Goal: Contribute content: Contribute content

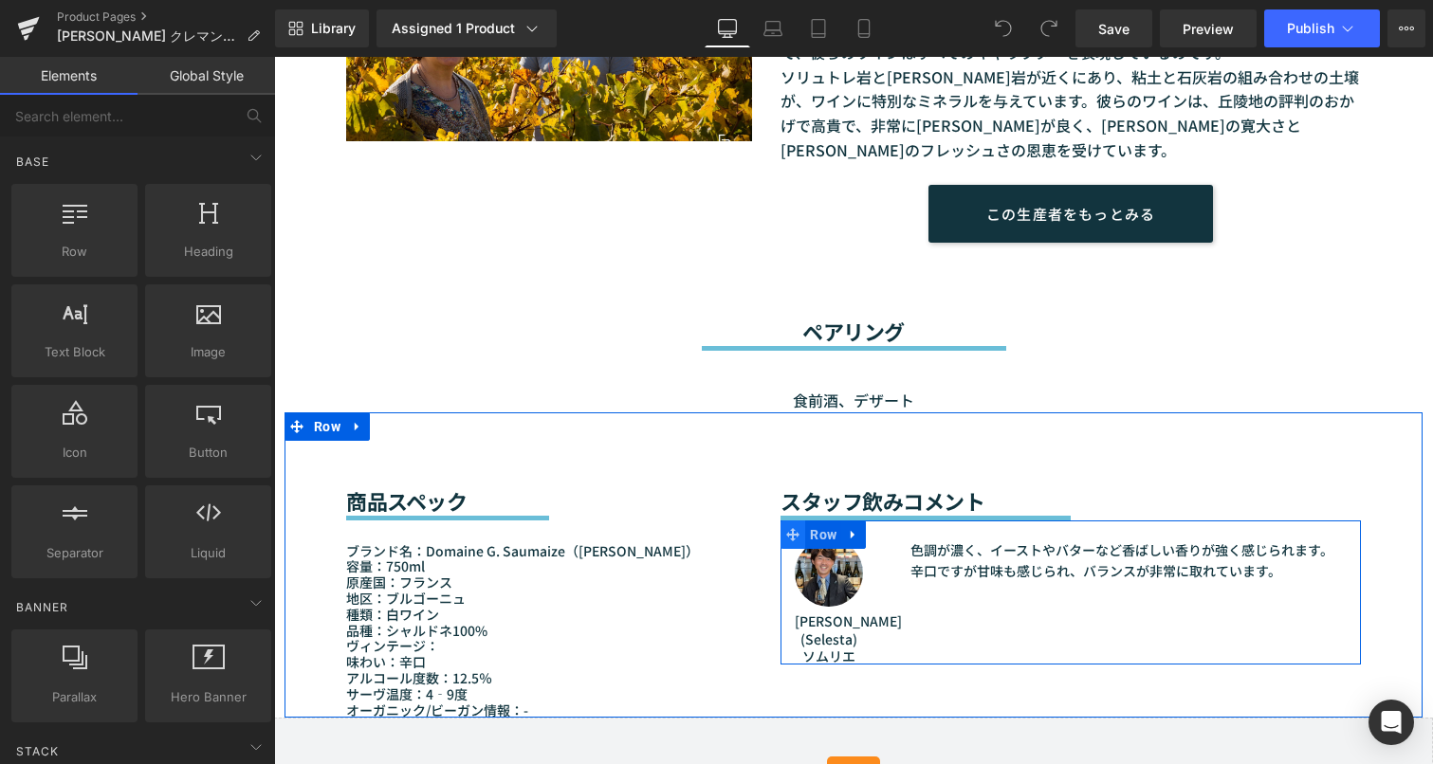
scroll to position [1517, 0]
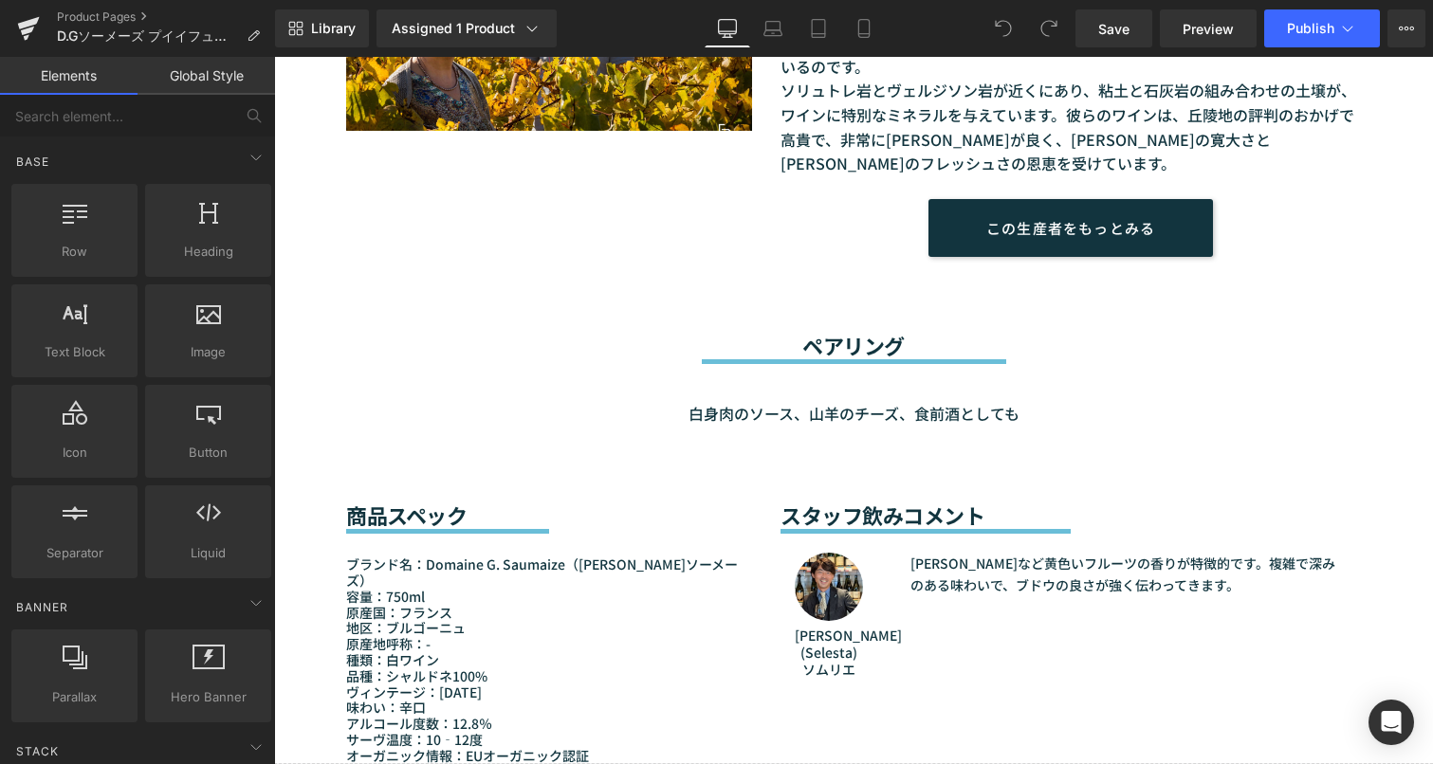
scroll to position [1517, 0]
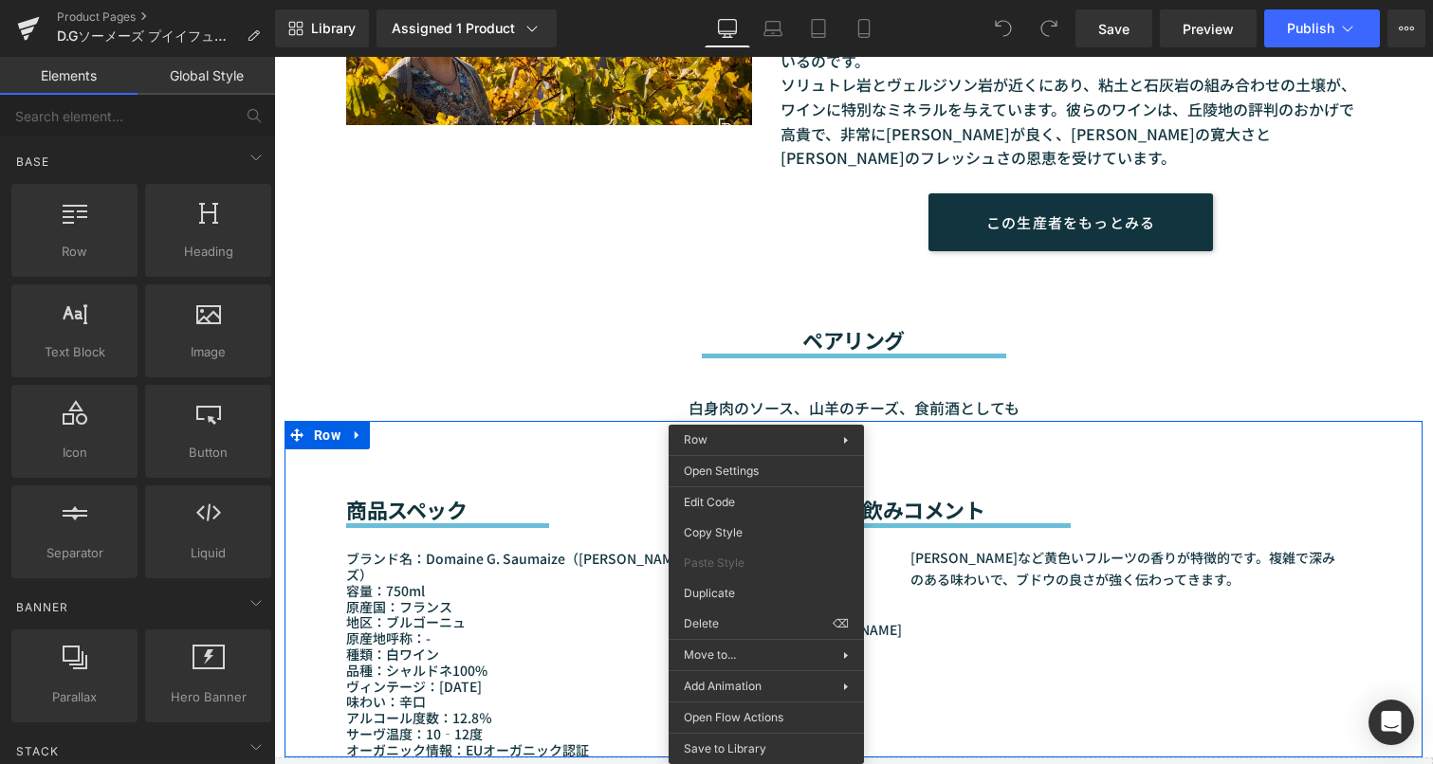
click at [558, 327] on h2 "ペアリング" at bounding box center [853, 339] width 1014 height 25
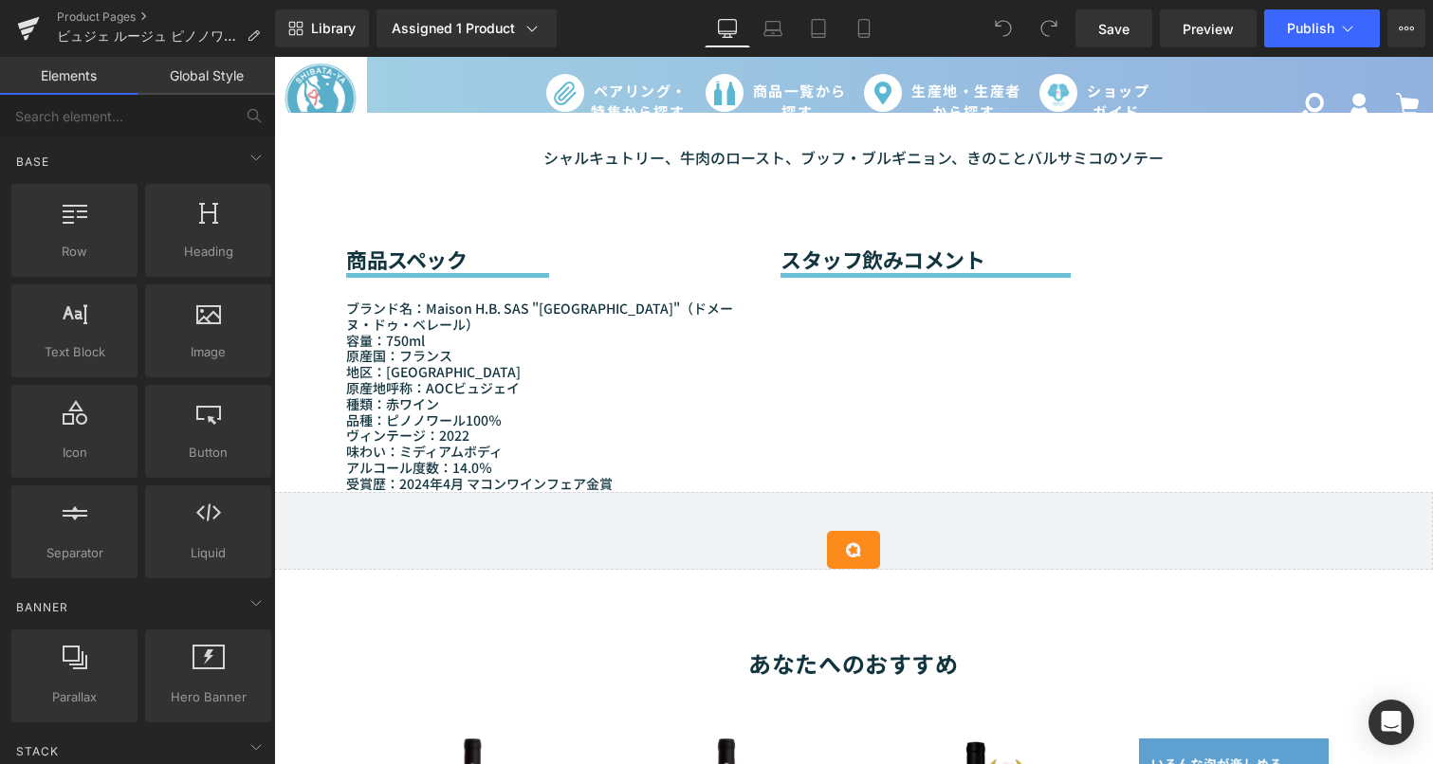
scroll to position [1517, 0]
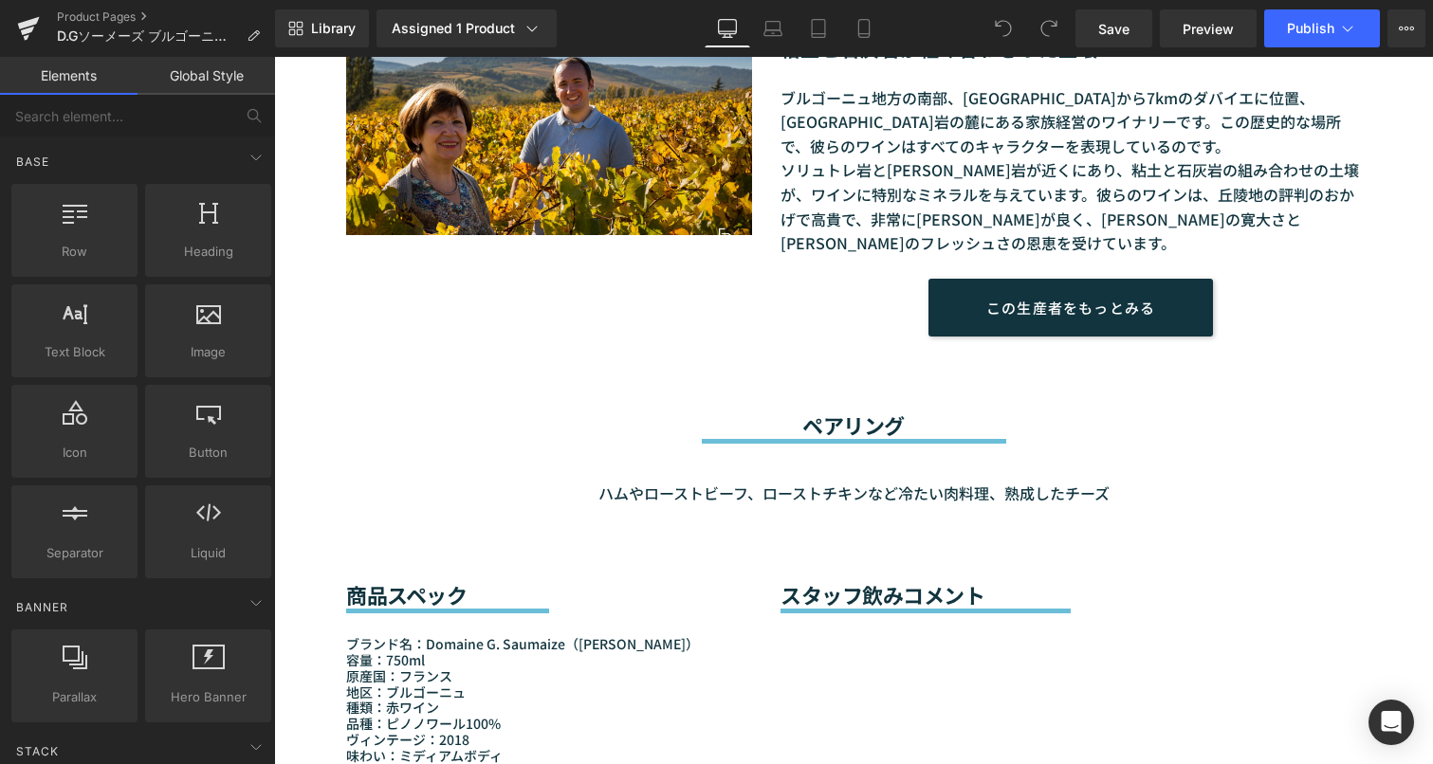
scroll to position [1612, 0]
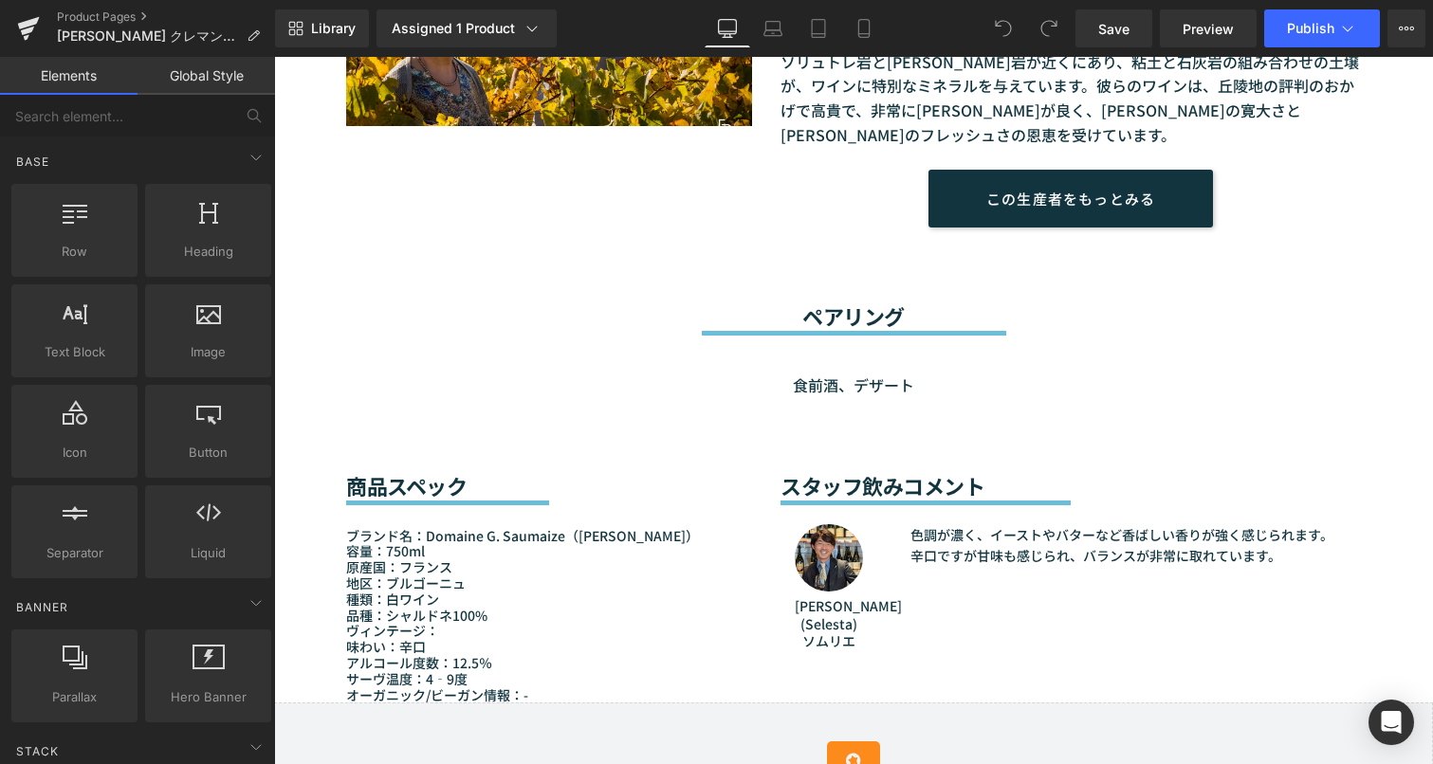
scroll to position [1612, 0]
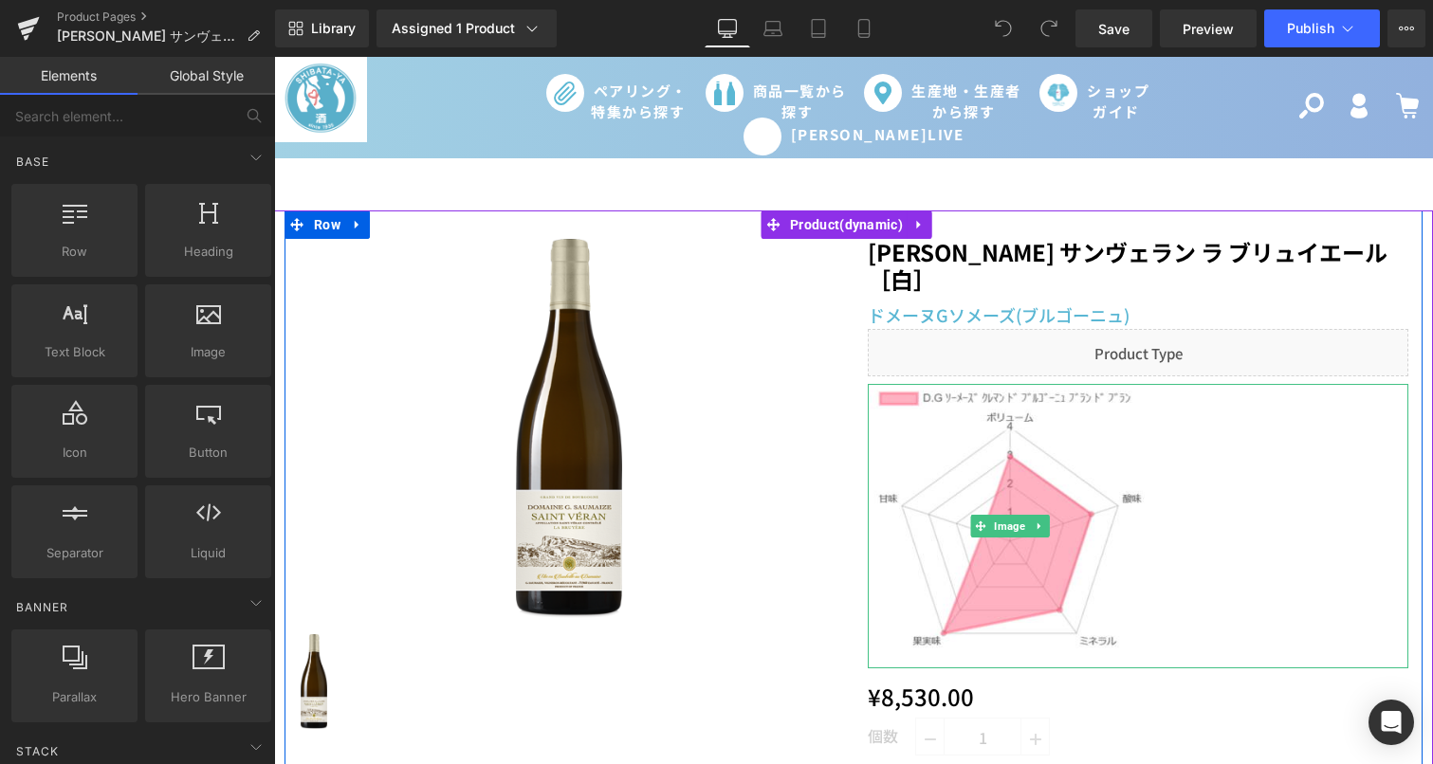
click at [1246, 569] on div at bounding box center [1138, 526] width 540 height 284
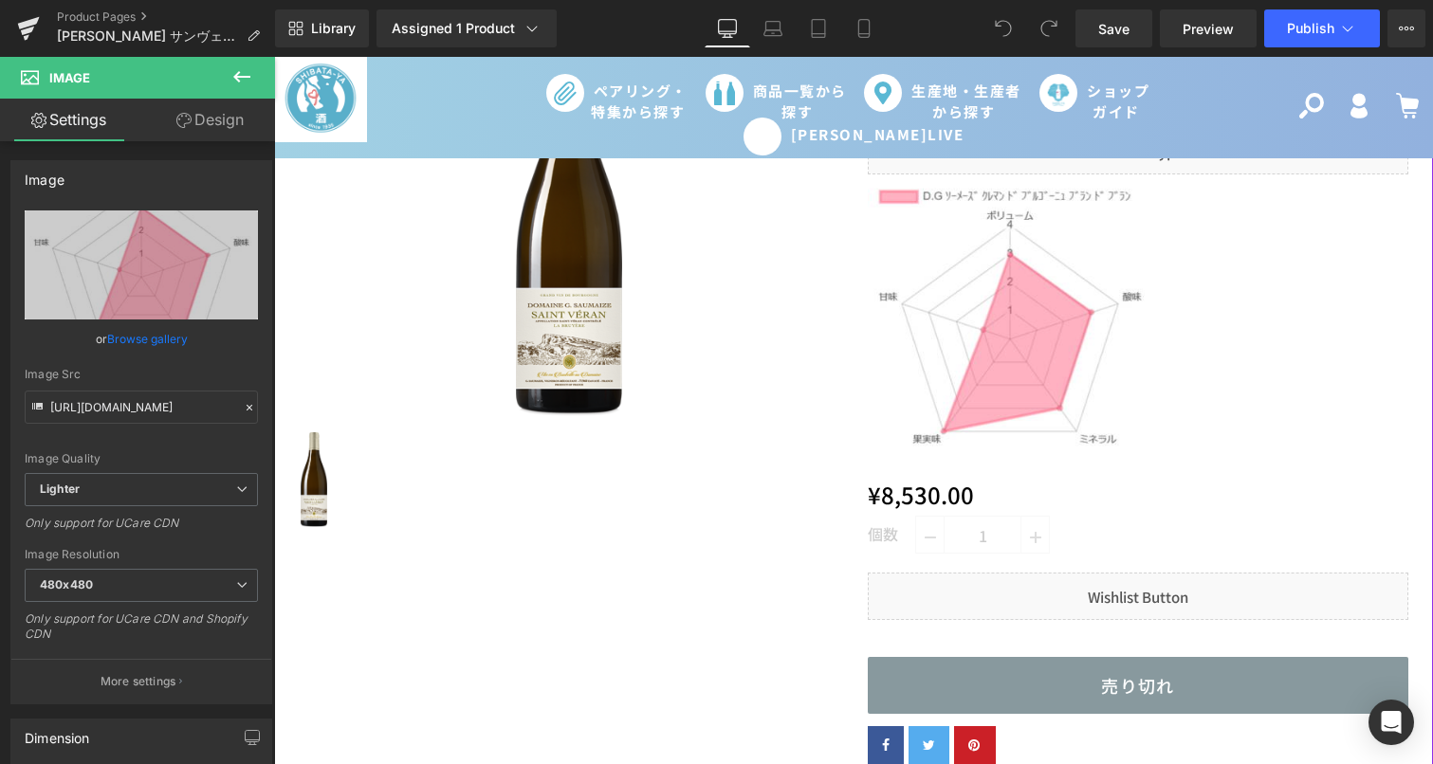
scroll to position [95, 0]
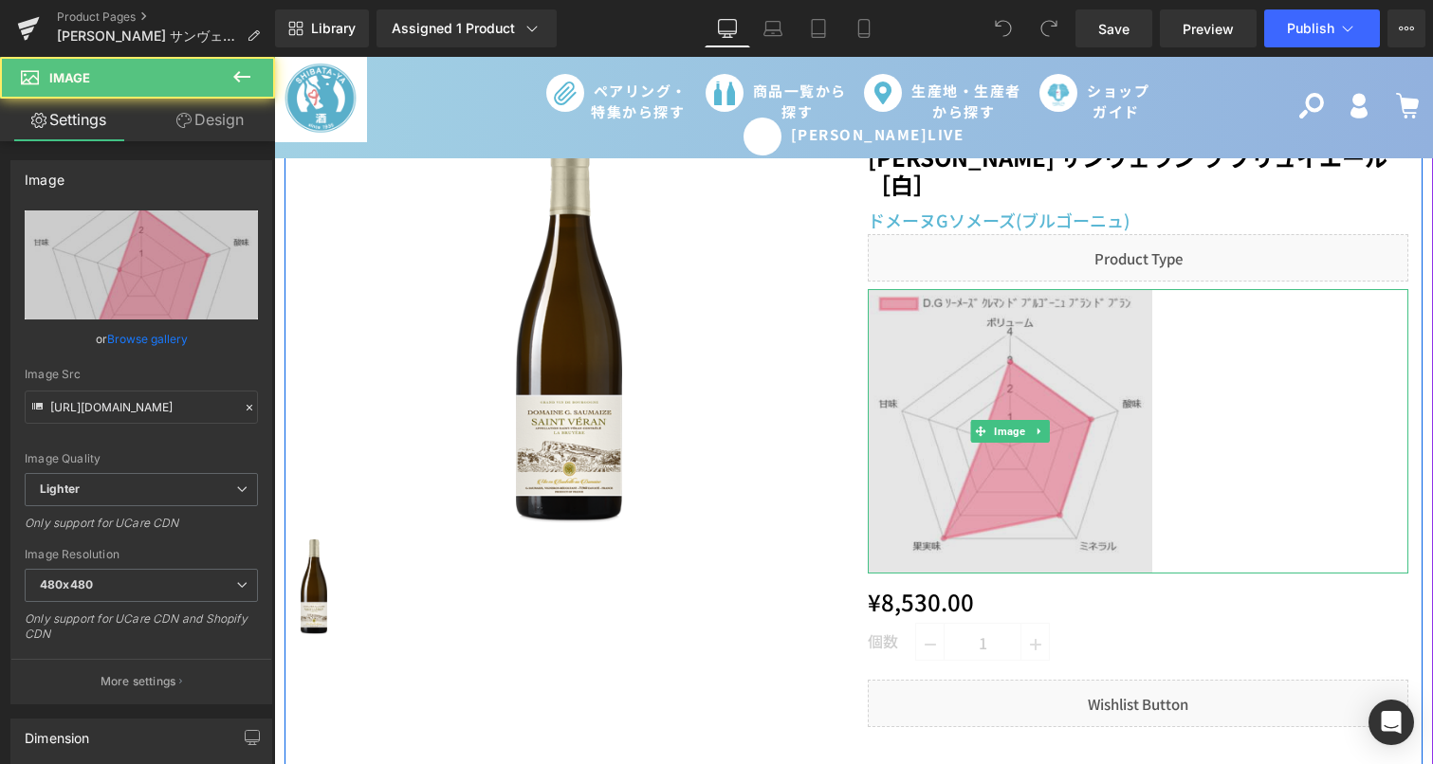
click at [987, 418] on img at bounding box center [1010, 431] width 284 height 284
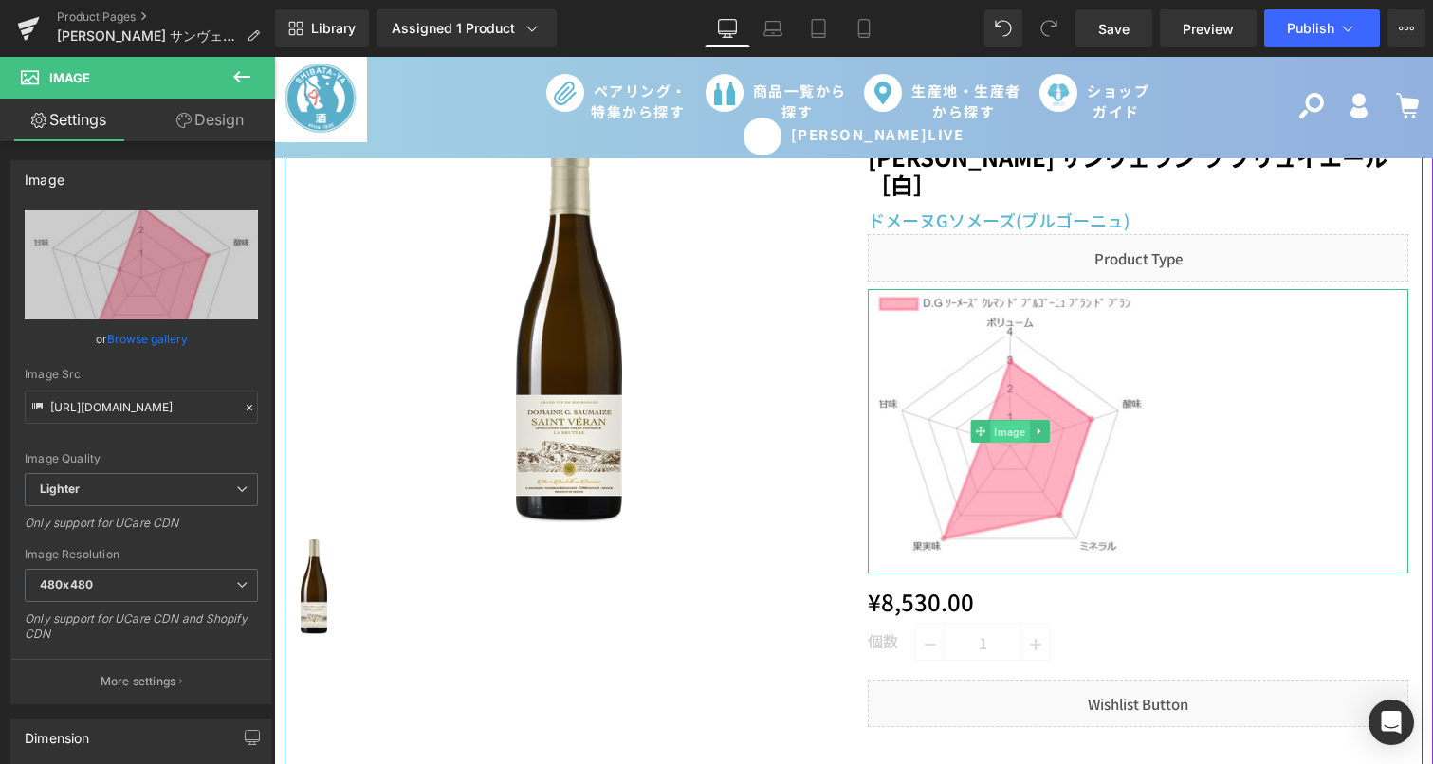
click at [990, 438] on span "Image" at bounding box center [1009, 432] width 39 height 23
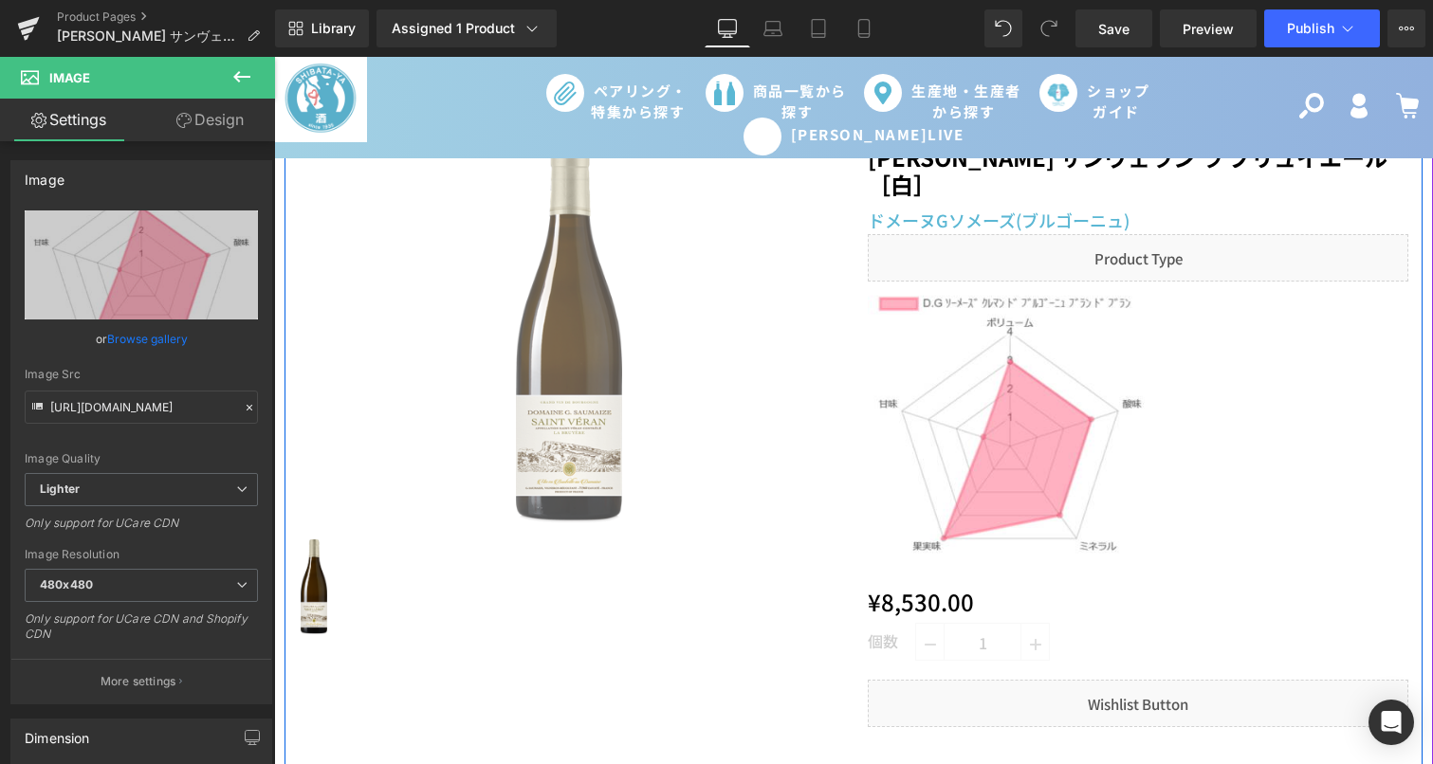
click at [795, 513] on link "Sale Off" at bounding box center [569, 333] width 540 height 379
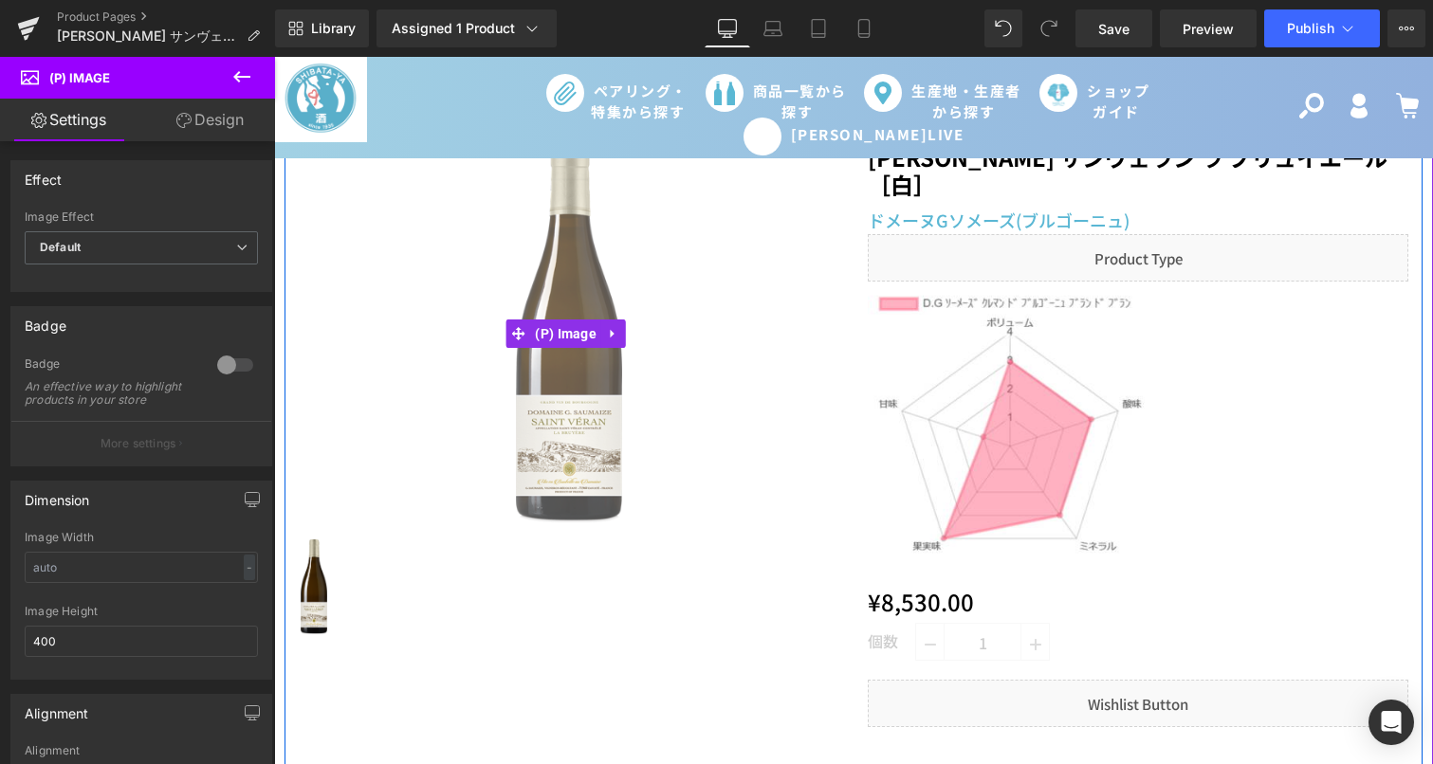
click at [795, 513] on link "Sale Off" at bounding box center [569, 333] width 540 height 379
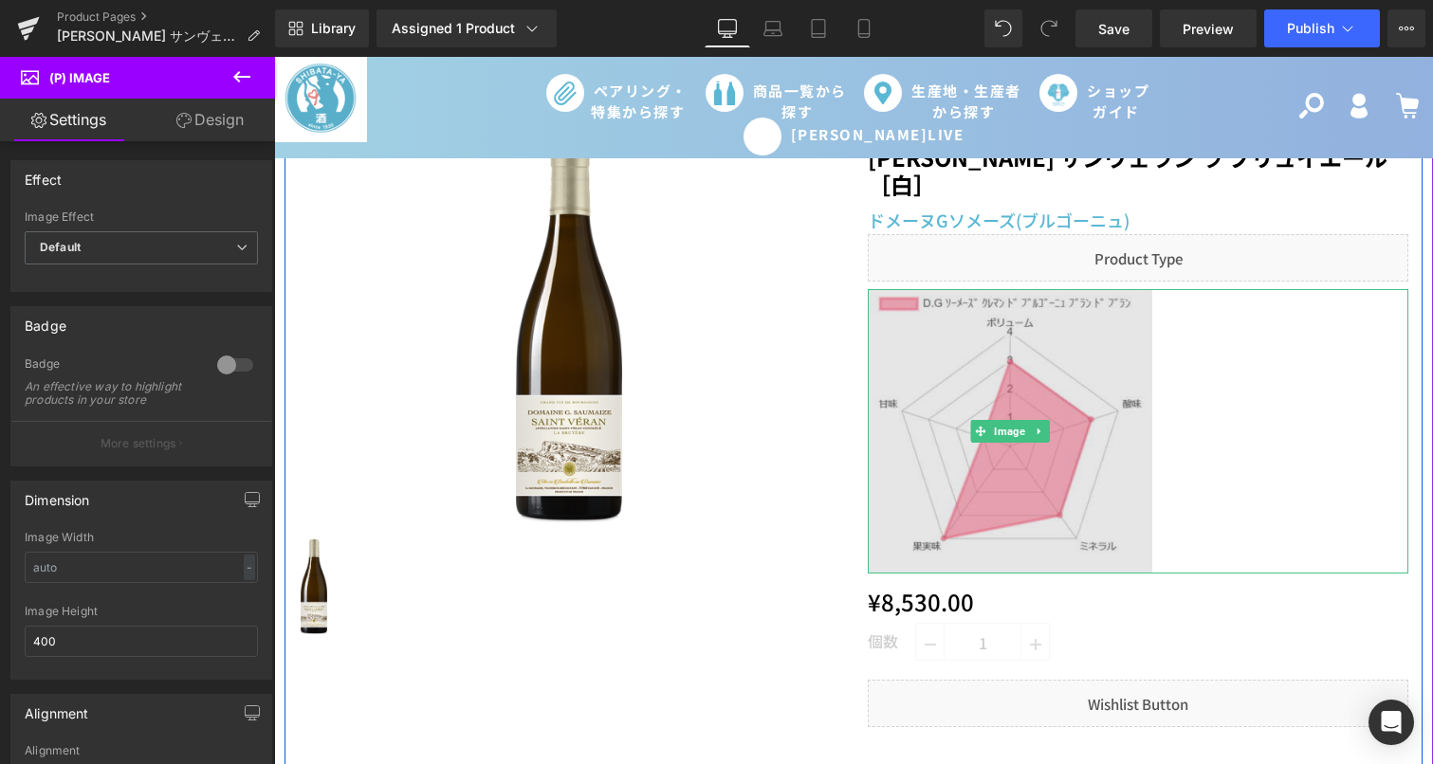
click at [1057, 407] on img at bounding box center [1010, 431] width 284 height 284
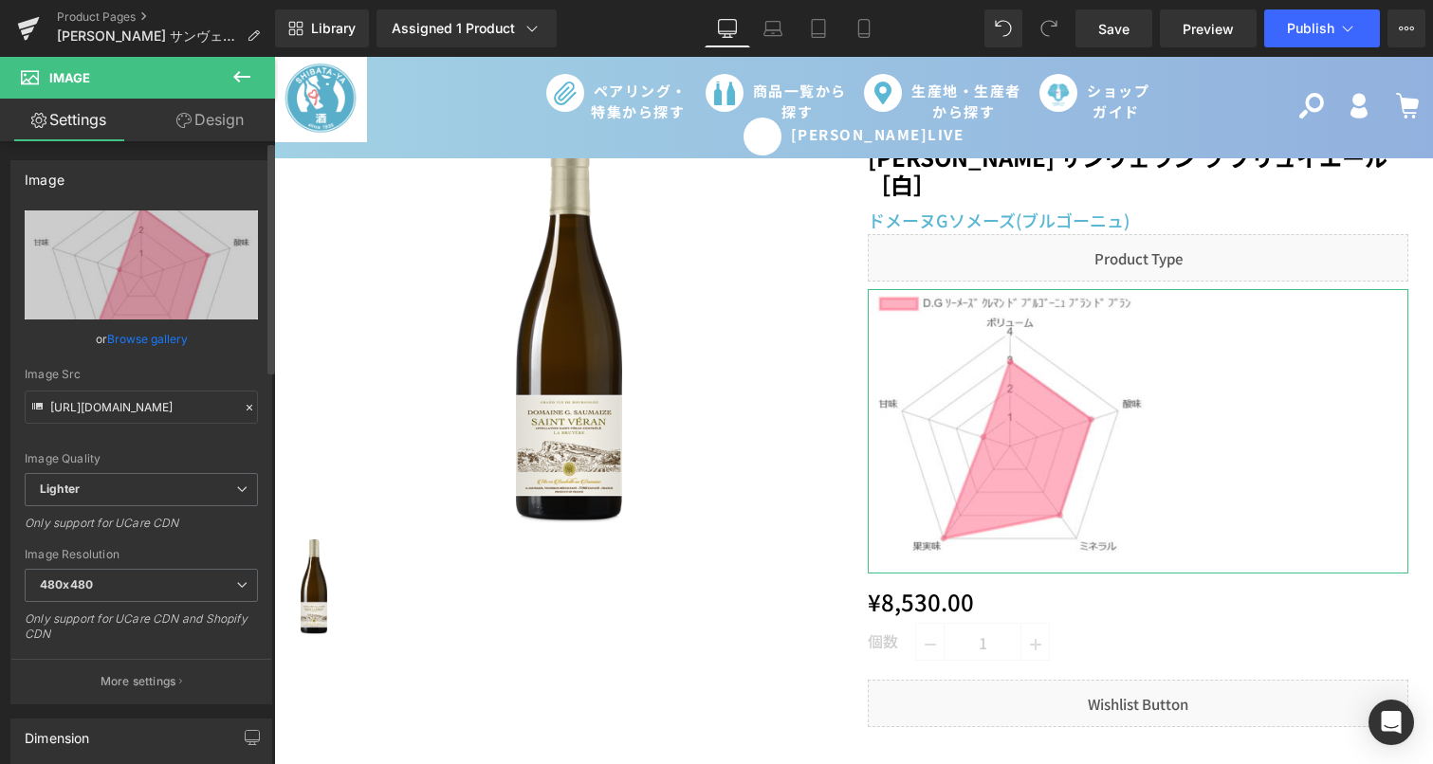
click at [167, 338] on link "Browse gallery" at bounding box center [147, 338] width 81 height 33
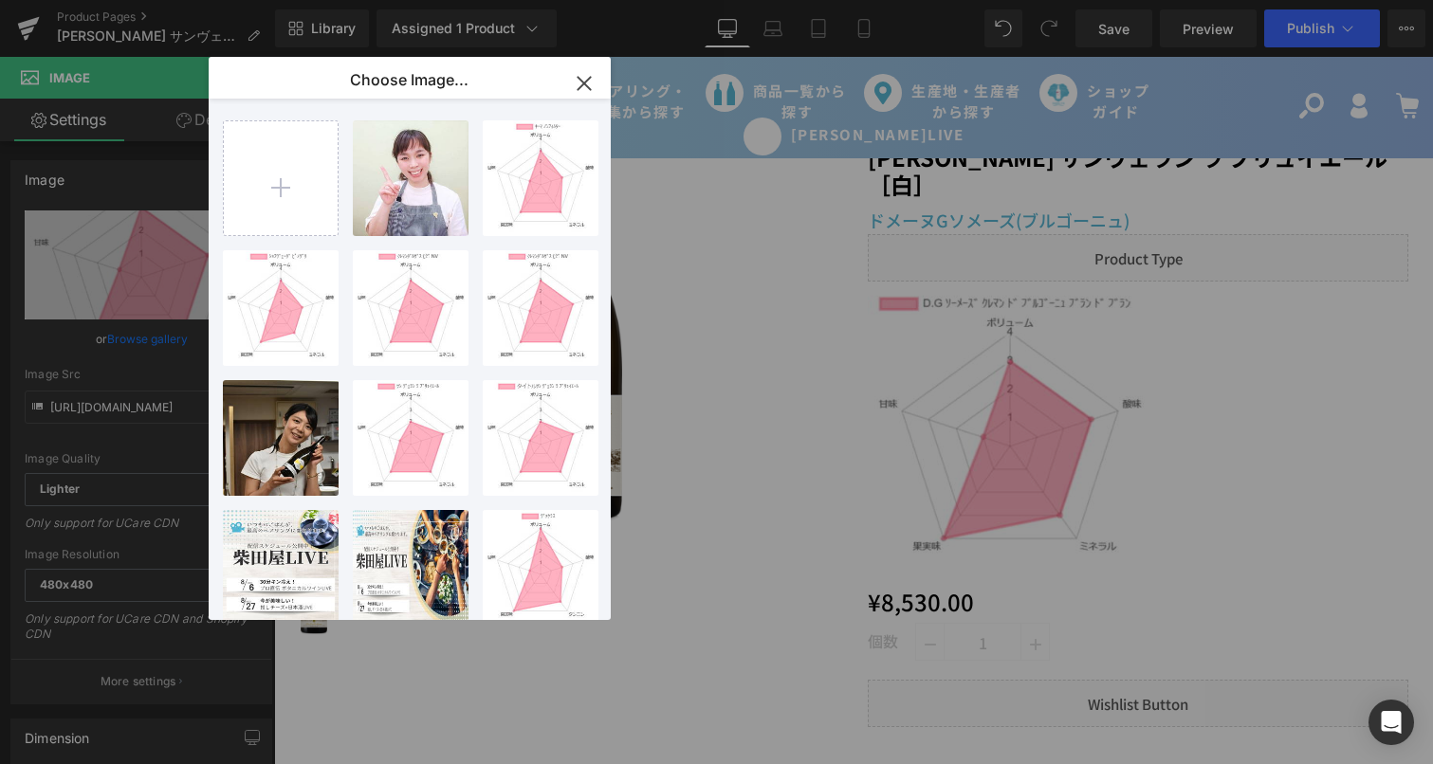
click at [580, 82] on icon "button" at bounding box center [584, 83] width 30 height 30
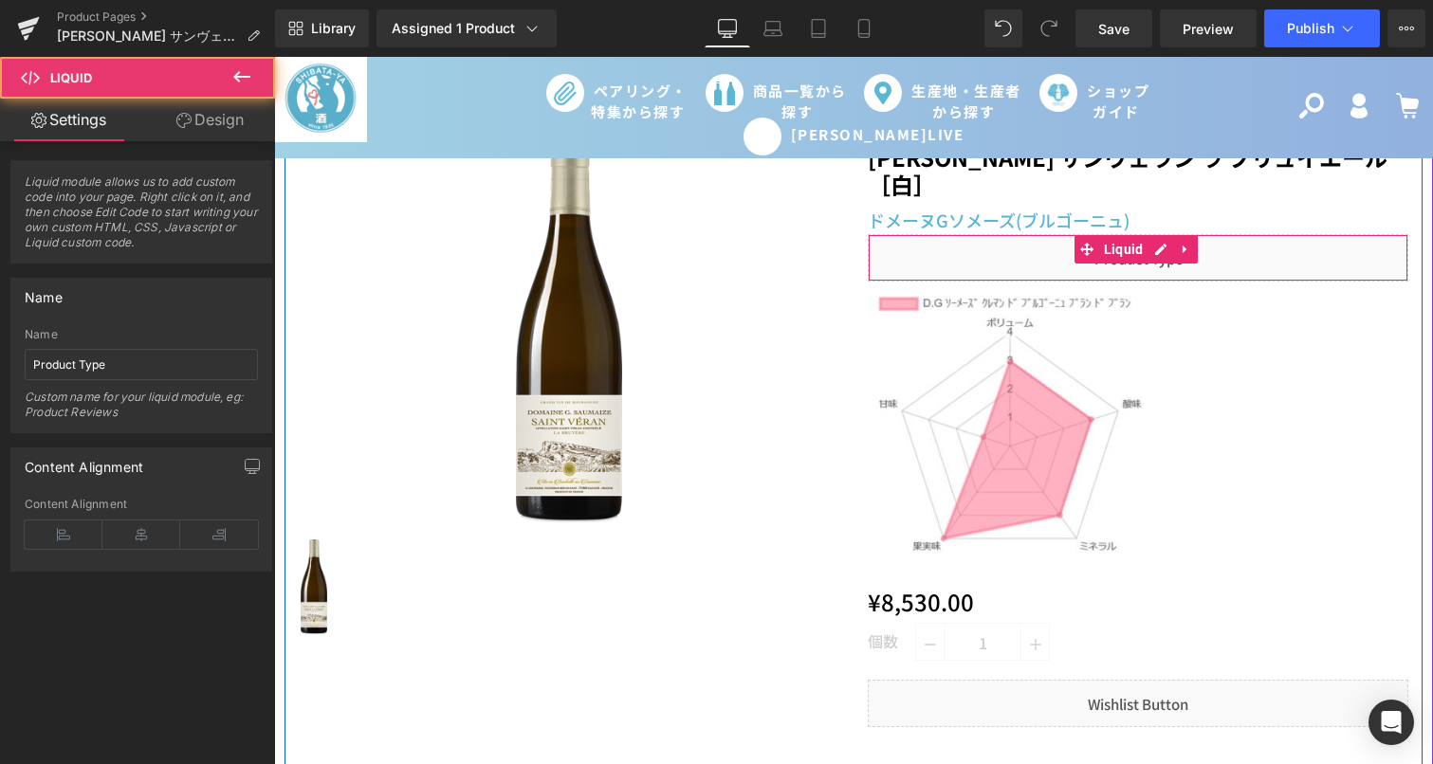
click at [1012, 266] on div "Liquid" at bounding box center [1138, 257] width 540 height 47
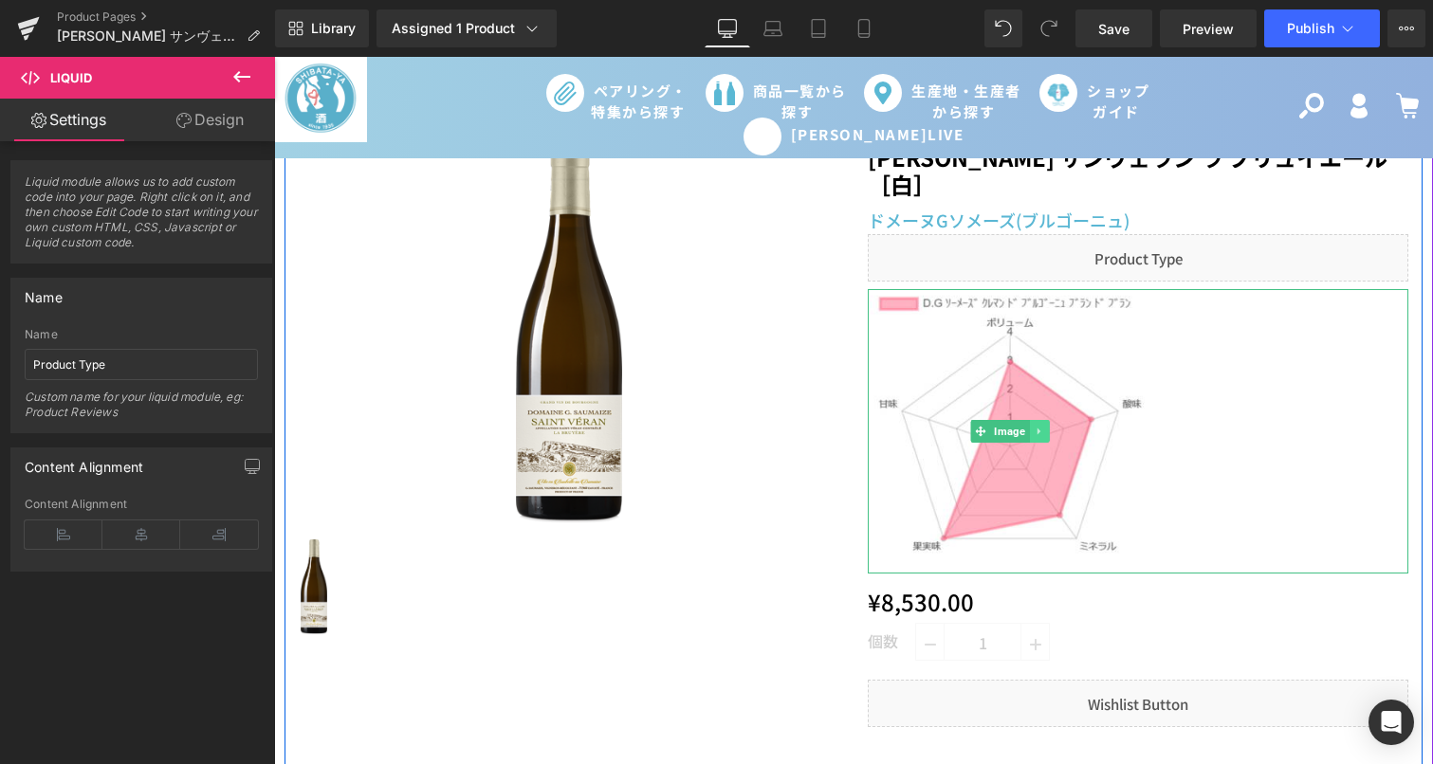
click at [1033, 432] on icon at bounding box center [1038, 431] width 10 height 11
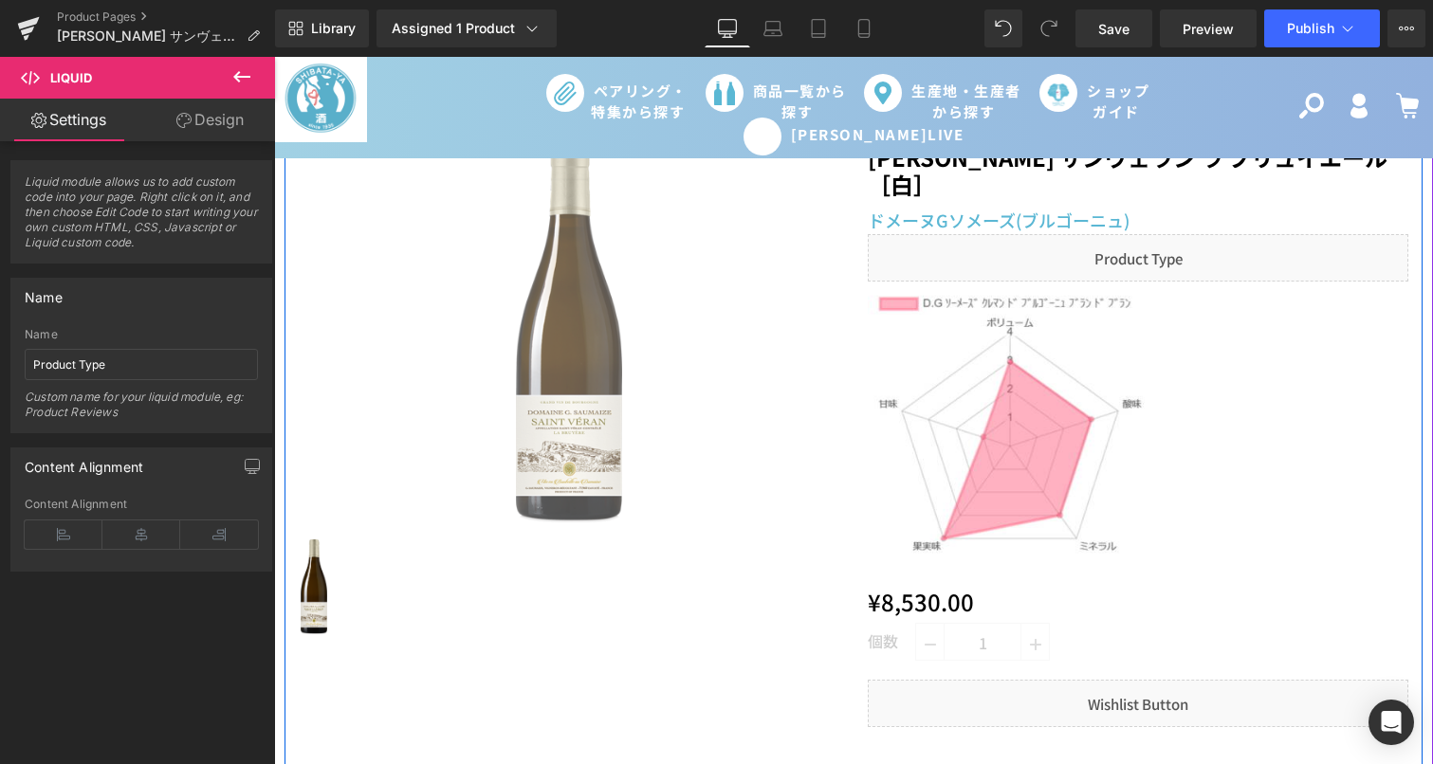
click at [830, 458] on link "Sale Off" at bounding box center [569, 333] width 540 height 379
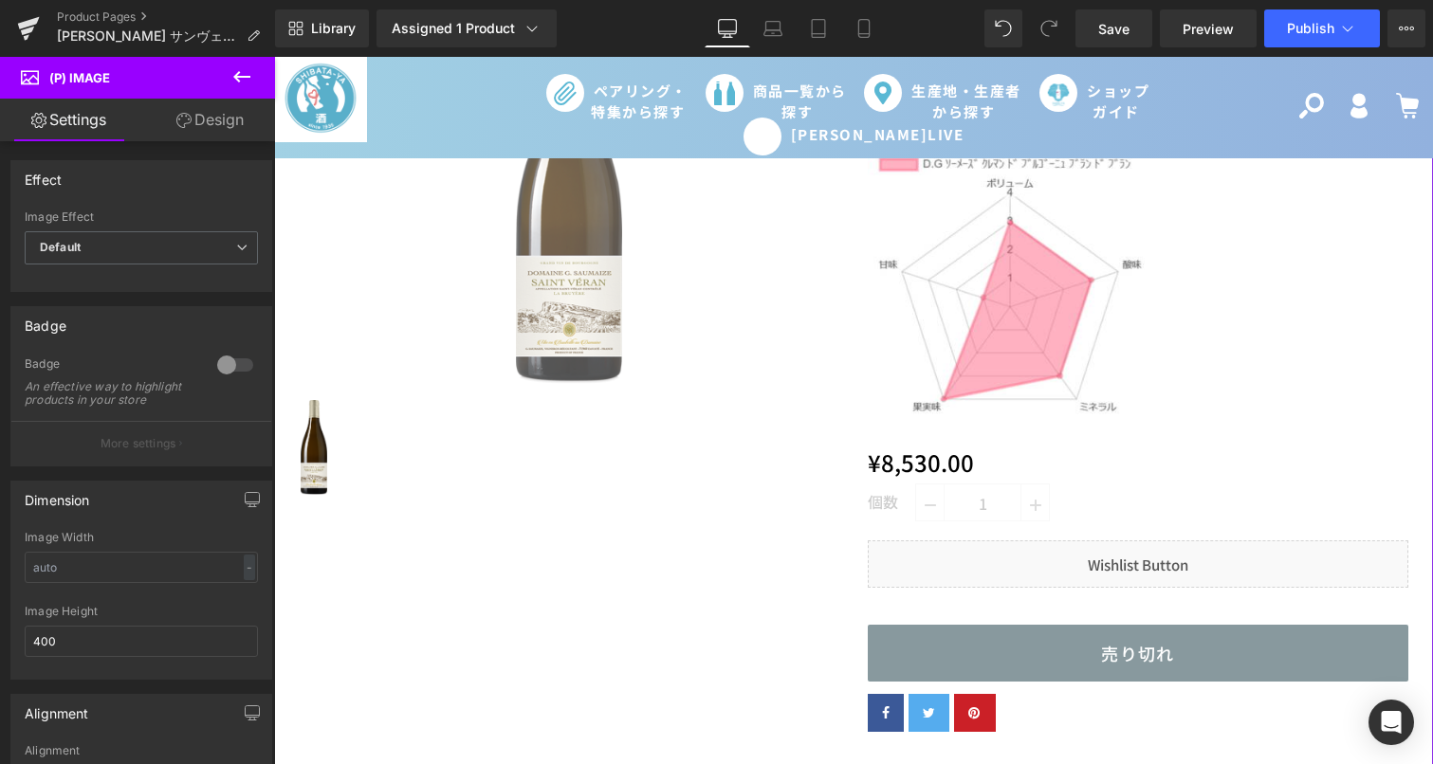
scroll to position [0, 0]
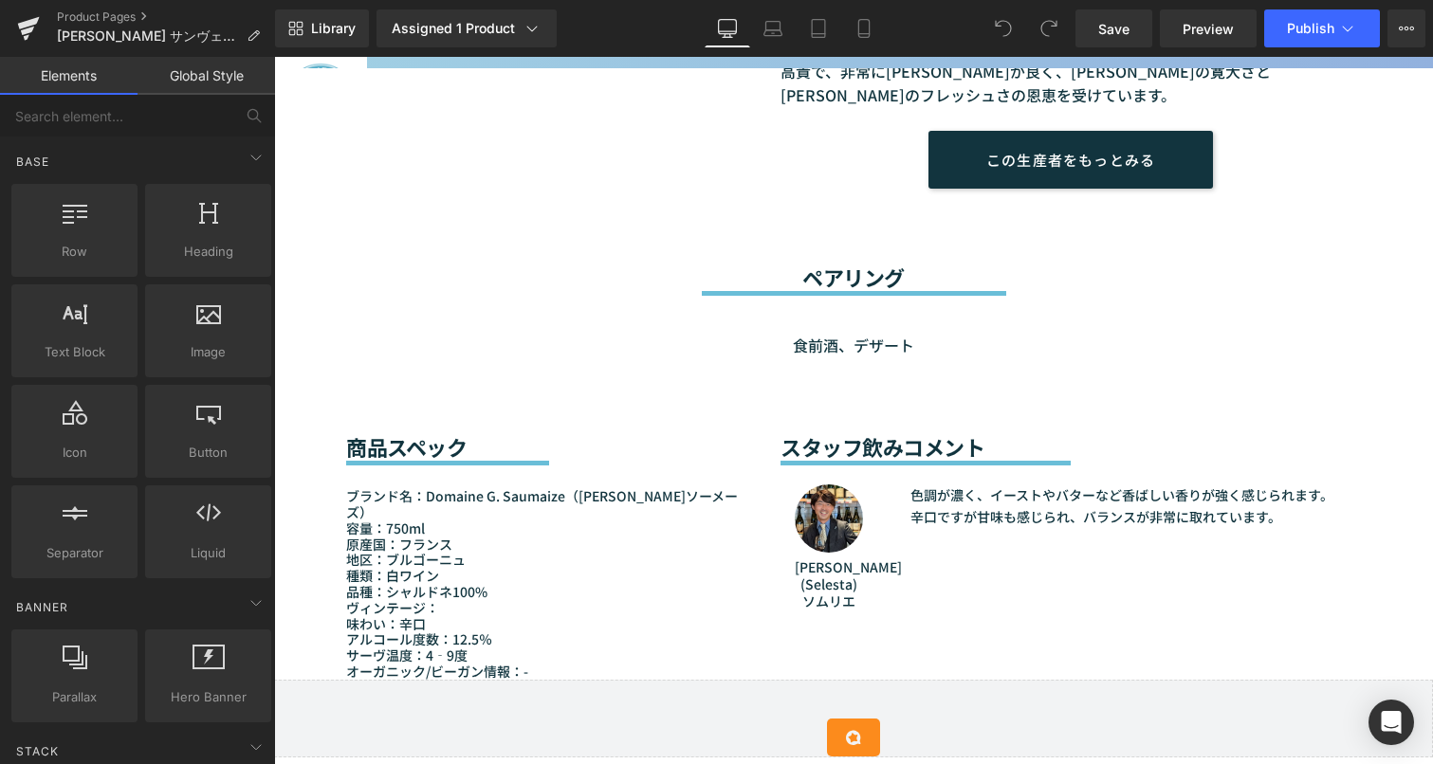
scroll to position [1517, 0]
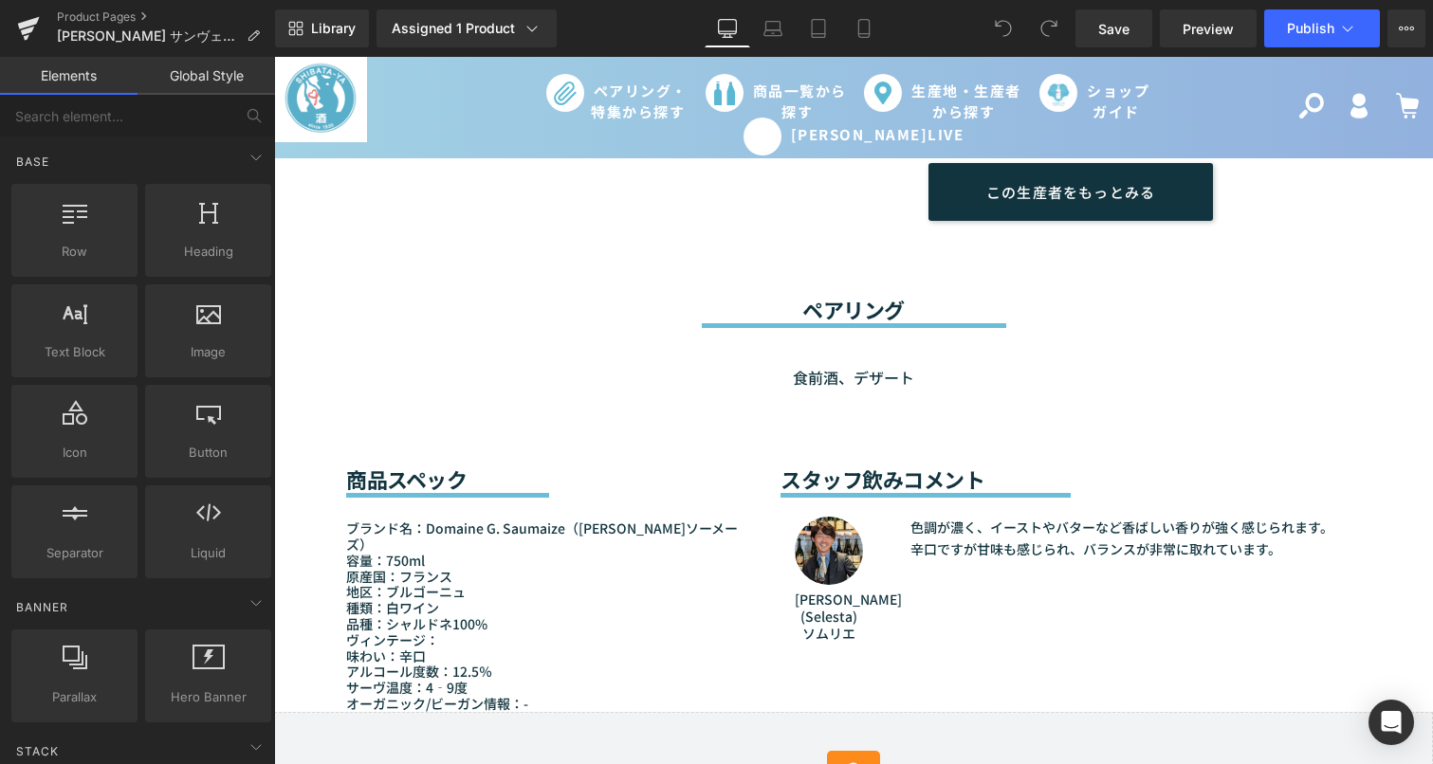
click at [924, 536] on div "Image DAIJI SARUKAWA(Selesta)ソムリエ Text Block 色調が濃く、イーストやバターなど香ばしい香りが強く感じられます。辛口…" at bounding box center [1070, 570] width 580 height 145
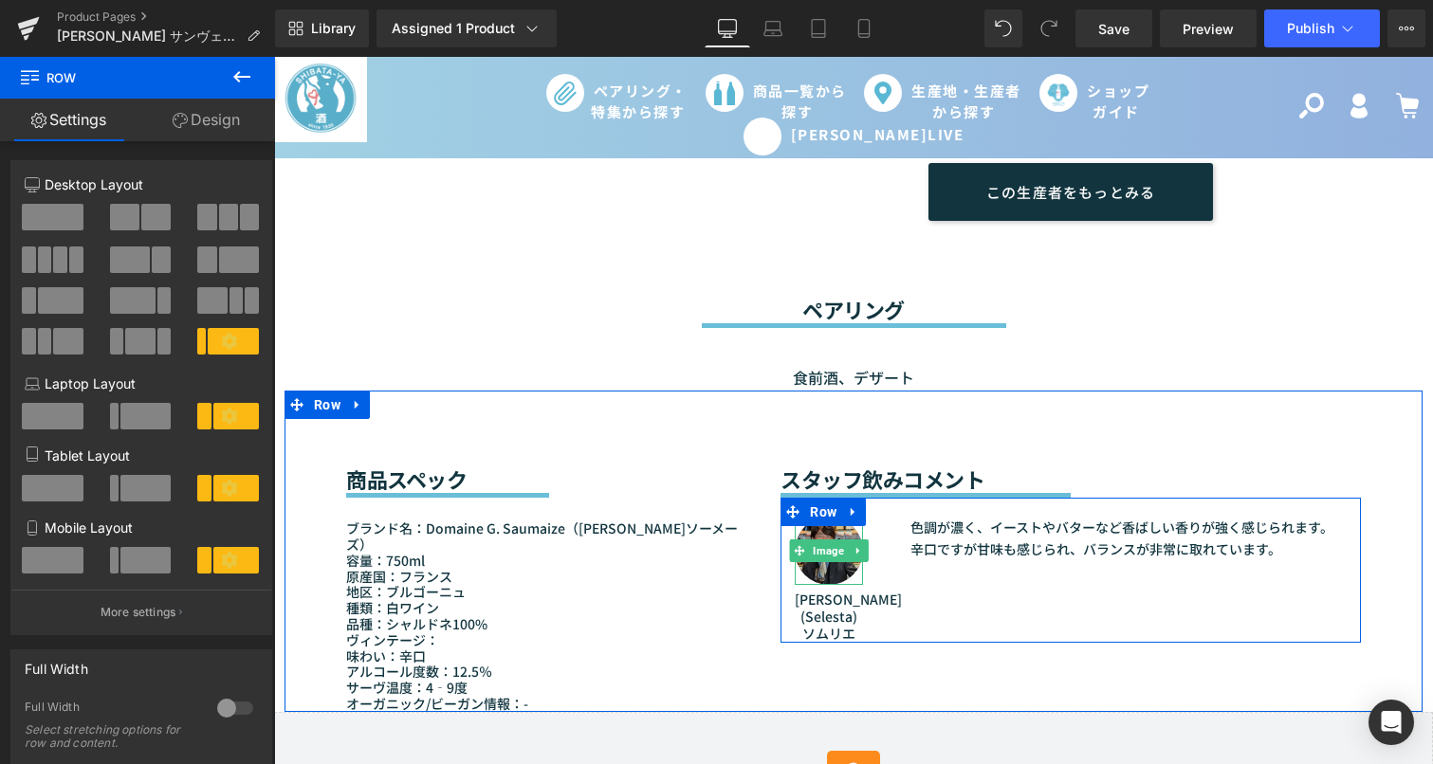
click at [829, 539] on span "Image" at bounding box center [829, 550] width 39 height 23
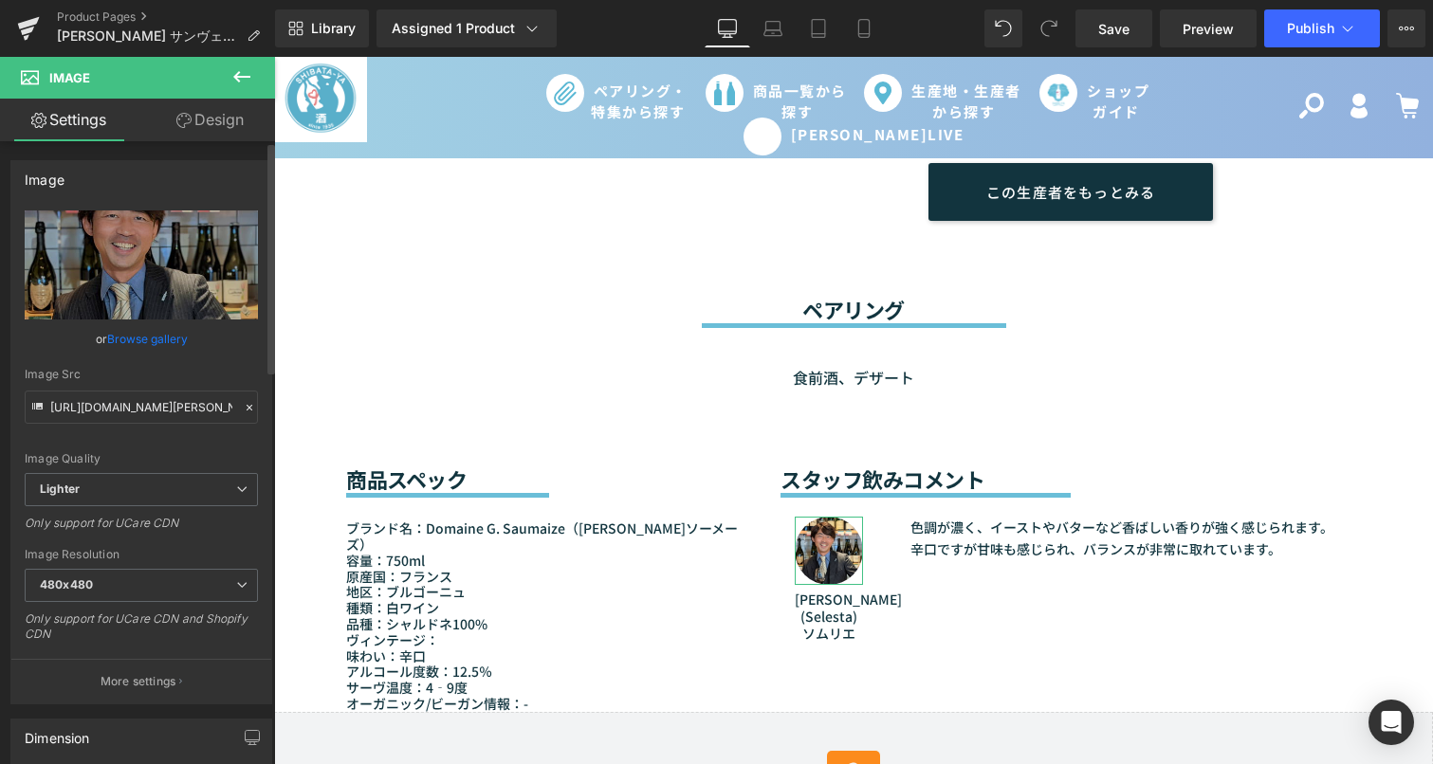
click at [148, 346] on link "Browse gallery" at bounding box center [147, 338] width 81 height 33
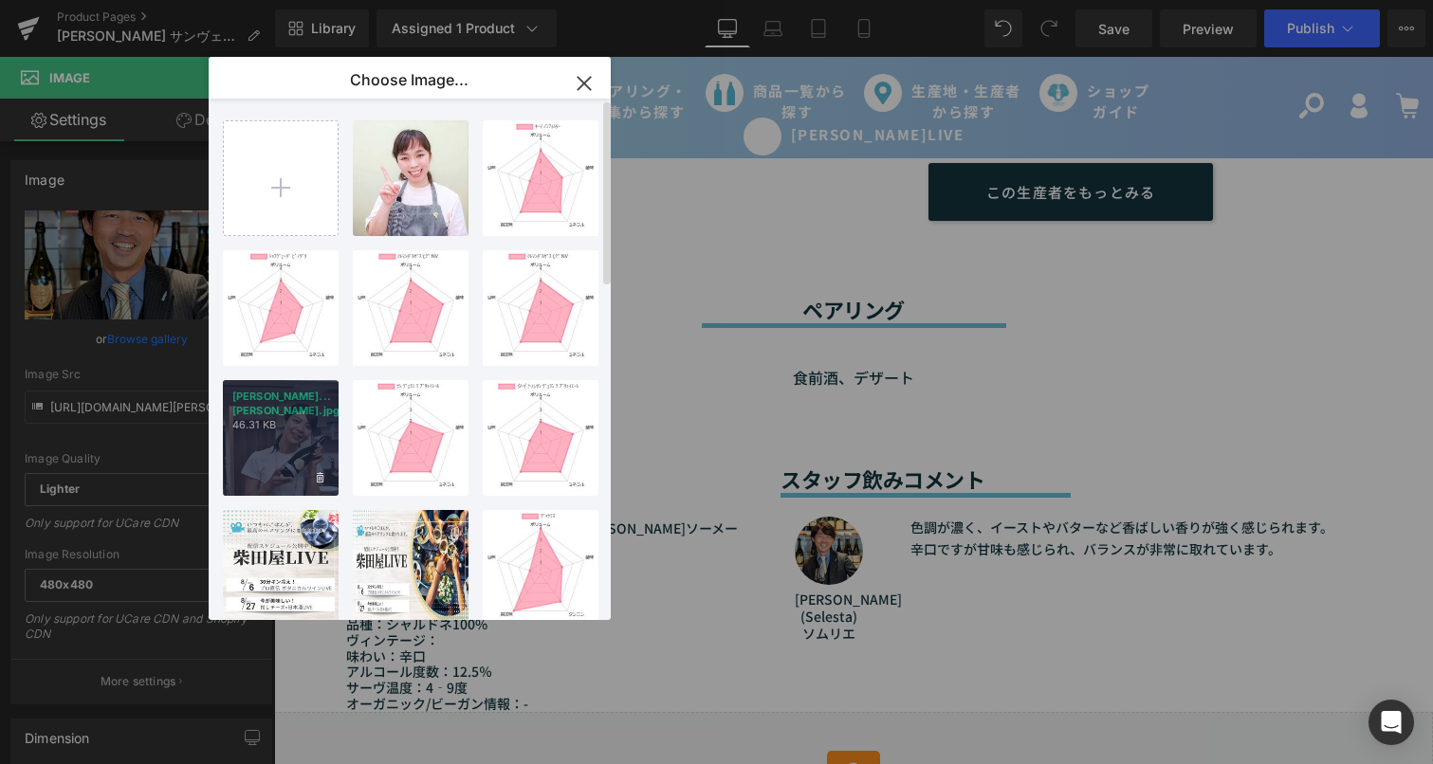
click at [325, 394] on p "杉井...杉井.jpg" at bounding box center [280, 404] width 97 height 28
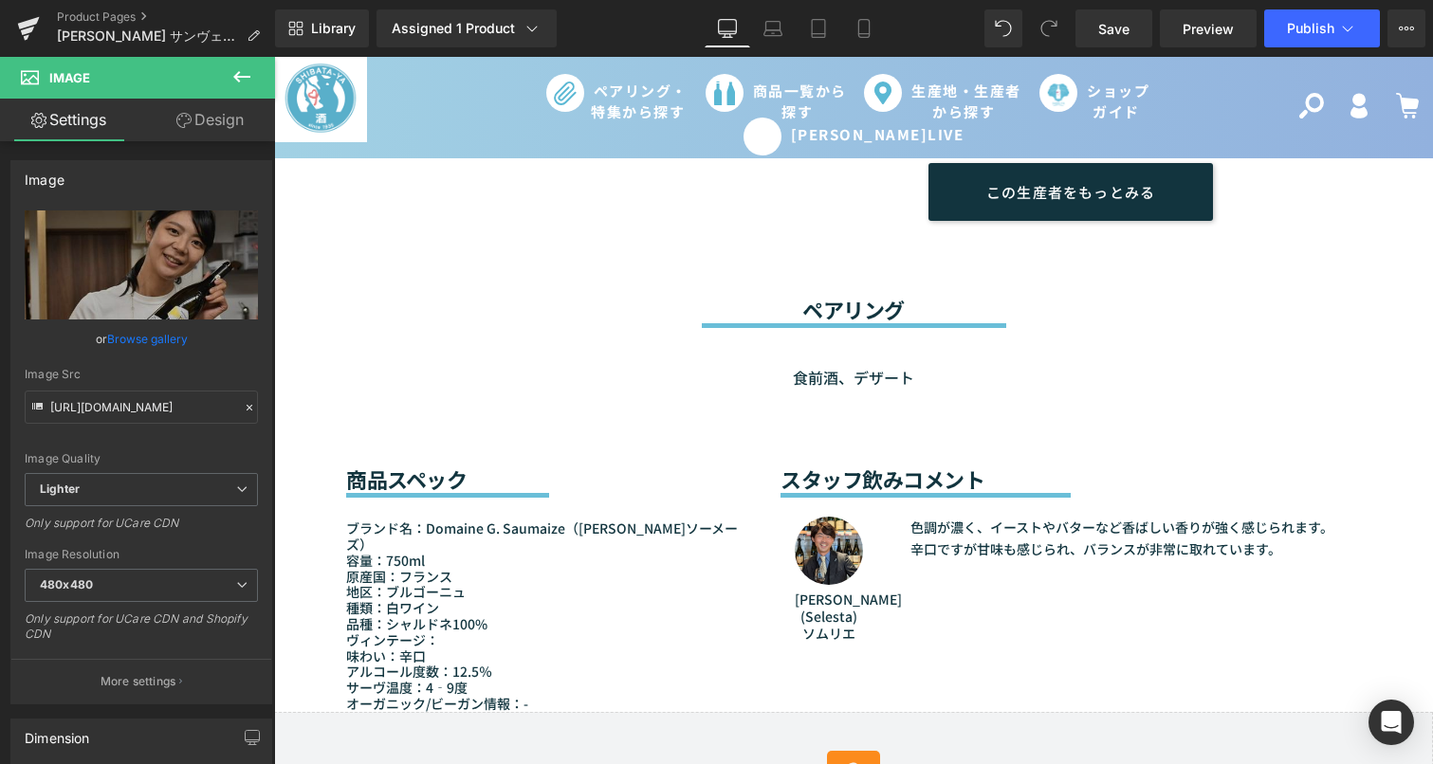
type input "https://ucarecdn.com/113157b2-34f5-468b-bd16-be22677cc894/-/format/auto/-/previ…"
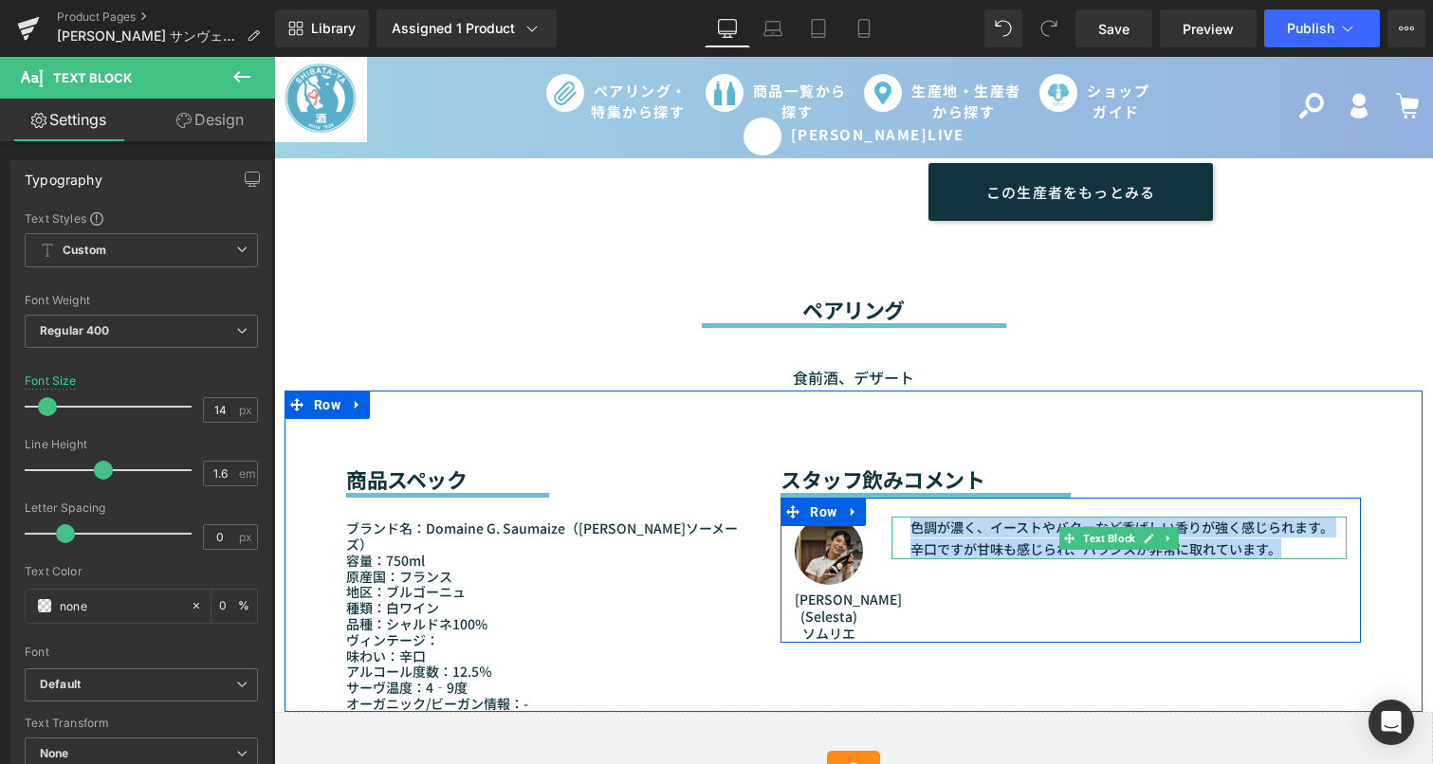
drag, startPoint x: 909, startPoint y: 502, endPoint x: 1291, endPoint y: 520, distance: 382.5
click at [1291, 520] on p "色調が濃く、イーストやバターなど香ばしい香りが強く感じられます。辛口ですが甘味も感じられ、バランスが非常に取れています。" at bounding box center [1128, 538] width 436 height 43
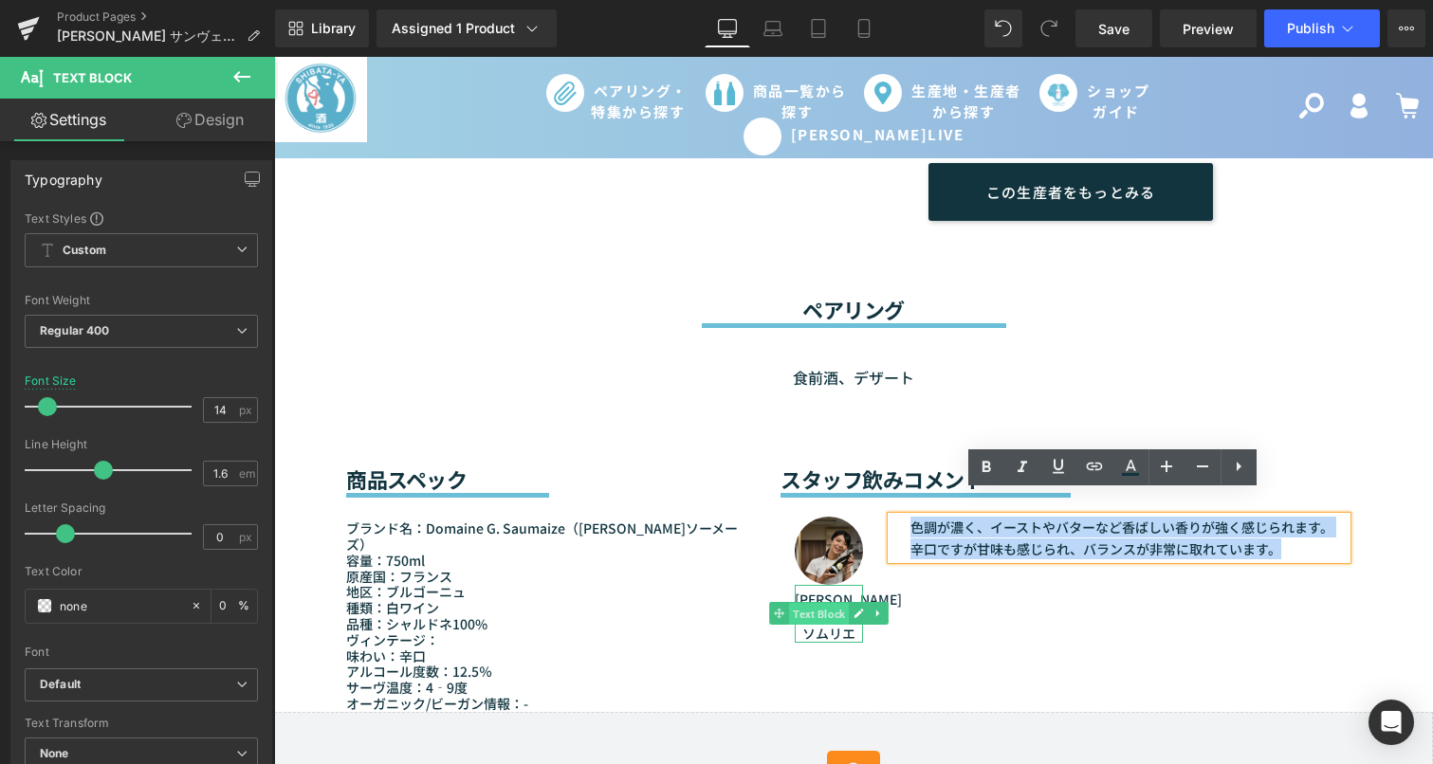
click at [826, 603] on span "Text Block" at bounding box center [819, 614] width 60 height 23
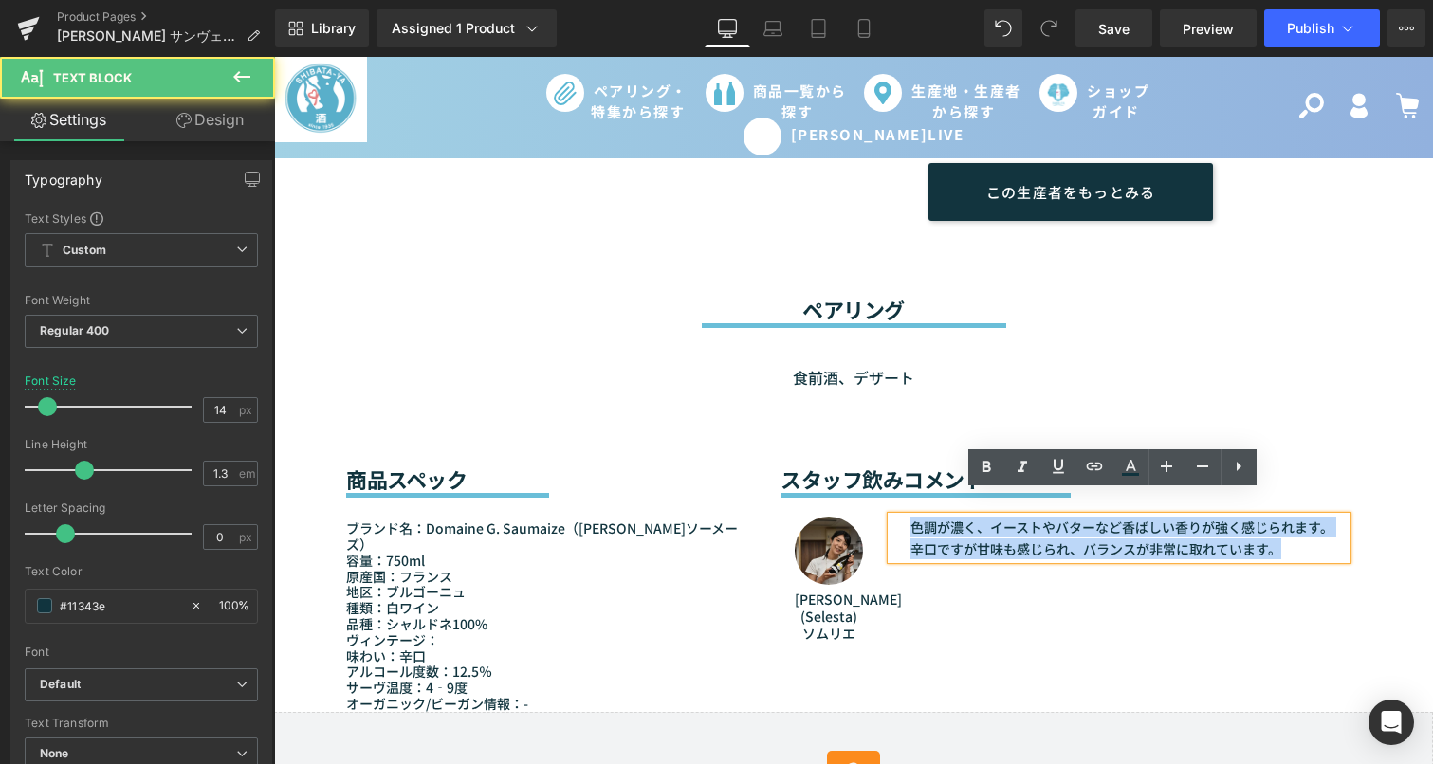
drag, startPoint x: 807, startPoint y: 569, endPoint x: 907, endPoint y: 611, distance: 108.8
click at [907, 611] on div "Image DAIJI SARUKAWA(Selesta)ソムリエ Text Block 色調が濃く、イーストやバターなど香ばしい香りが強く感じられます。辛口…" at bounding box center [1070, 570] width 580 height 145
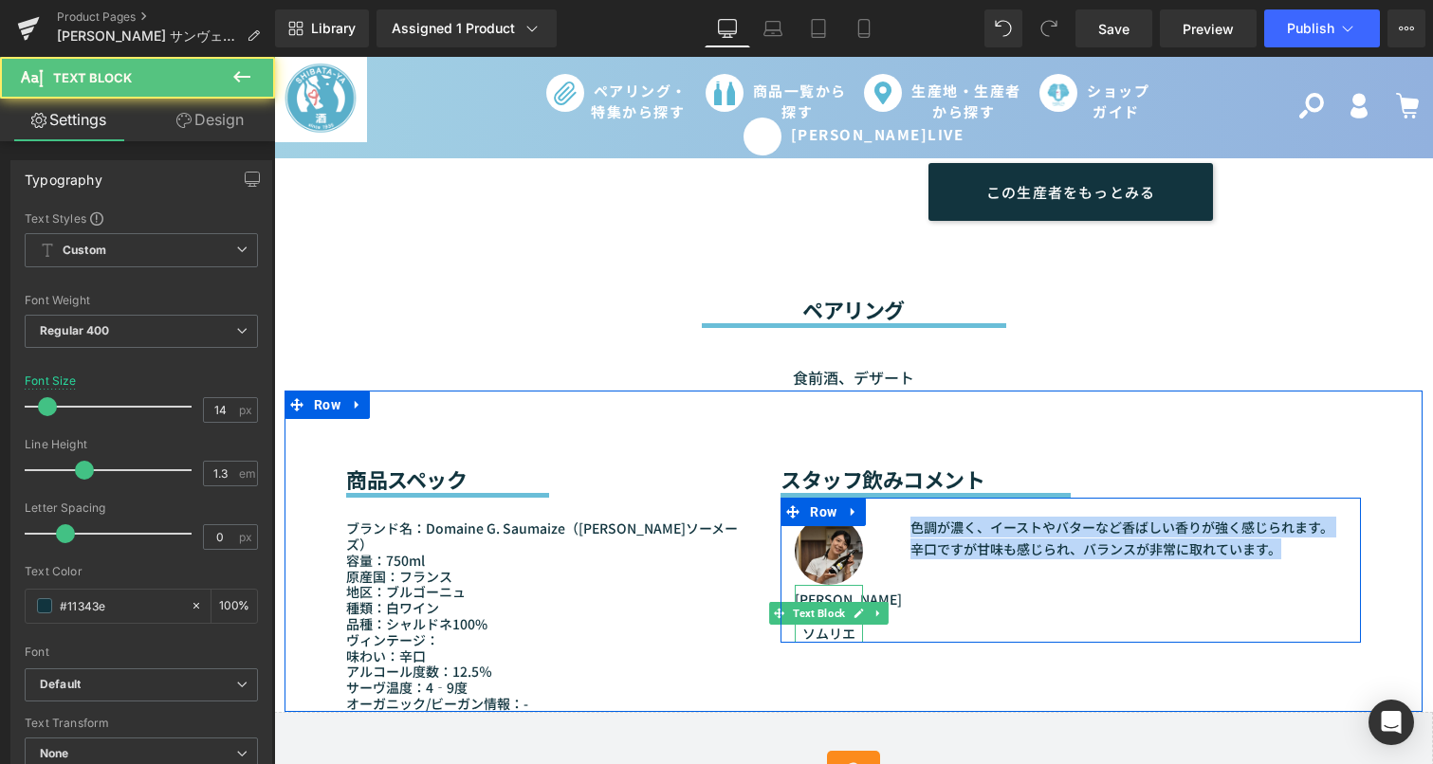
click at [842, 612] on p "DAIJI SARUKAWA(Selesta)ソムリエ" at bounding box center [829, 617] width 68 height 52
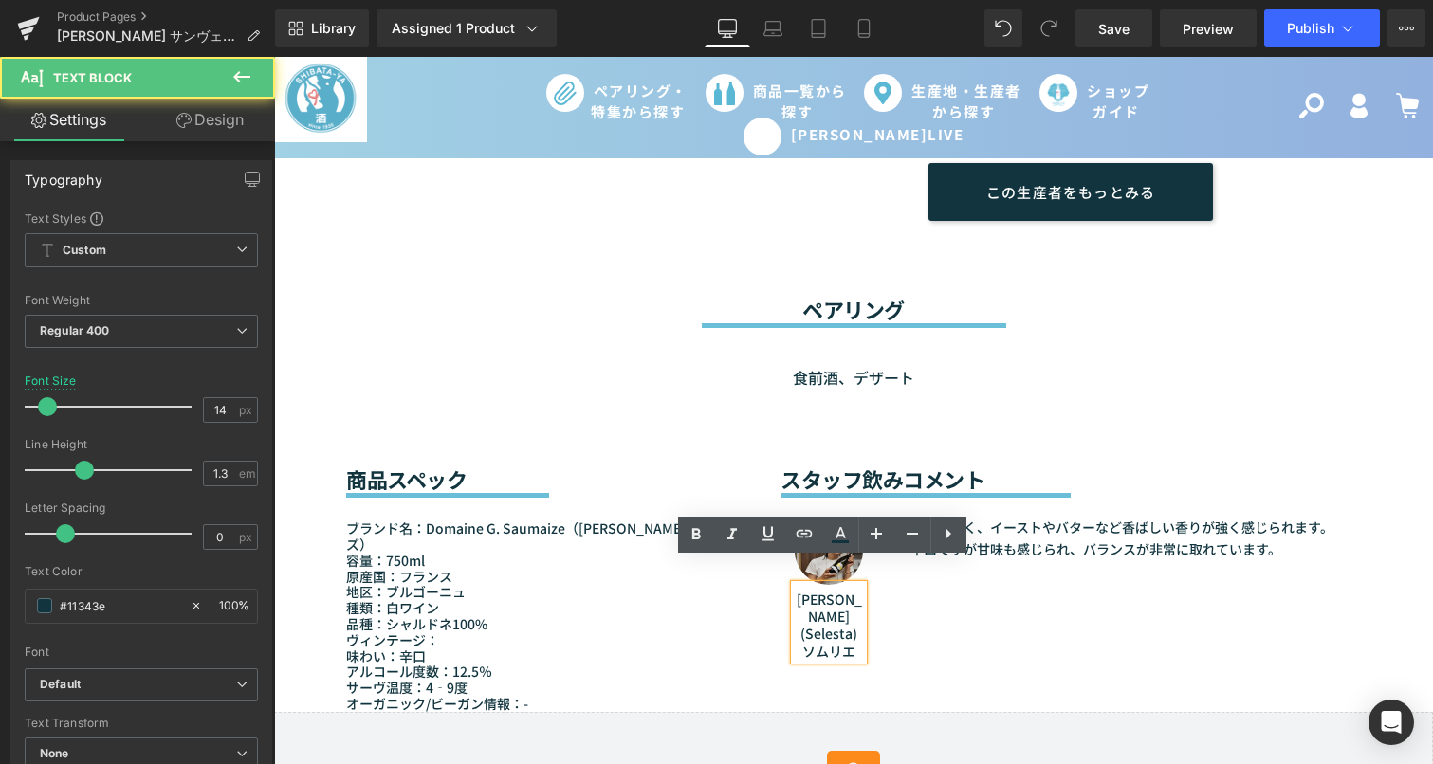
drag, startPoint x: 797, startPoint y: 576, endPoint x: 889, endPoint y: 642, distance: 112.9
click at [889, 642] on div "商品スペック Heading Separator ブランド名：Domaine G. Saumaize（D.G.ソーメーズ） 容量：750ml 原産国：フランス…" at bounding box center [853, 551] width 1138 height 321
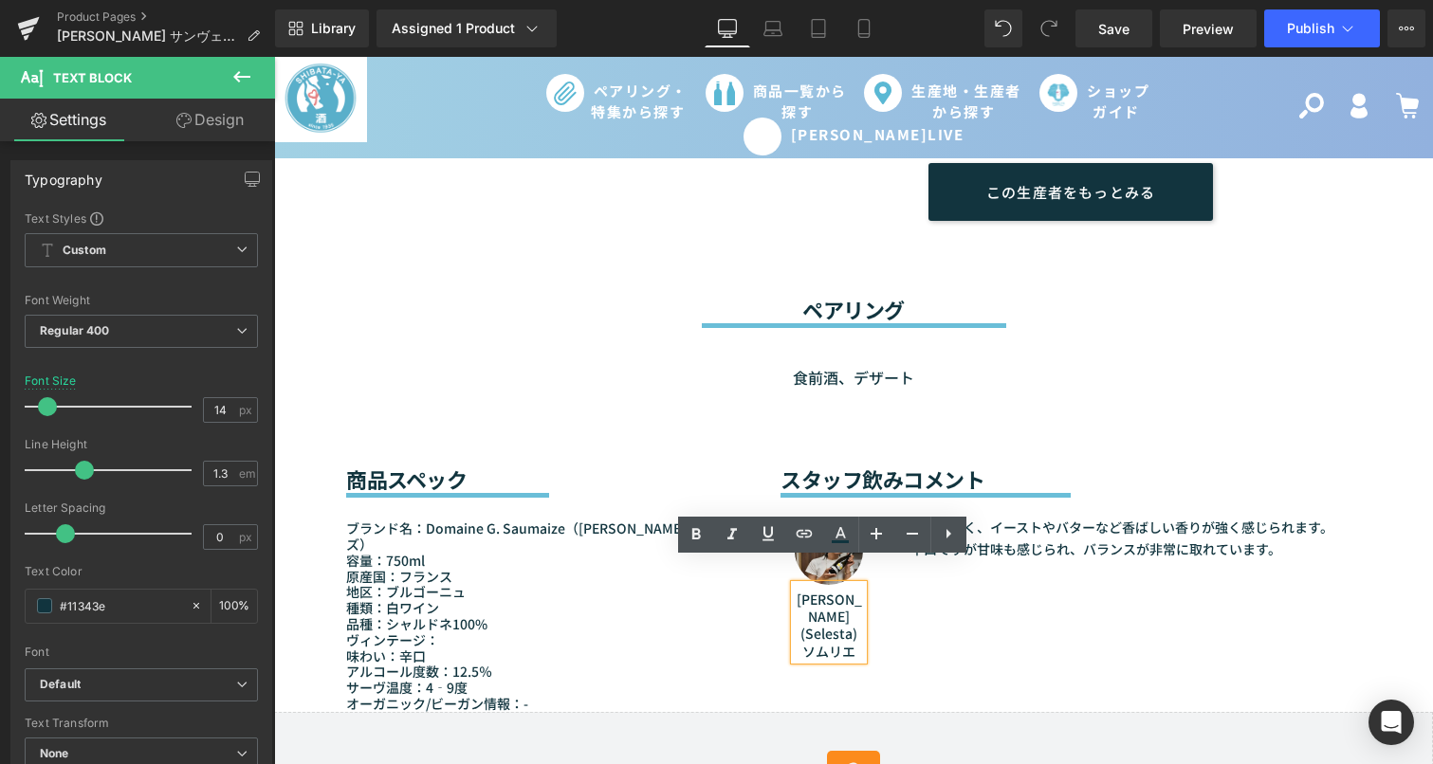
paste div
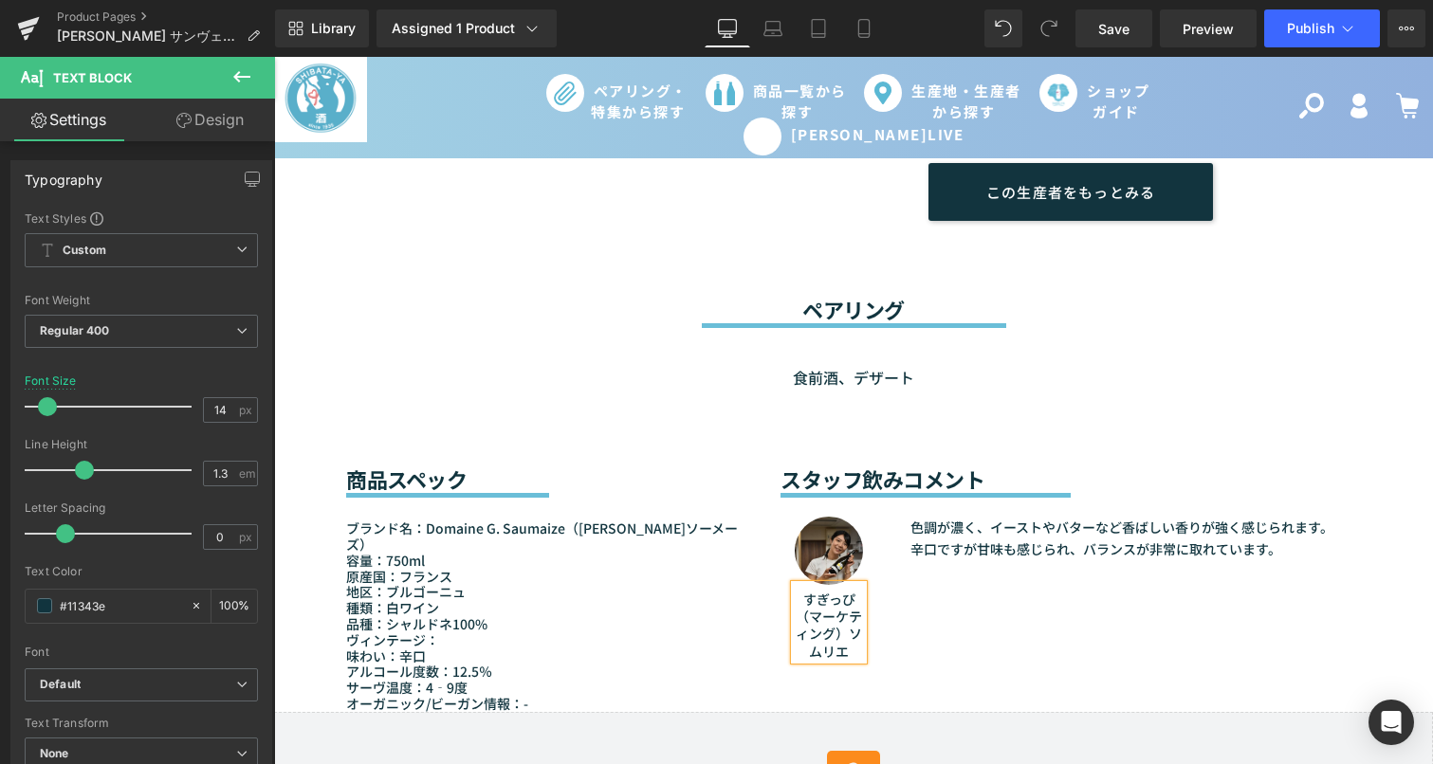
click at [889, 625] on div "Image すぎっぴ（マーケティング）ソムリエ Text Block 色調が濃く、イーストやバターなど香ばしい香りが強く感じられます。辛口ですが甘味も感じられ…" at bounding box center [1070, 579] width 580 height 162
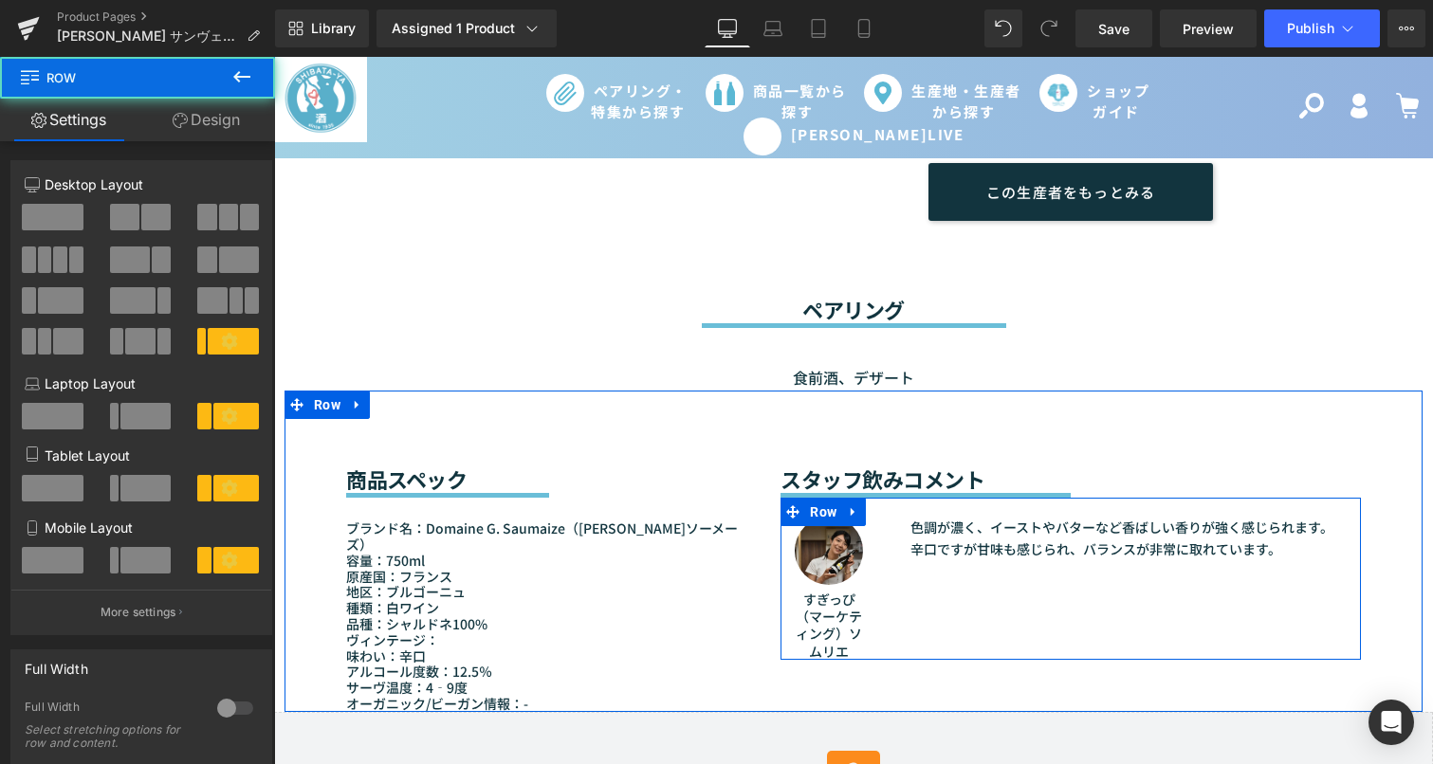
click at [865, 626] on div "Image すぎっぴ（マーケティング）ソムリエ Text Block" at bounding box center [828, 588] width 97 height 143
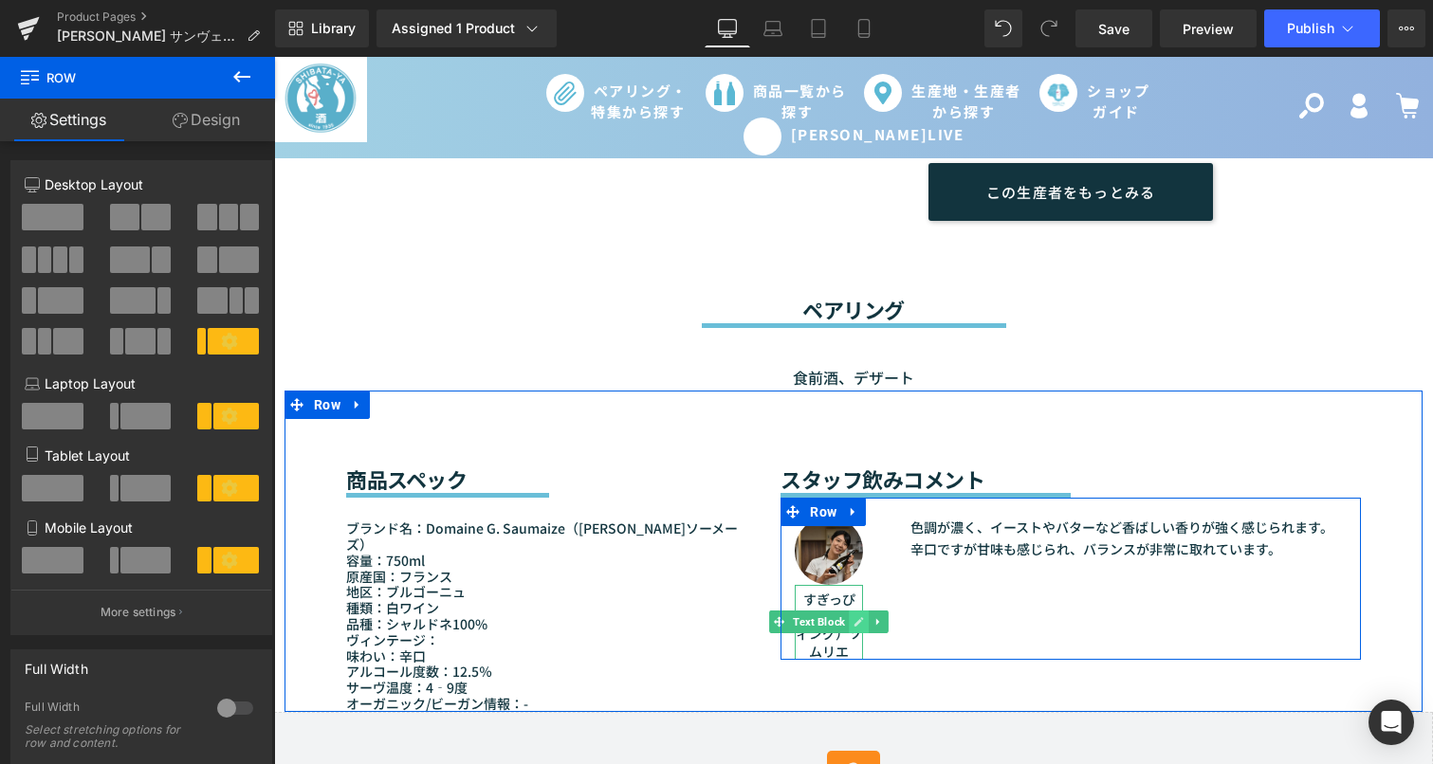
click at [849, 611] on link at bounding box center [859, 622] width 20 height 23
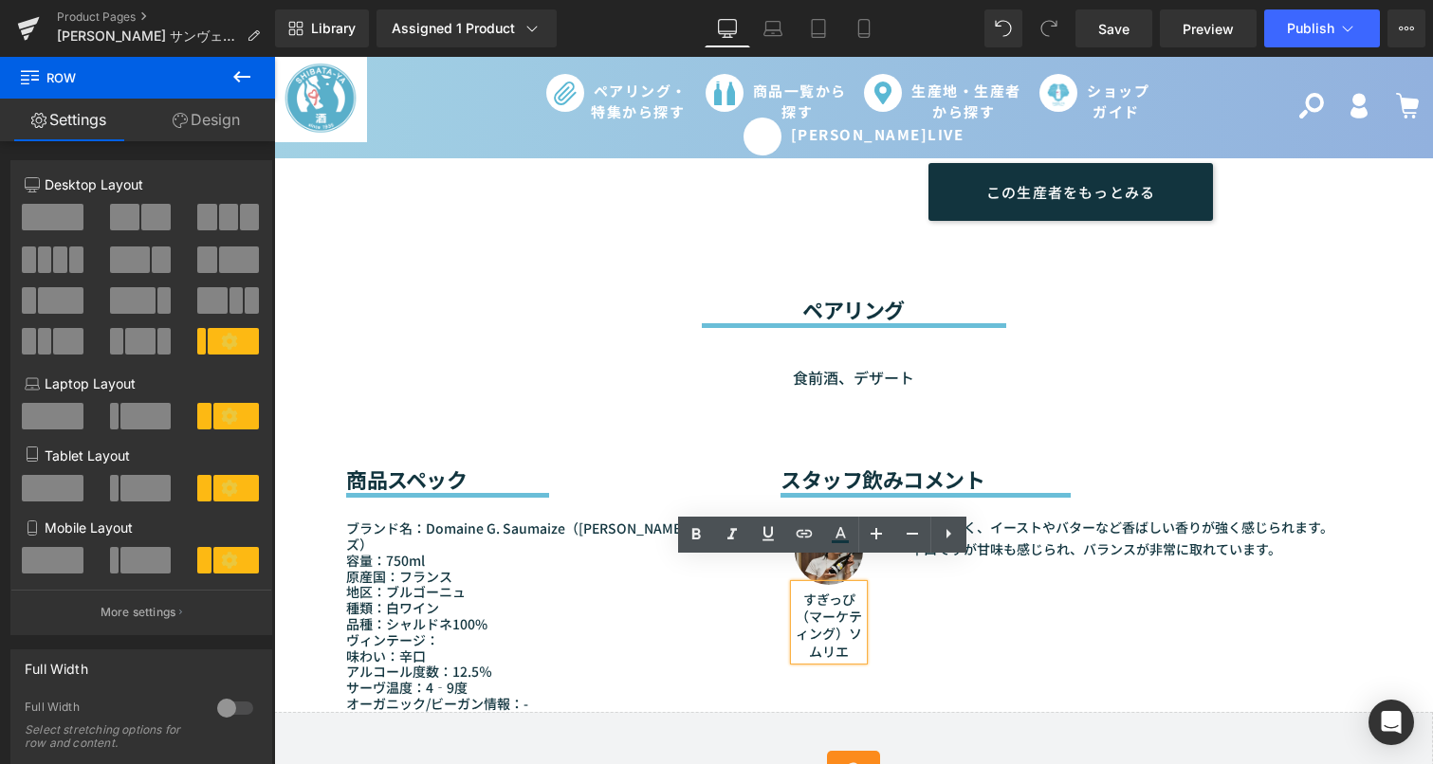
click at [843, 598] on p "すぎっぴ（マーケティング）ソムリエ" at bounding box center [829, 625] width 68 height 69
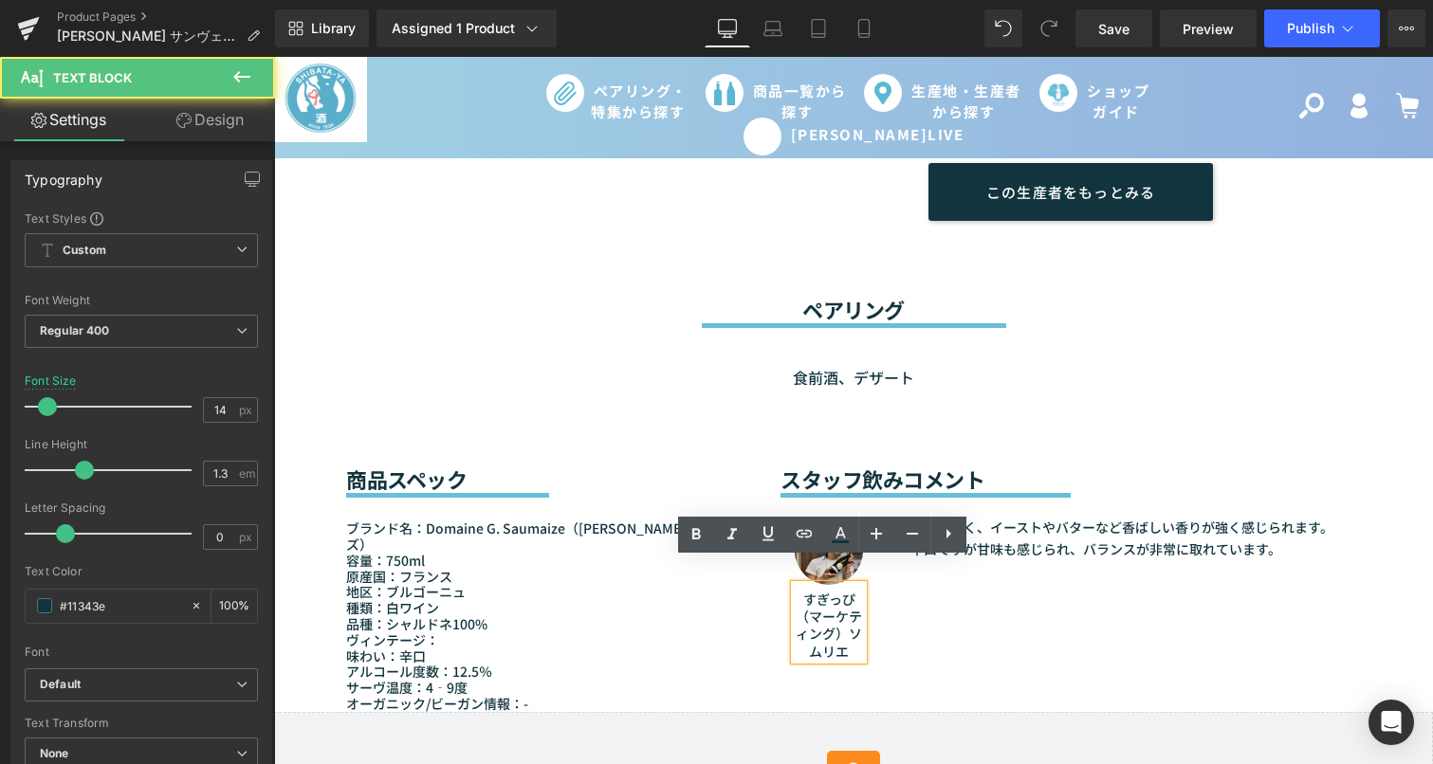
click at [798, 599] on p "すぎっぴ（マーケティング）ソムリエ" at bounding box center [829, 625] width 68 height 69
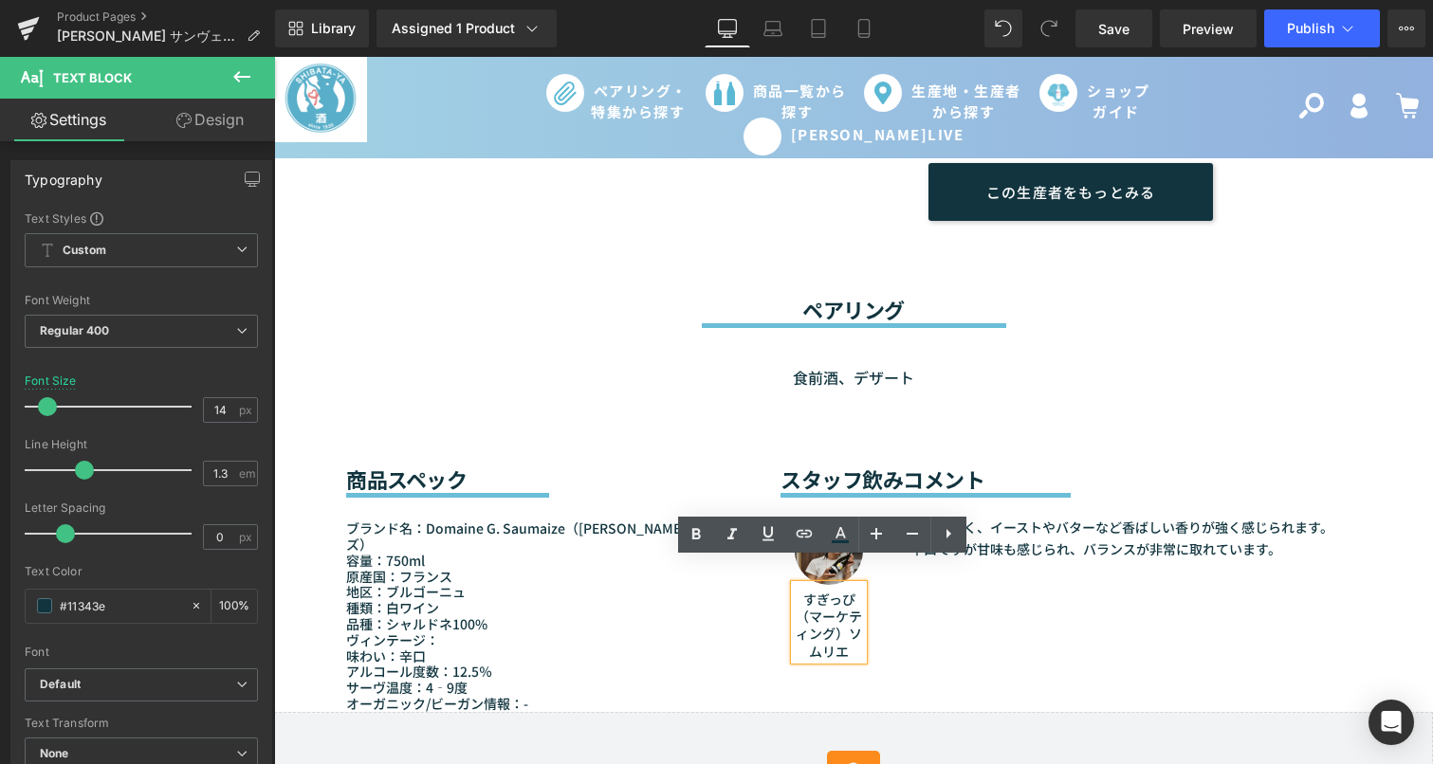
click at [896, 590] on div "Image すぎっぴ（マーケティング）ソムリエ Text Block 色調が濃く、イーストやバターなど香ばしい香りが強く感じられます。辛口ですが甘味も感じられ…" at bounding box center [1070, 579] width 580 height 162
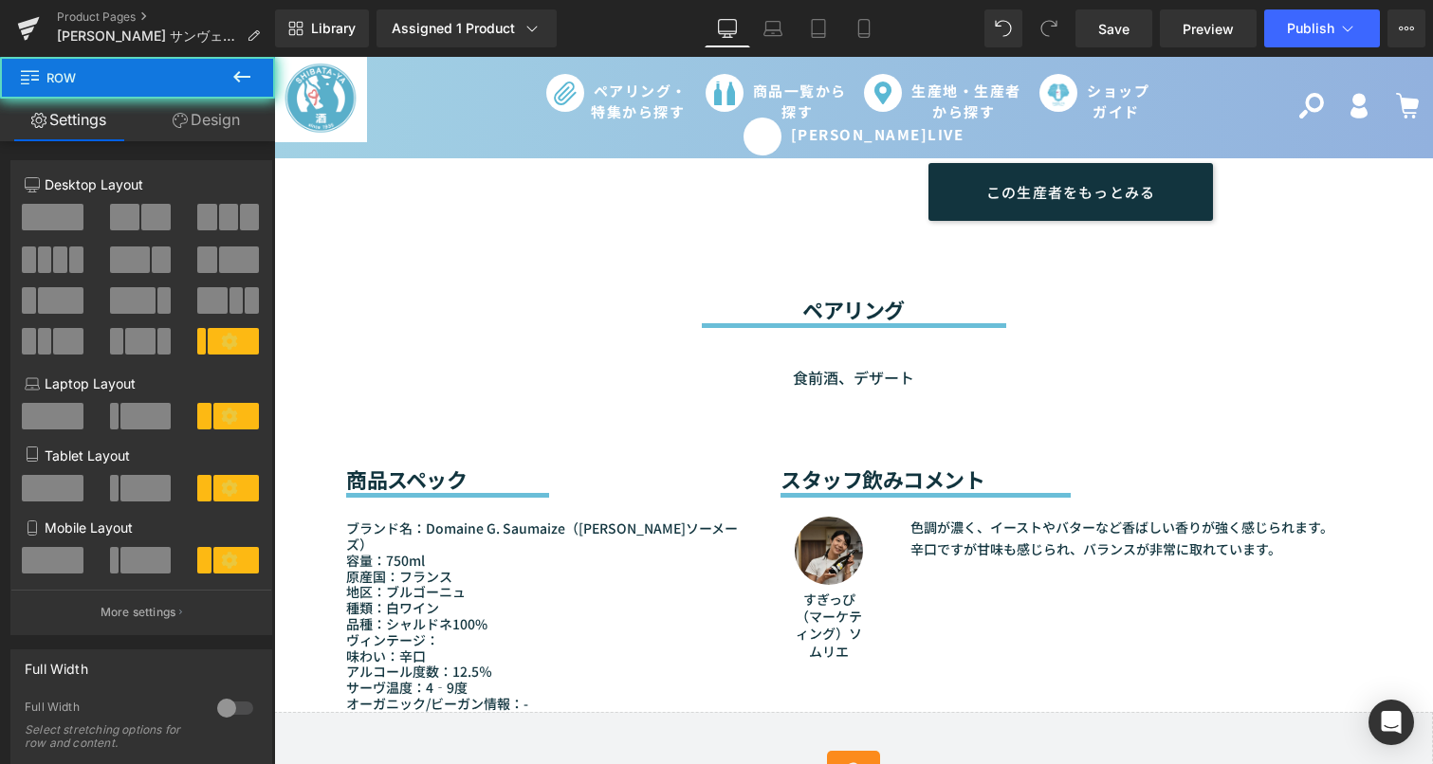
click at [905, 604] on div "Image すぎっぴ（マーケティング）ソムリエ Text Block 色調が濃く、イーストやバターなど香ばしい香りが強く感じられます。辛口ですが甘味も感じられ…" at bounding box center [1070, 579] width 580 height 162
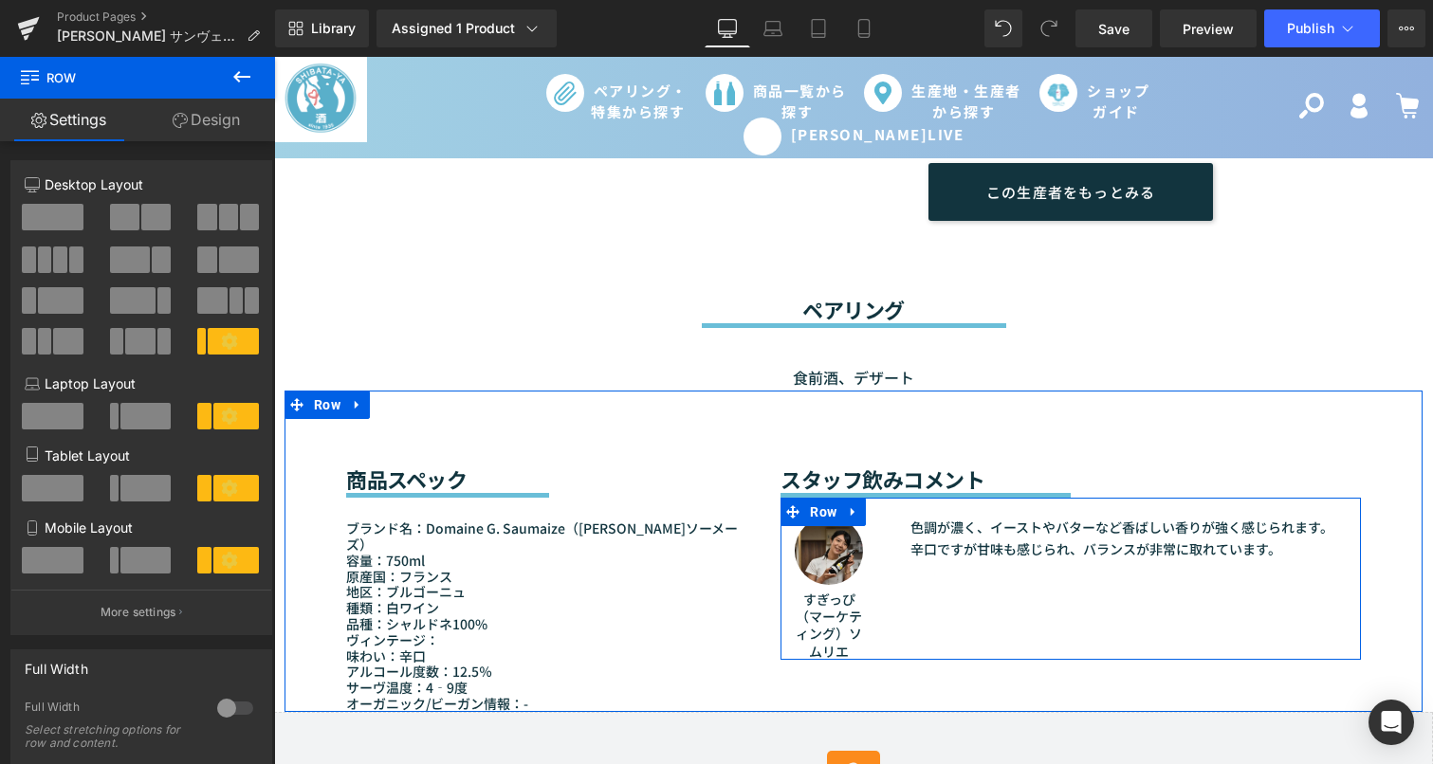
click at [905, 604] on div "Image すぎっぴ（マーケティング）ソムリエ Text Block 色調が濃く、イーストやバターなど香ばしい香りが強く感じられます。辛口ですが甘味も感じられ…" at bounding box center [1070, 579] width 580 height 162
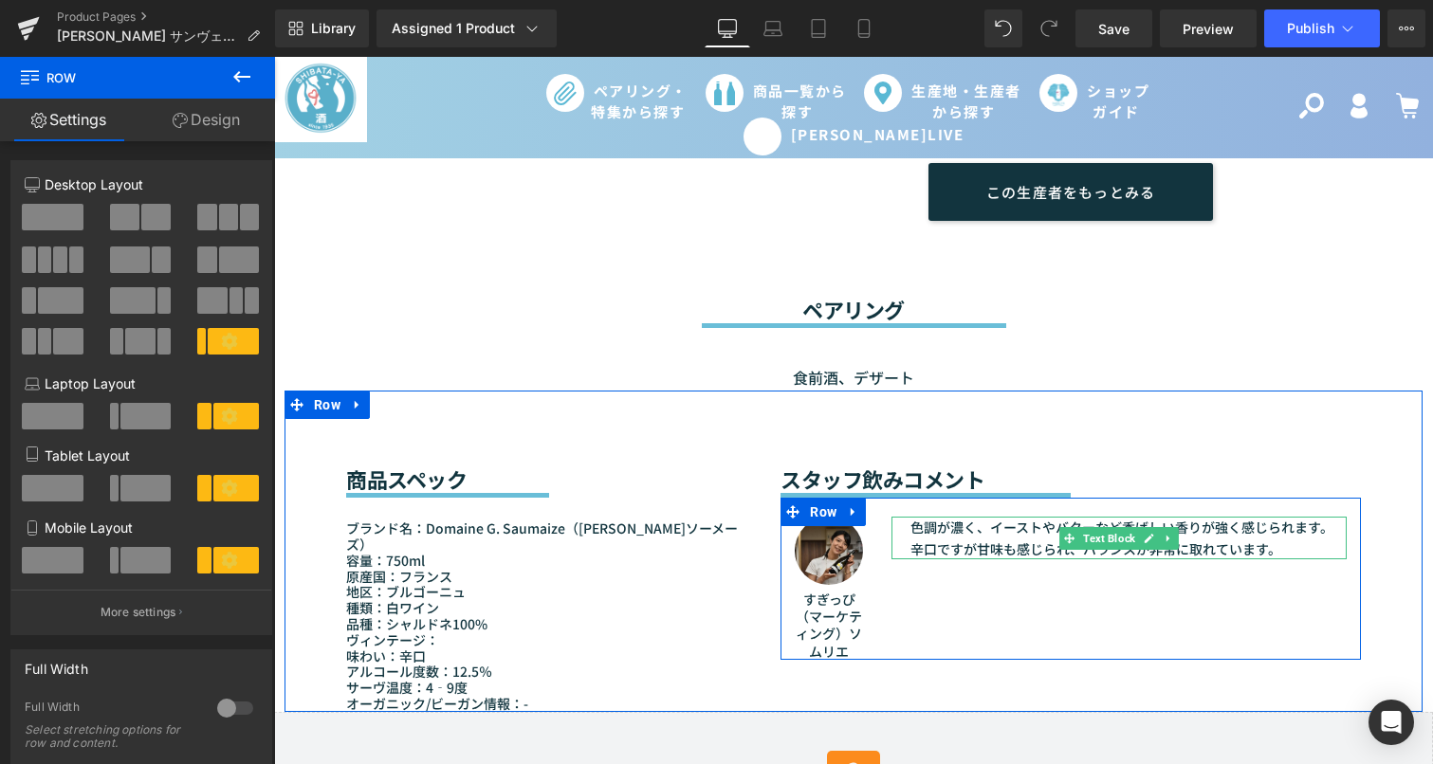
click at [936, 517] on p "色調が濃く、イーストやバターなど香ばしい香りが強く感じられます。辛口ですが甘味も感じられ、バランスが非常に取れています。" at bounding box center [1128, 538] width 436 height 43
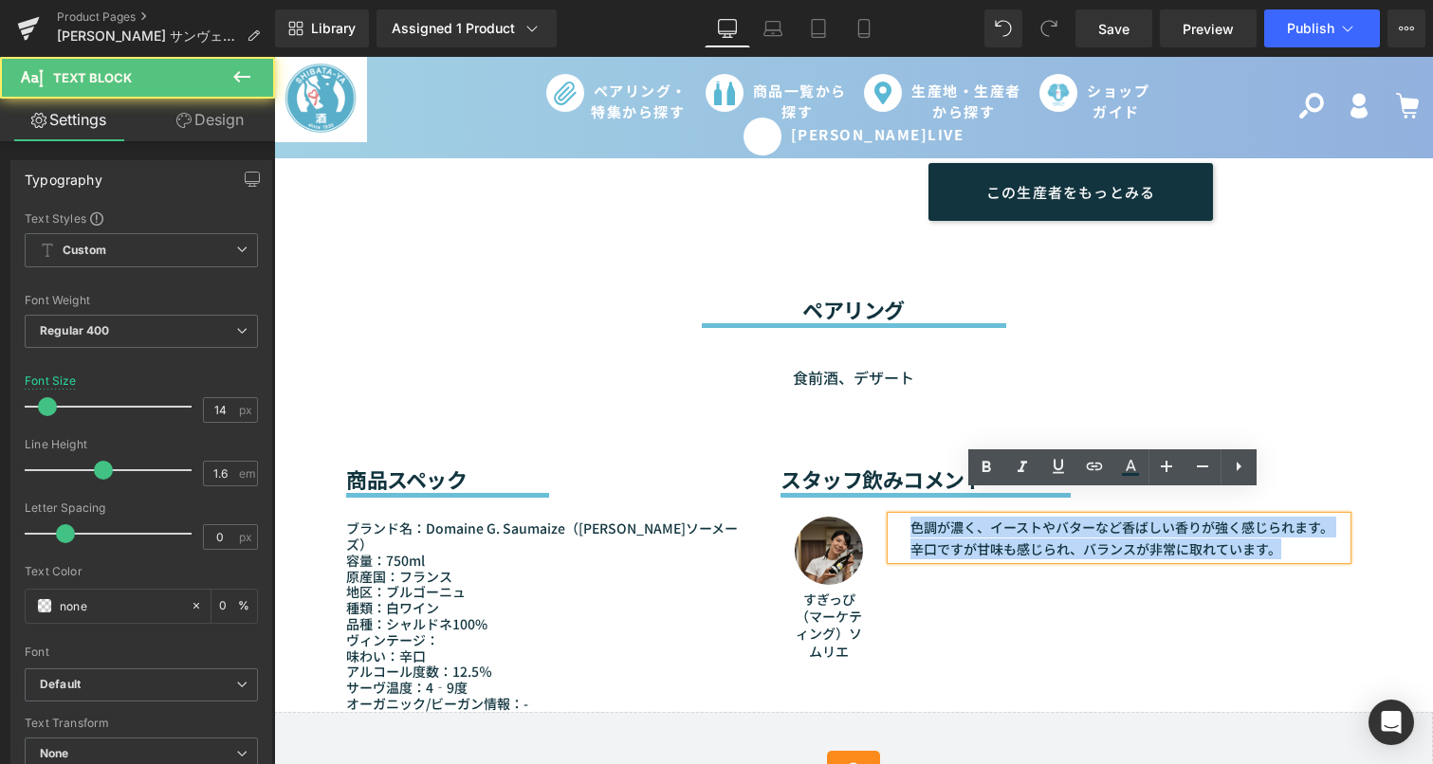
drag, startPoint x: 906, startPoint y: 503, endPoint x: 1268, endPoint y: 543, distance: 363.4
click at [1268, 543] on div "Image すぎっぴ（マーケティング）ソムリエ Text Block 色調が濃く、イーストやバターなど香ばしい香りが強く感じられます。辛口ですが甘味も感じられ…" at bounding box center [1070, 579] width 580 height 162
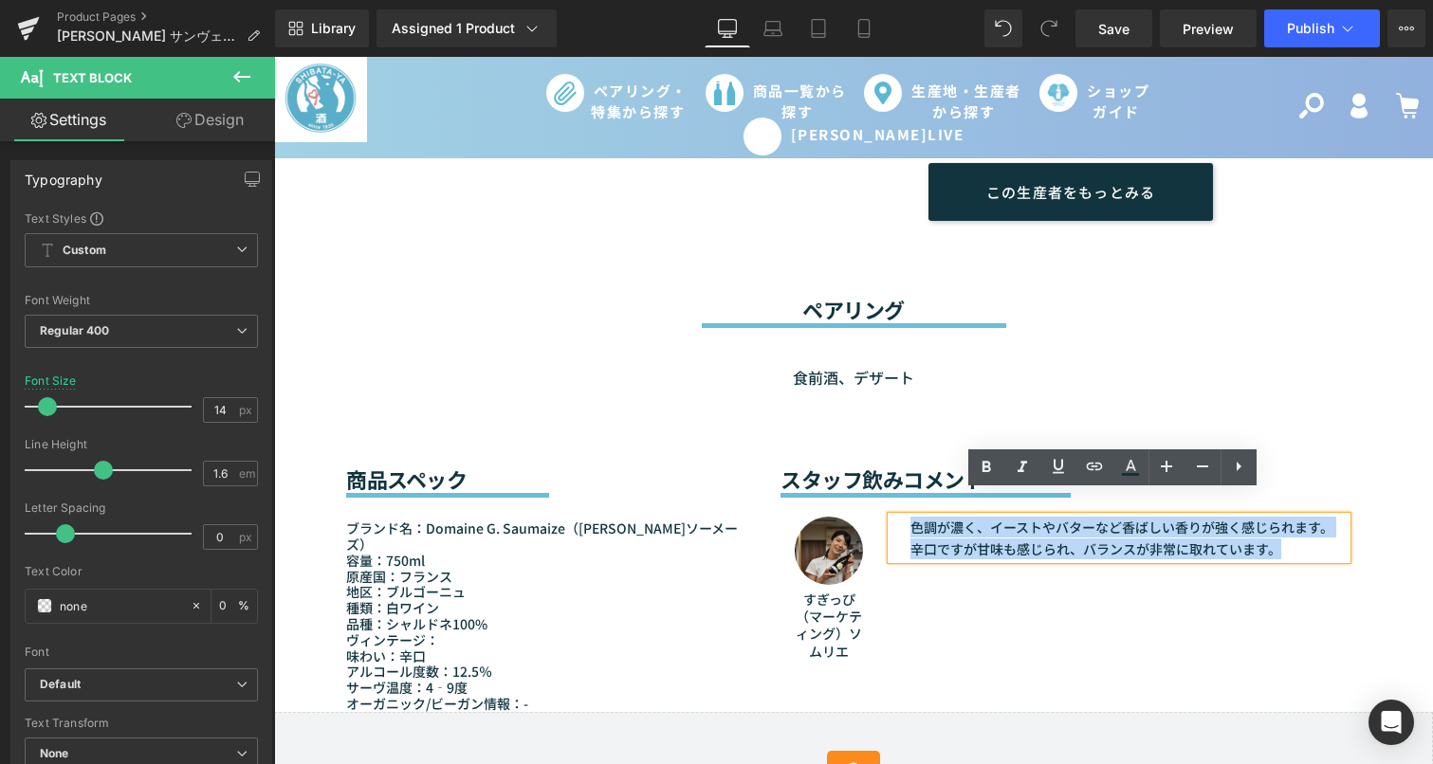
paste div
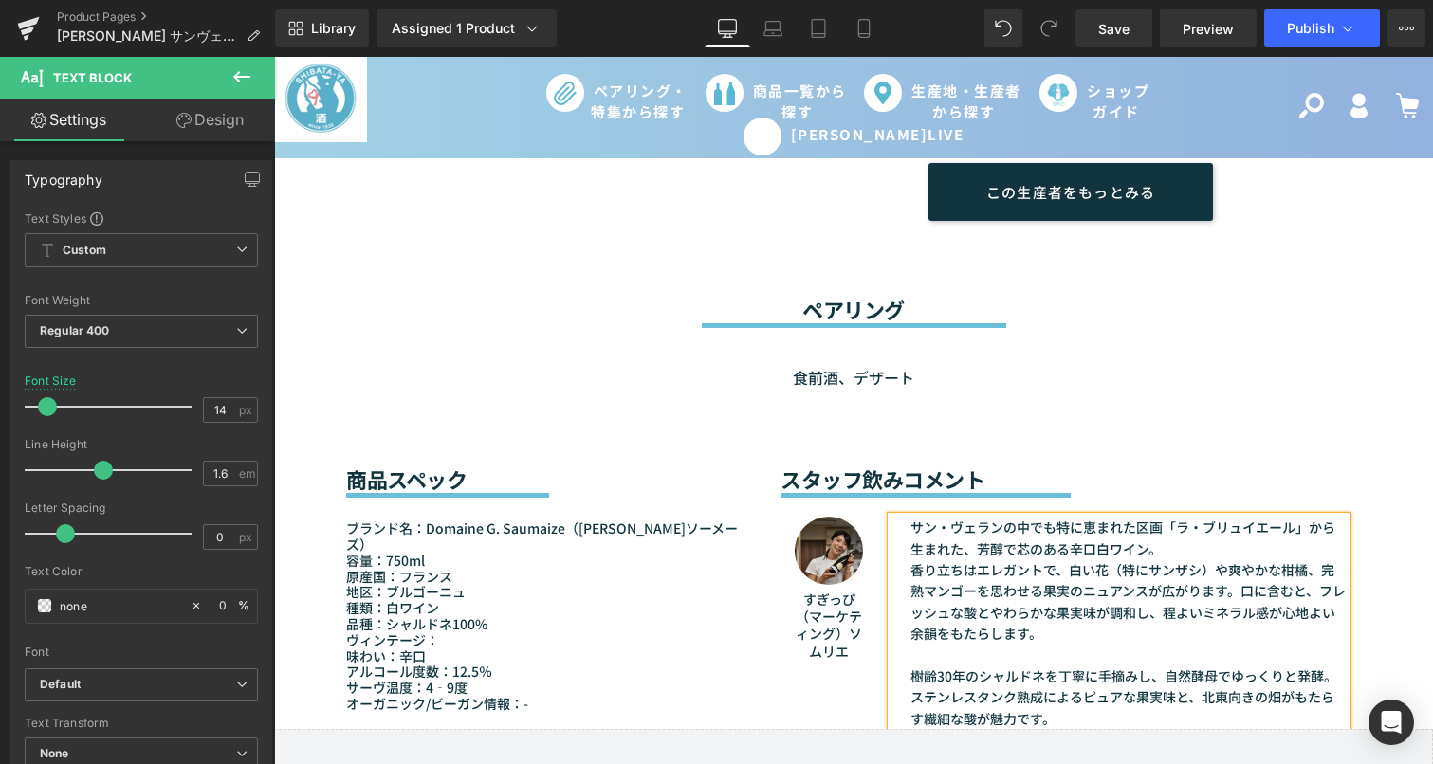
click at [1367, 410] on div "スタッフ飲みコメント Heading Separator Image すぎっぴ（マーケティング）ソムリエ Text Block サン・ヴェランの中でも特に恵ま…" at bounding box center [1070, 560] width 609 height 338
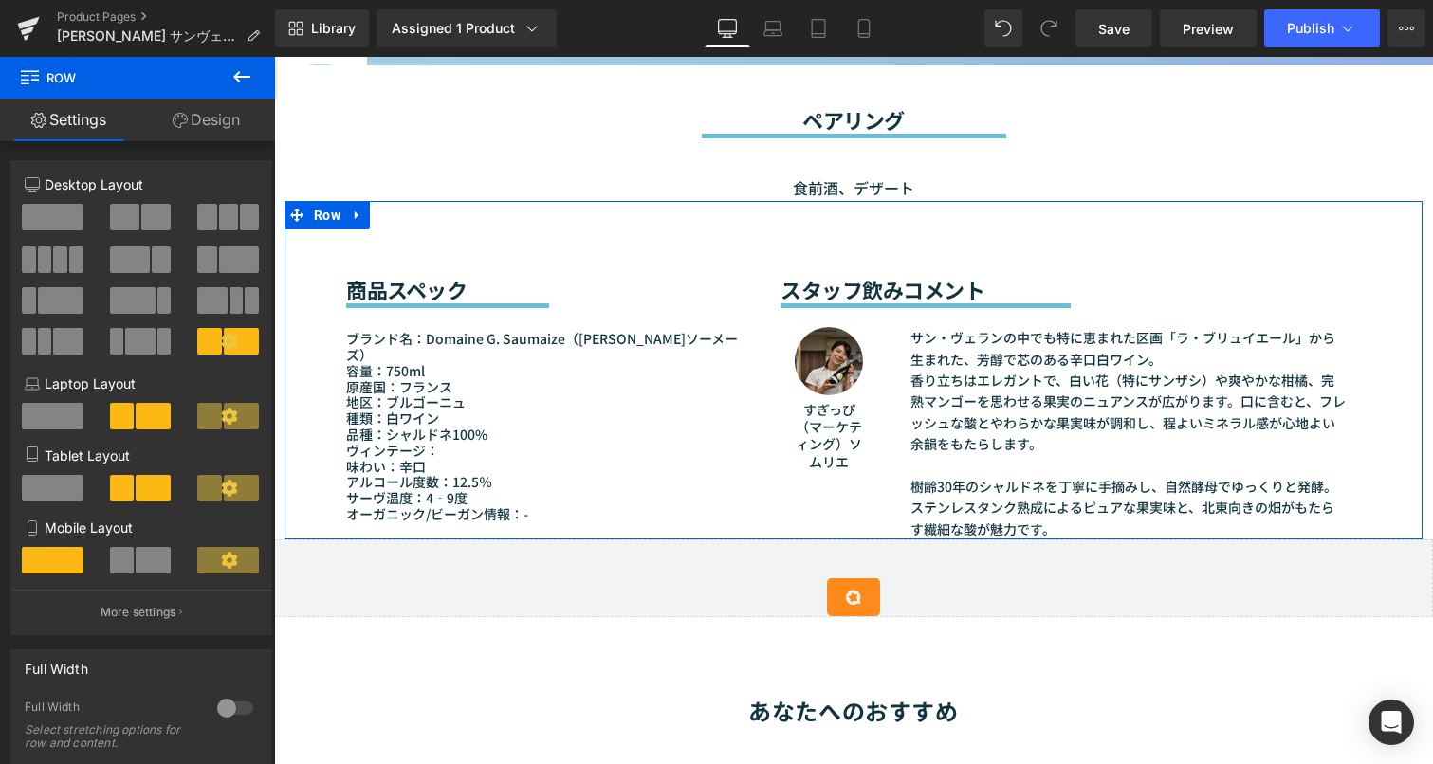
scroll to position [1612, 0]
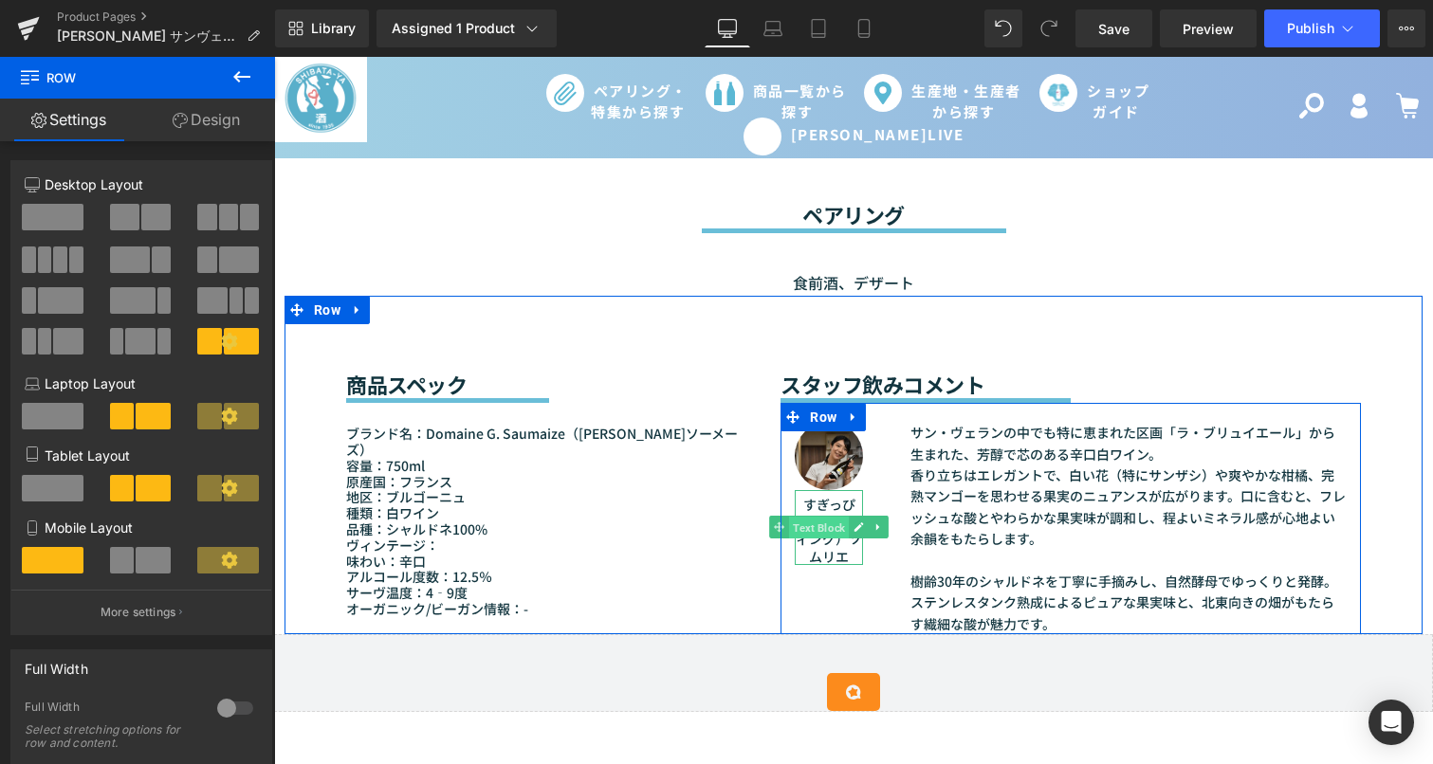
click at [793, 517] on span "Text Block" at bounding box center [819, 528] width 60 height 23
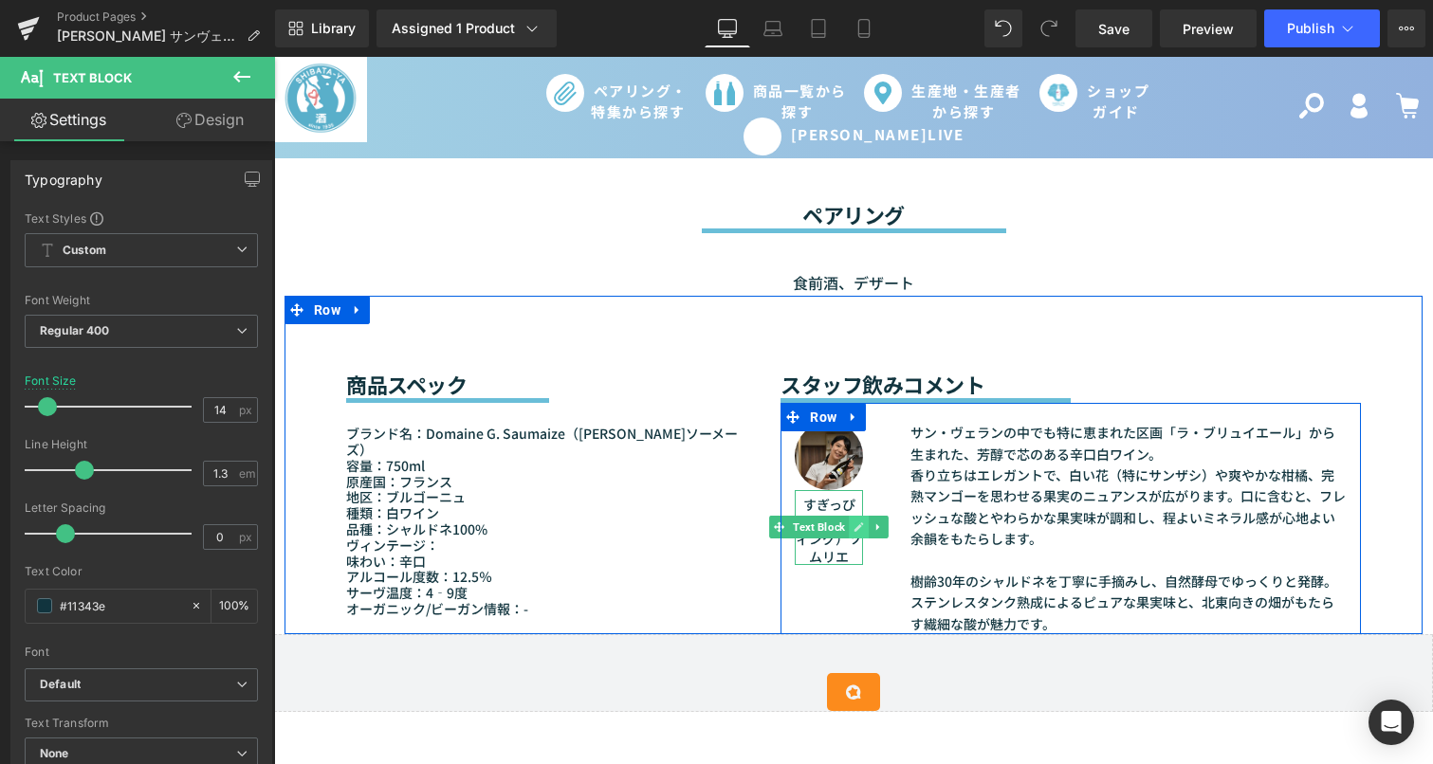
click at [857, 521] on icon at bounding box center [858, 526] width 10 height 11
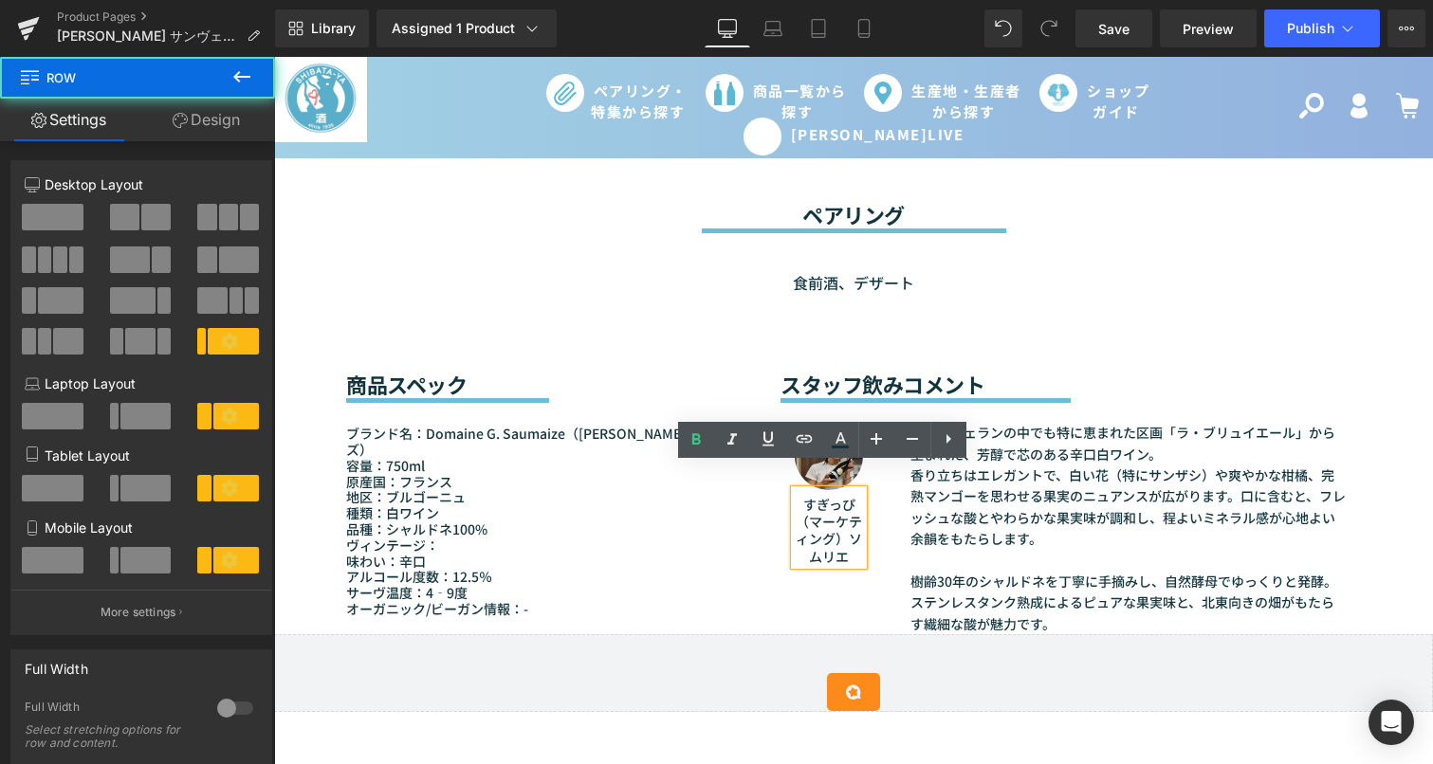
click at [818, 594] on div "Image すぎっぴ（マーケティング）ソムリエ Text Block サン・ヴェランの中でも特に恵まれた区画「ラ・ブリュイエール」から生まれた、芳醇で芯のある…" at bounding box center [1070, 518] width 580 height 231
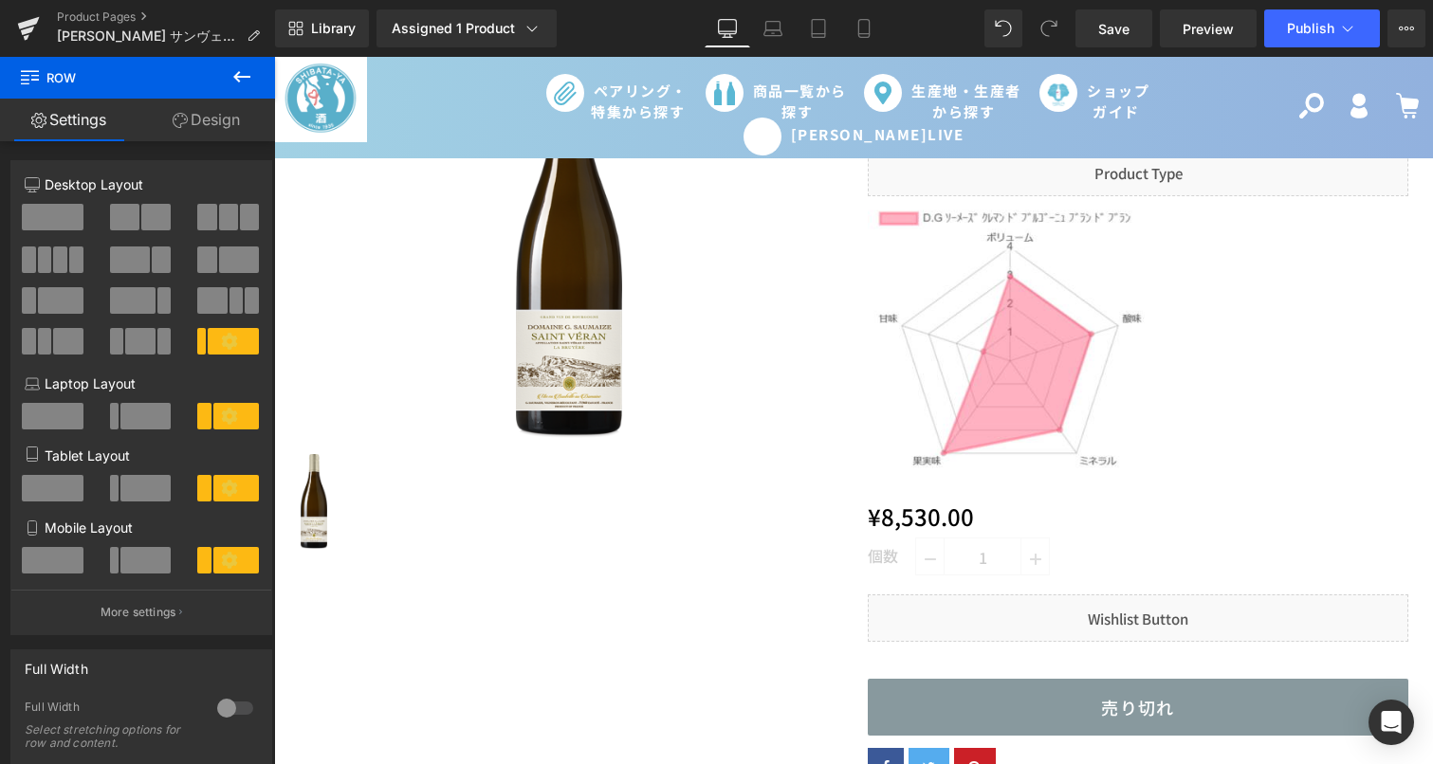
scroll to position [0, 0]
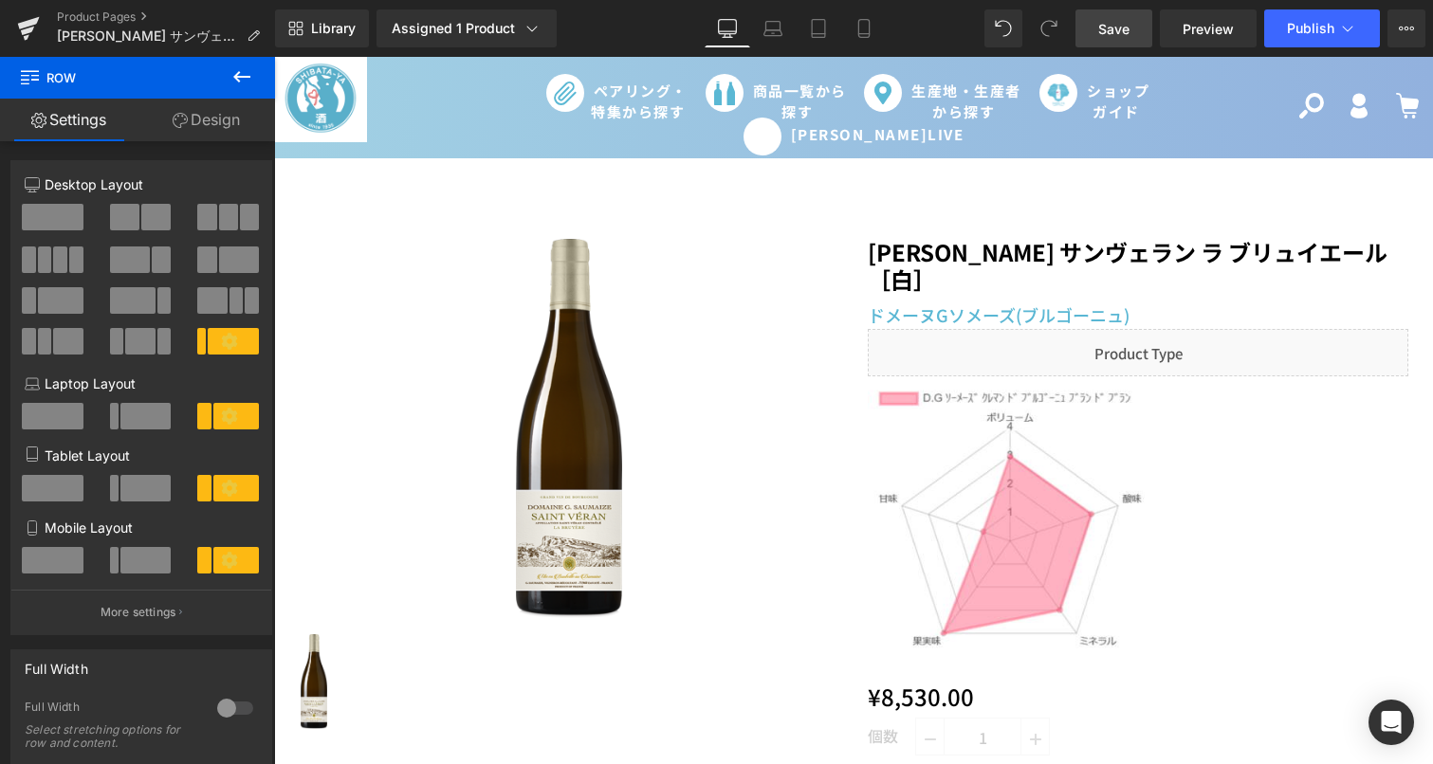
drag, startPoint x: 1115, startPoint y: 34, endPoint x: 851, endPoint y: 139, distance: 283.8
click at [1115, 34] on span "Save" at bounding box center [1113, 29] width 31 height 20
click at [1092, 34] on link "Save" at bounding box center [1113, 28] width 77 height 38
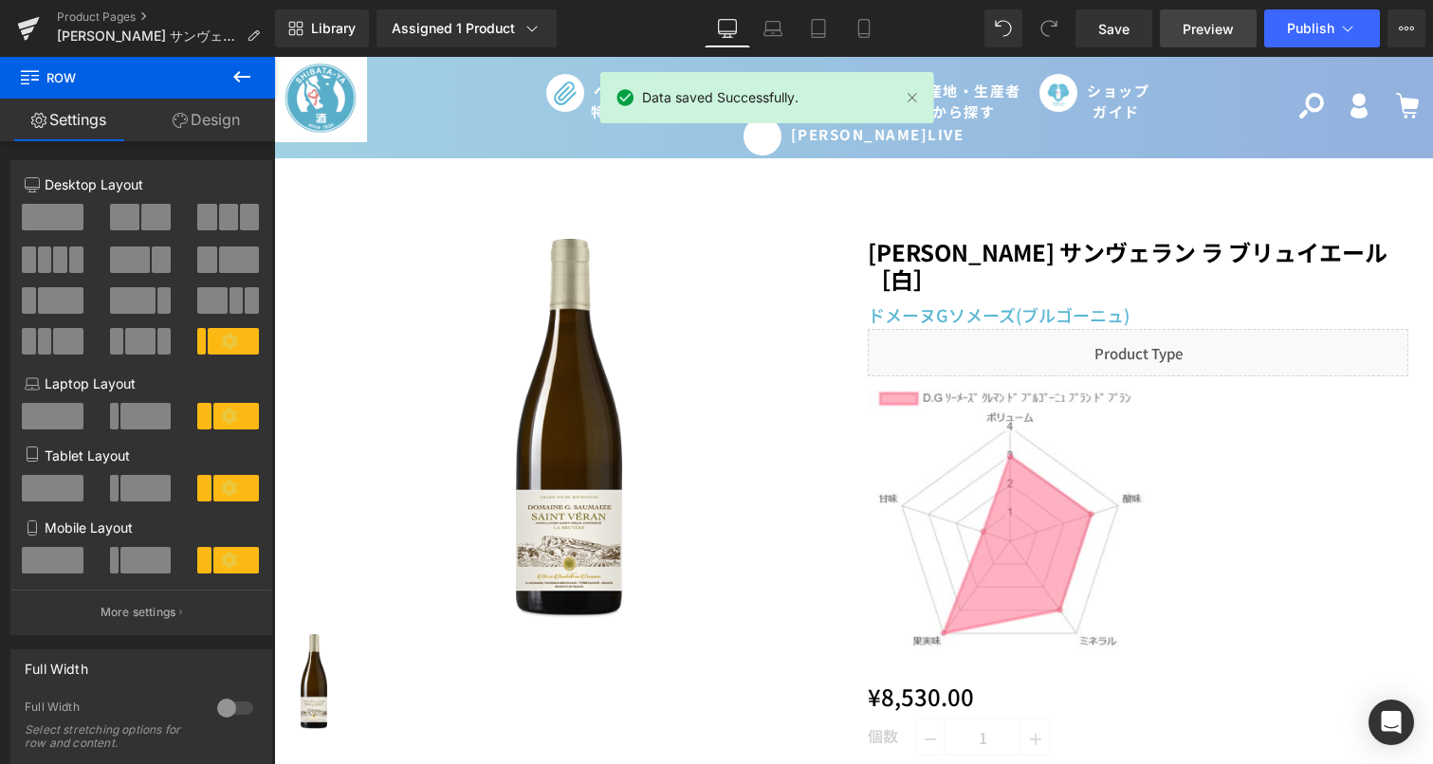
click at [1193, 34] on span "Preview" at bounding box center [1207, 29] width 51 height 20
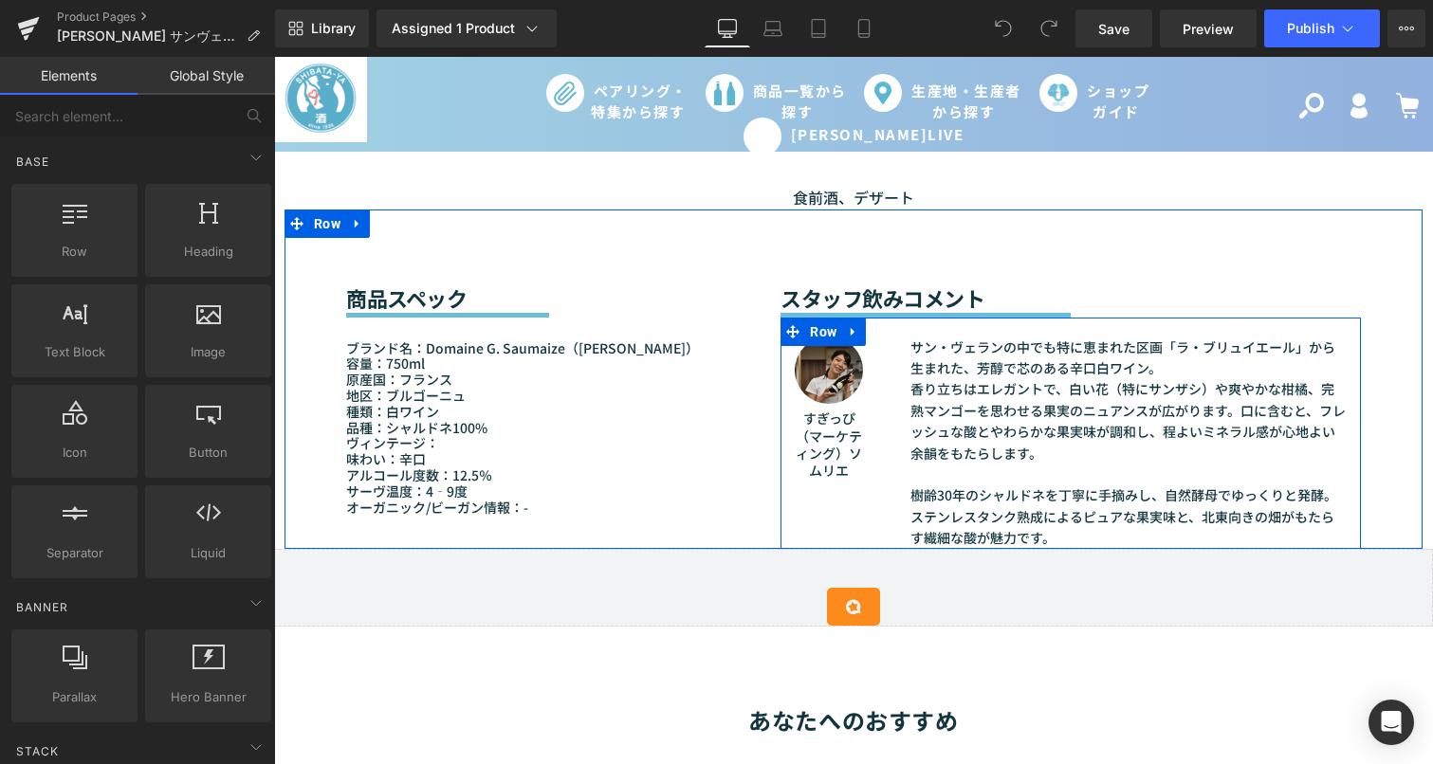
scroll to position [1707, 0]
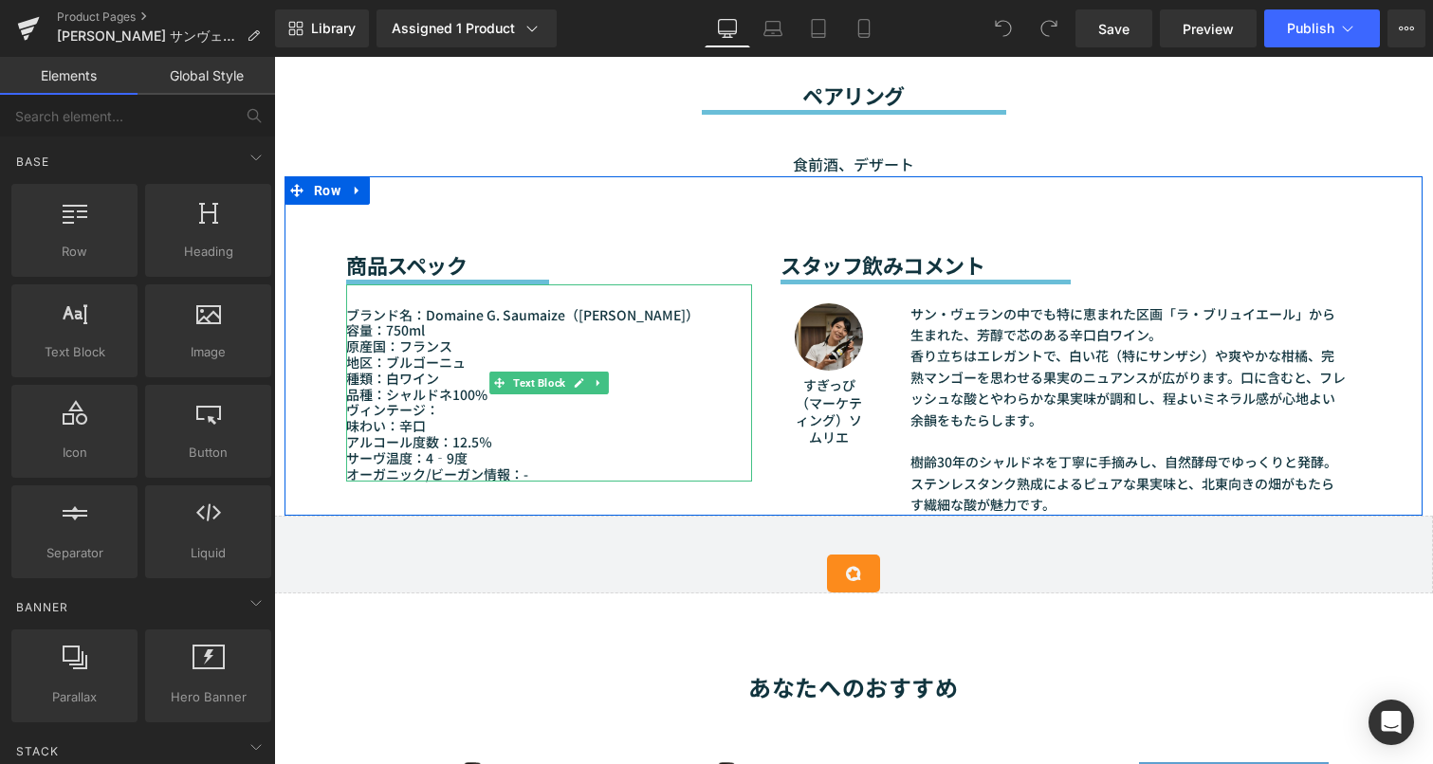
click at [435, 378] on p "種類：白ワイン" at bounding box center [549, 379] width 406 height 16
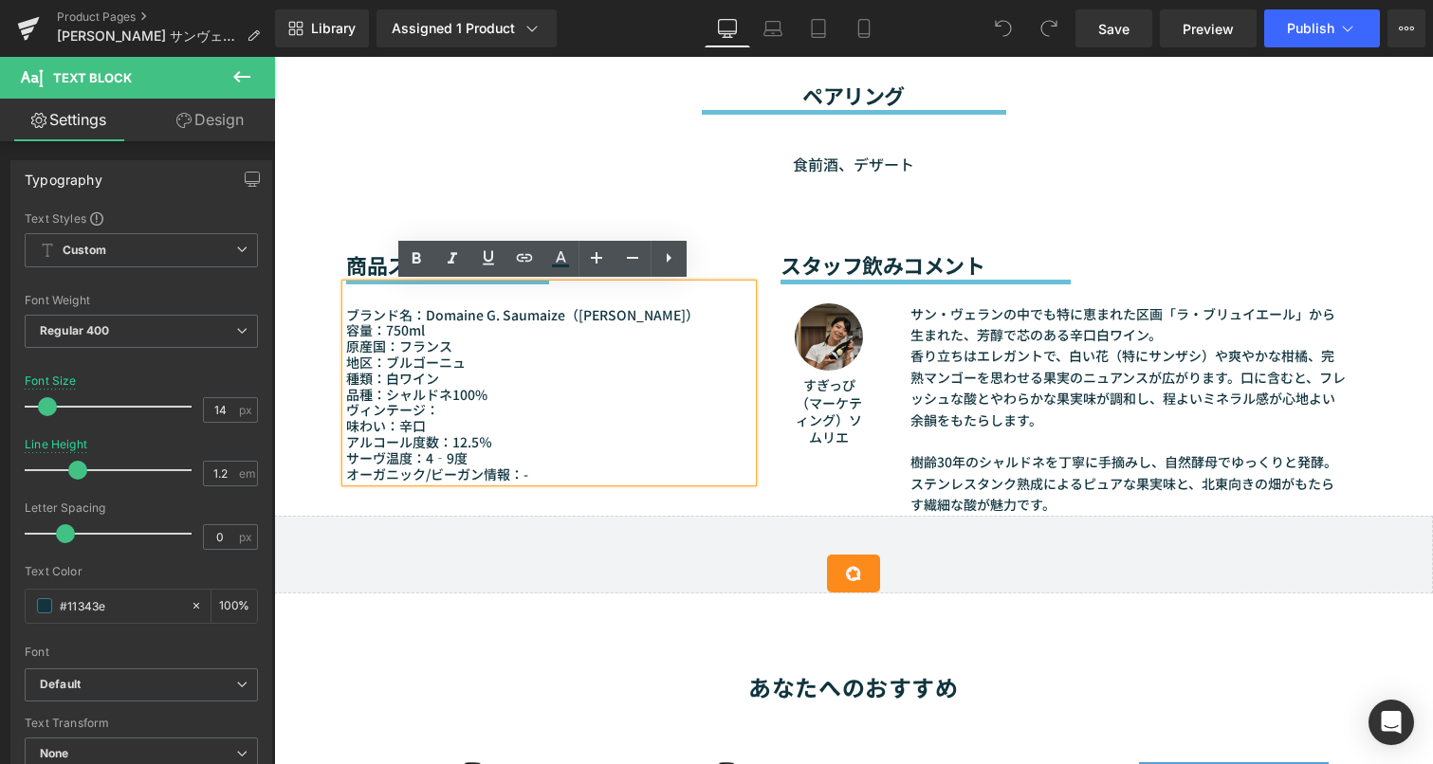
click at [429, 422] on p "味わい：辛口" at bounding box center [549, 426] width 406 height 16
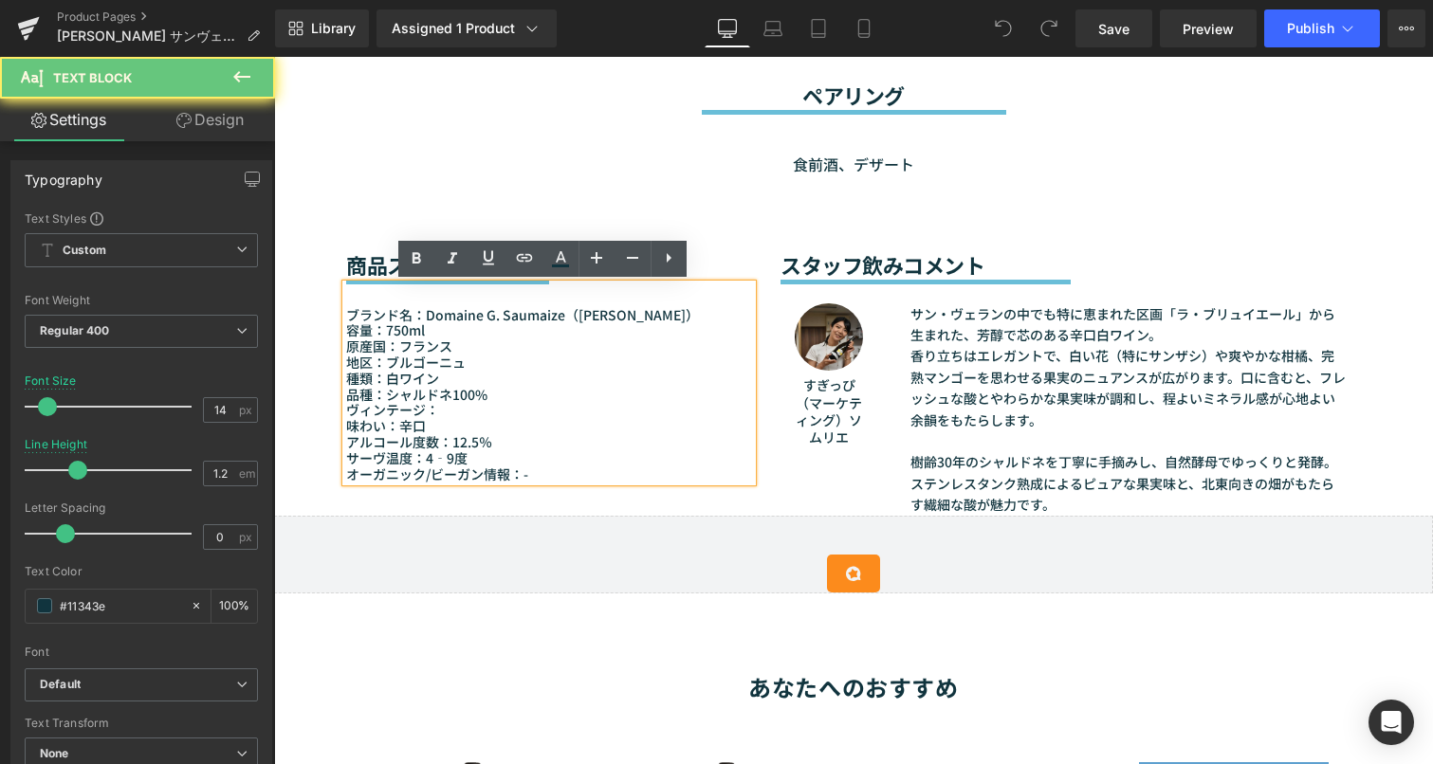
click at [437, 407] on p "ヴィンテージ：" at bounding box center [549, 410] width 406 height 16
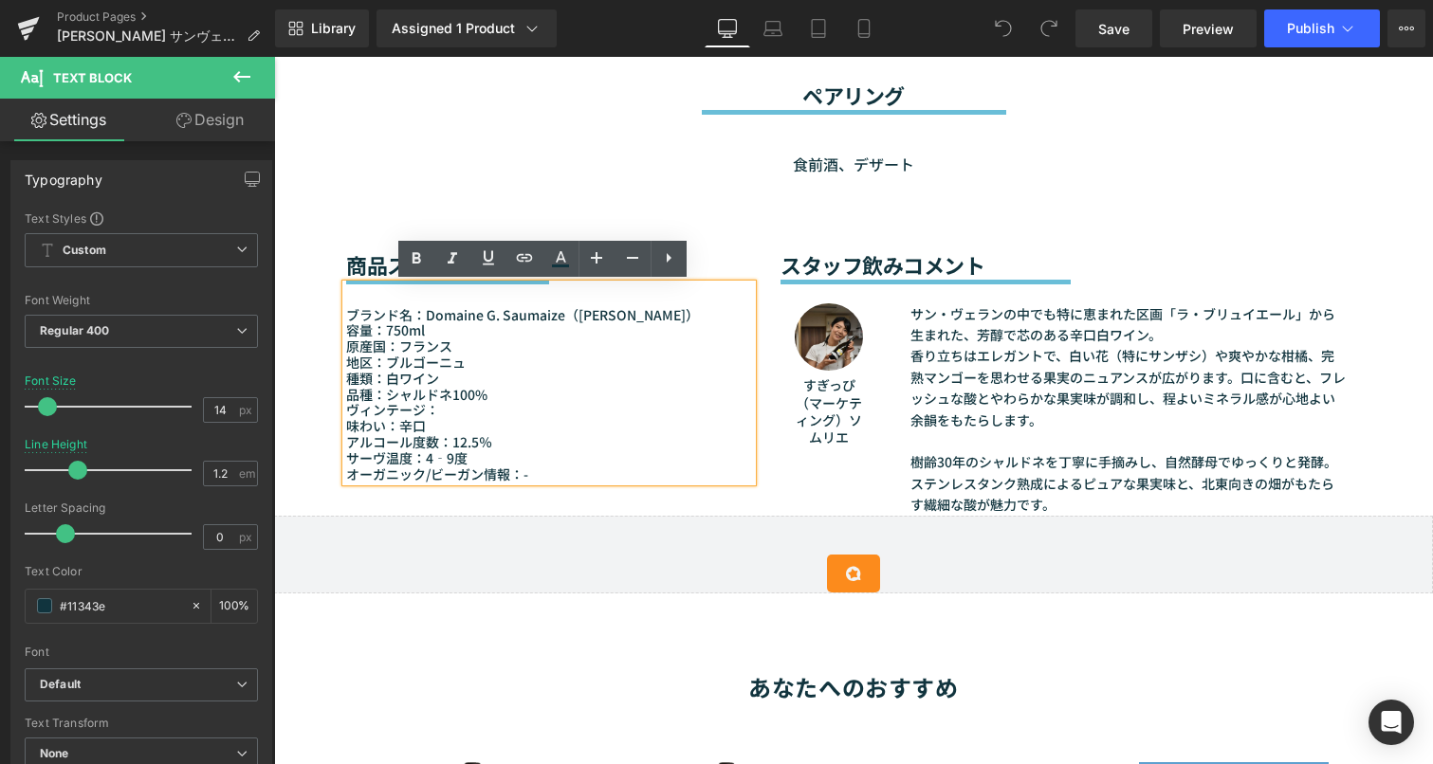
paste div
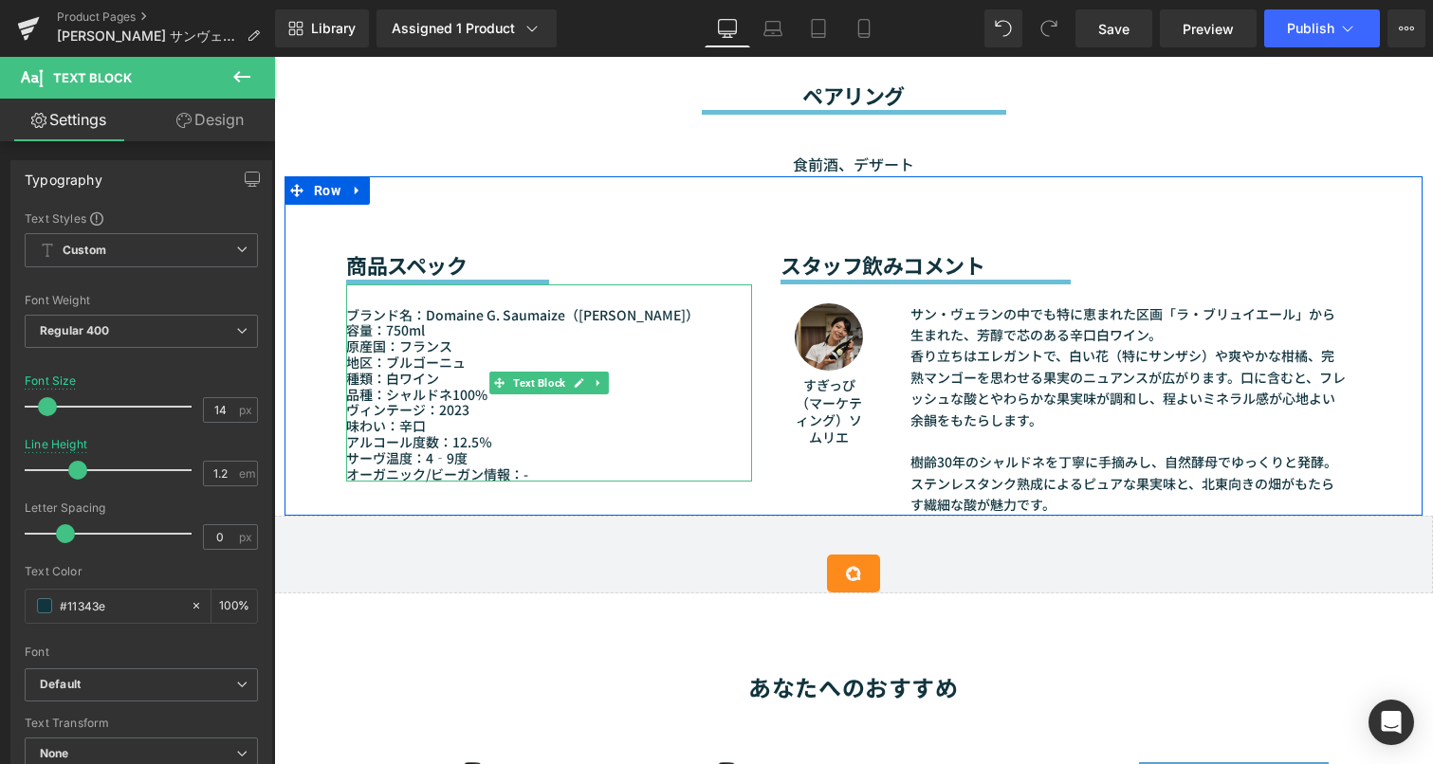
click at [430, 451] on p "サーヴ温度：4‐9度" at bounding box center [549, 458] width 406 height 16
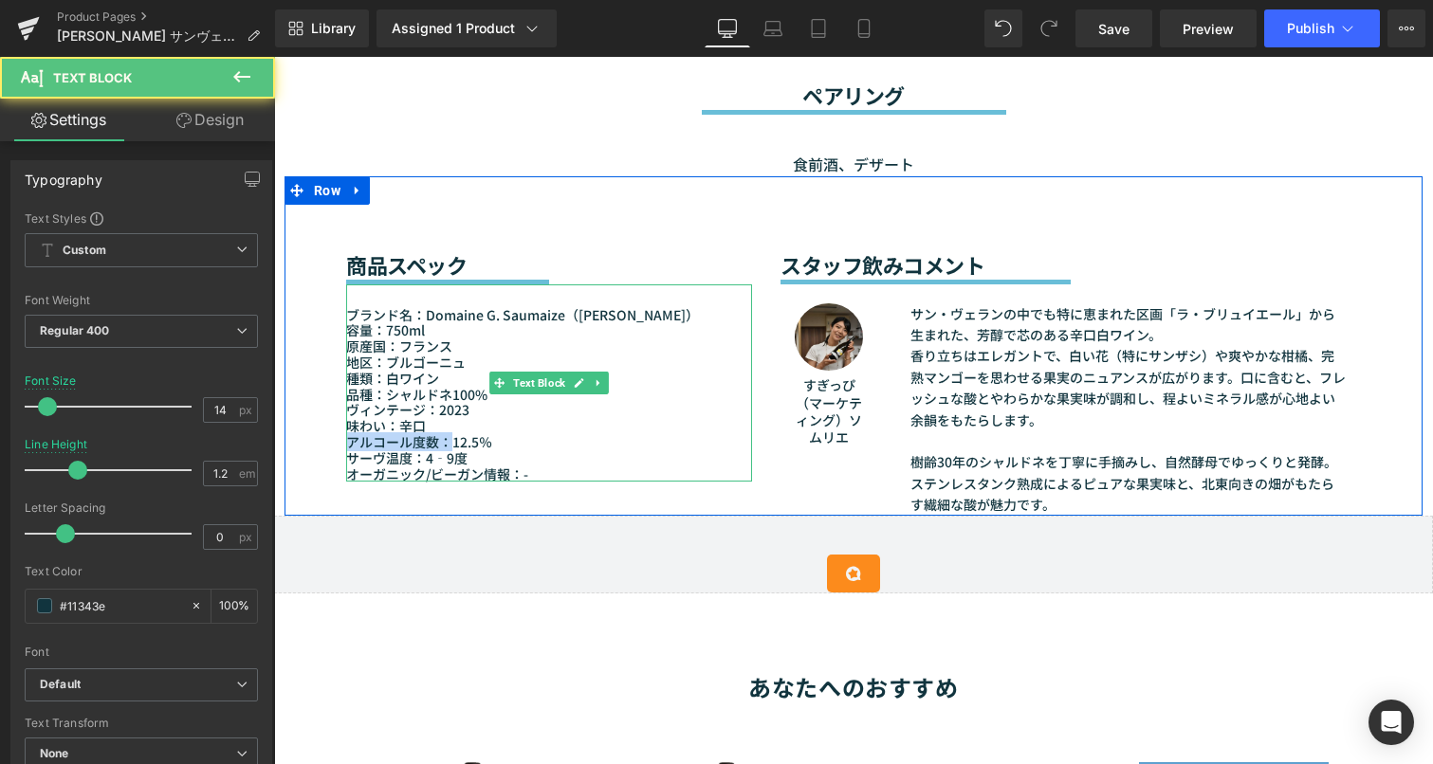
drag, startPoint x: 446, startPoint y: 440, endPoint x: 500, endPoint y: 432, distance: 54.6
click at [500, 432] on div "ブランド名：Domaine G. Saumaize（D.G.ソーメーズ） 容量：750ml 原産国：[GEOGRAPHIC_DATA] 地区：[GEOGRAP…" at bounding box center [549, 383] width 406 height 198
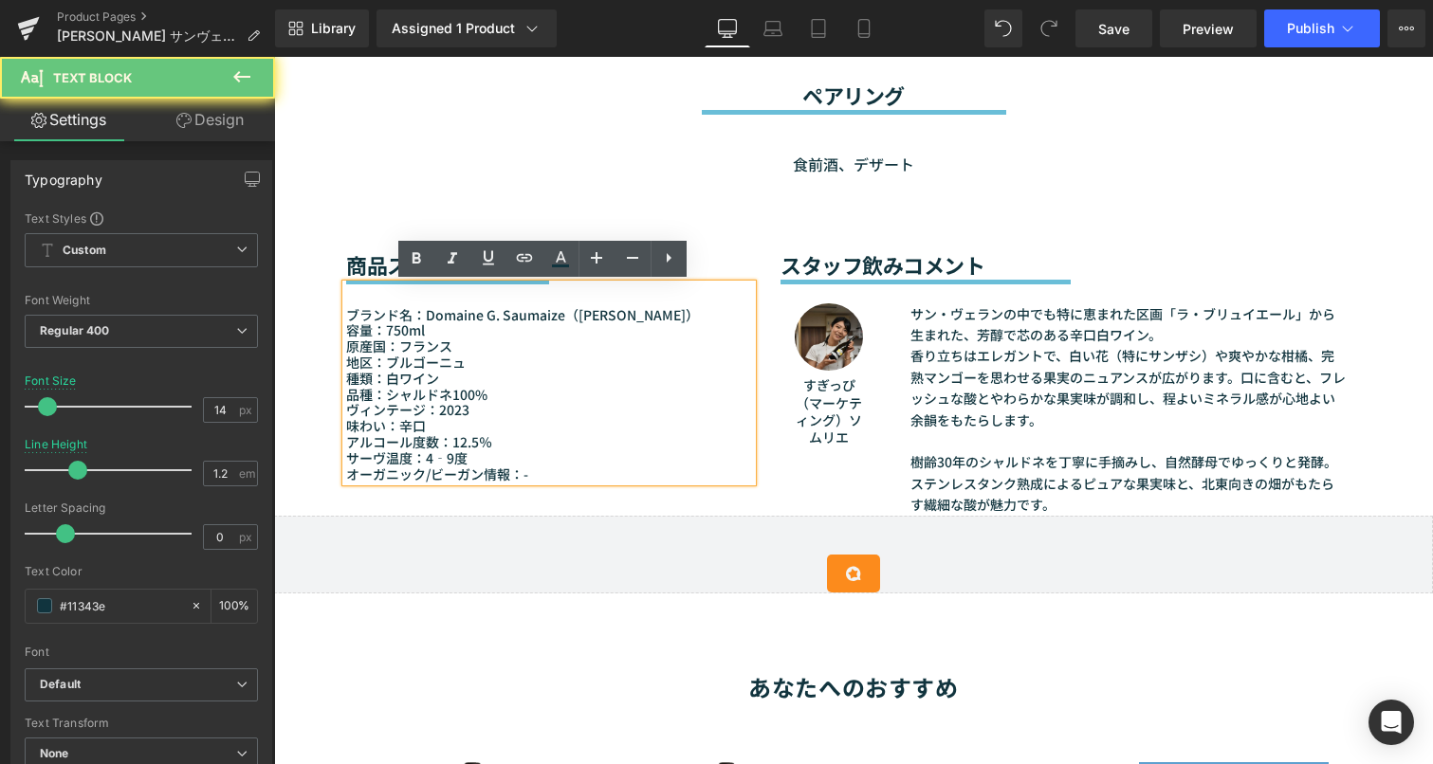
click at [492, 445] on p "アルコール度数：12.5％" at bounding box center [549, 442] width 406 height 16
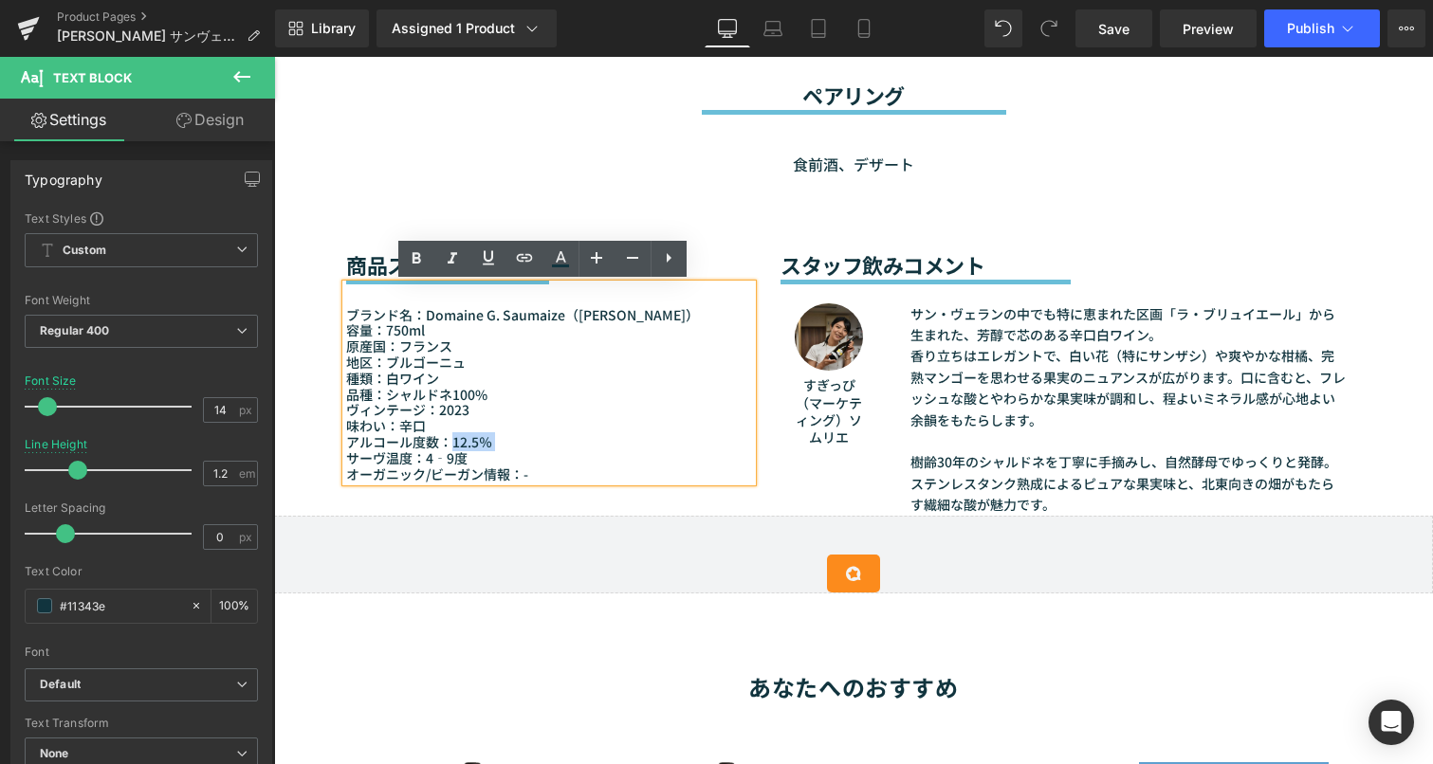
drag, startPoint x: 492, startPoint y: 443, endPoint x: 459, endPoint y: 441, distance: 33.2
click at [459, 441] on p "アルコール度数：12.5％" at bounding box center [549, 442] width 406 height 16
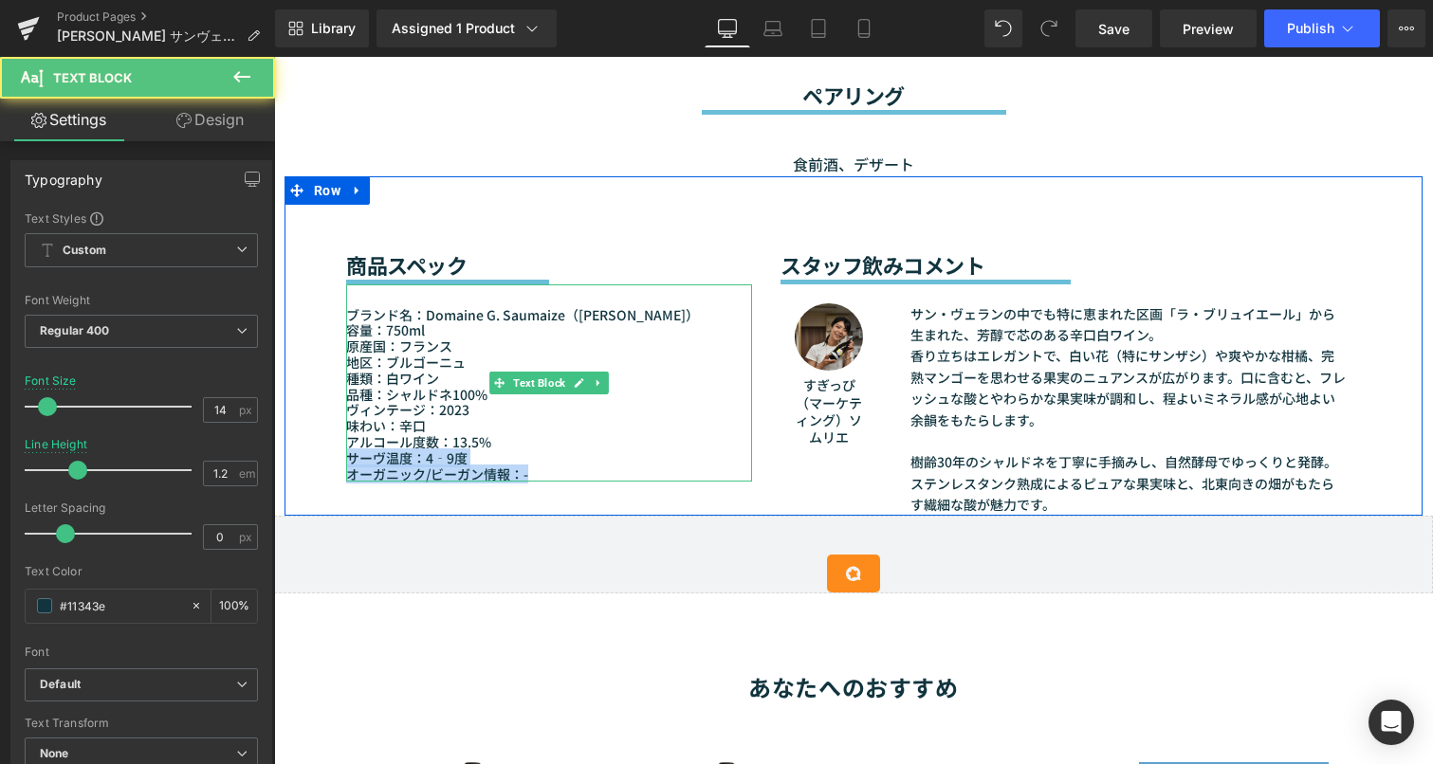
drag, startPoint x: 486, startPoint y: 448, endPoint x: 548, endPoint y: 469, distance: 65.4
click at [548, 469] on div "ブランド名：Domaine G. Saumaize（D.G.ソーメーズ） 容量：750ml 原産国：[GEOGRAPHIC_DATA] 地区：[GEOGRAP…" at bounding box center [549, 383] width 406 height 198
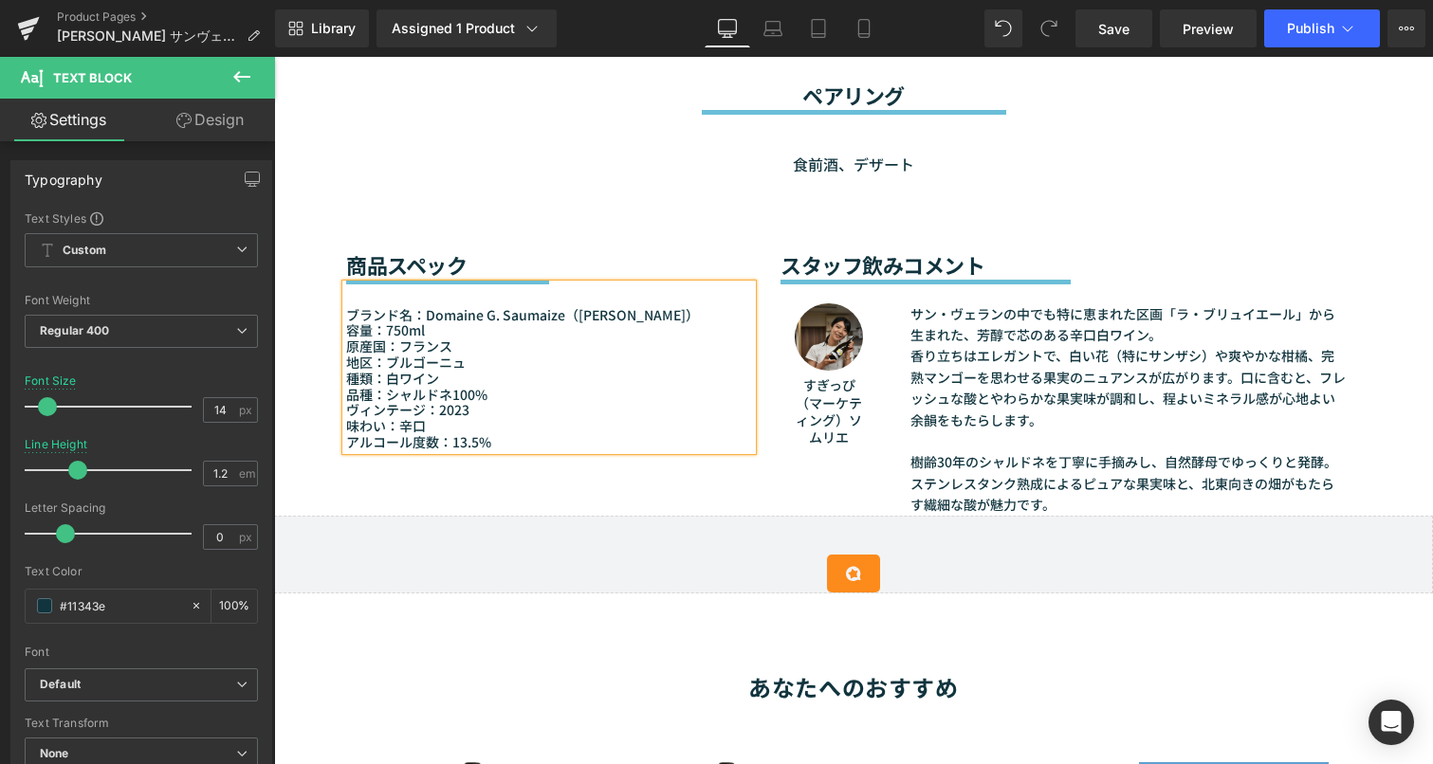
click at [551, 476] on div "商品スペック Heading Separator ブランド名：Domaine G. Saumaize（D.G.ソーメーズ） 容量：750ml 原産国：[GEO…" at bounding box center [853, 345] width 1138 height 338
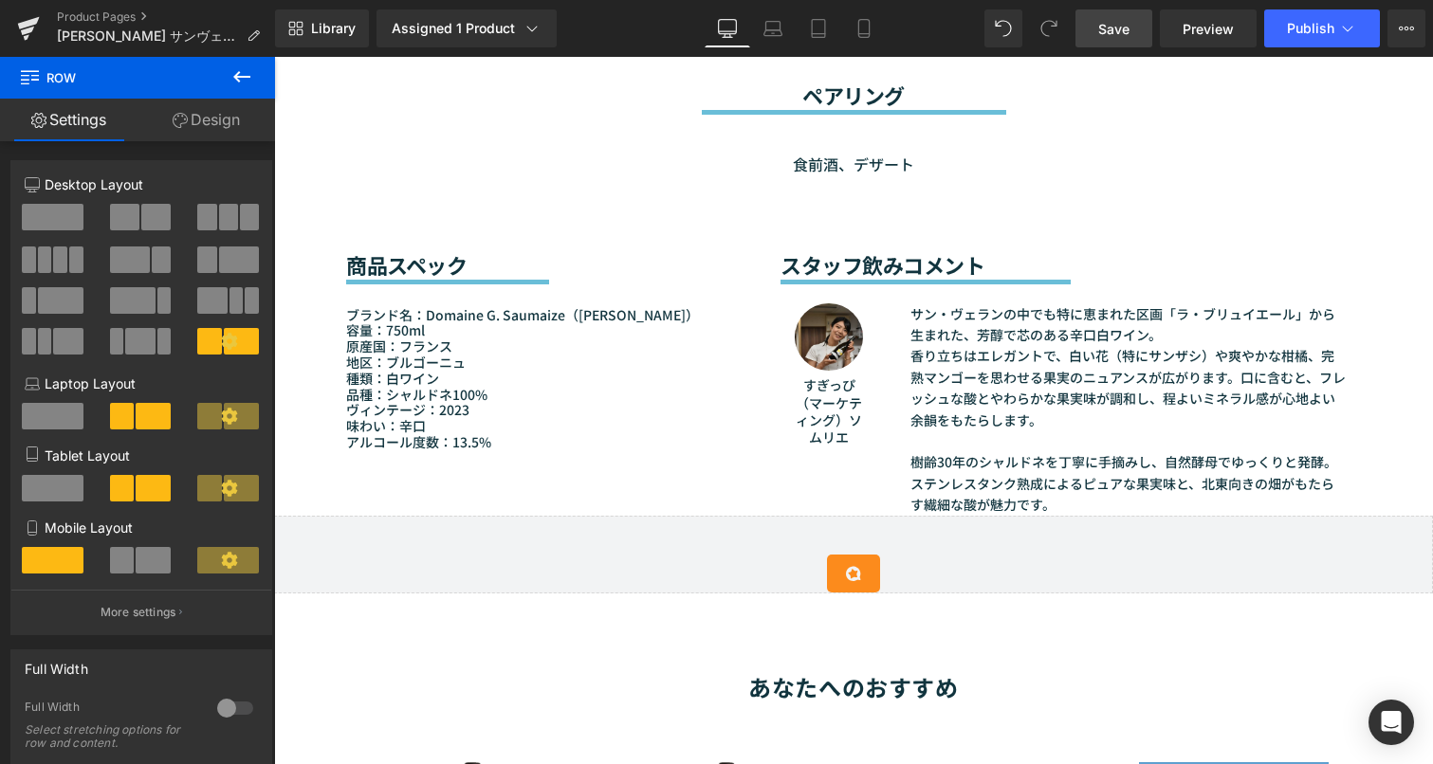
click at [1122, 33] on span "Save" at bounding box center [1113, 29] width 31 height 20
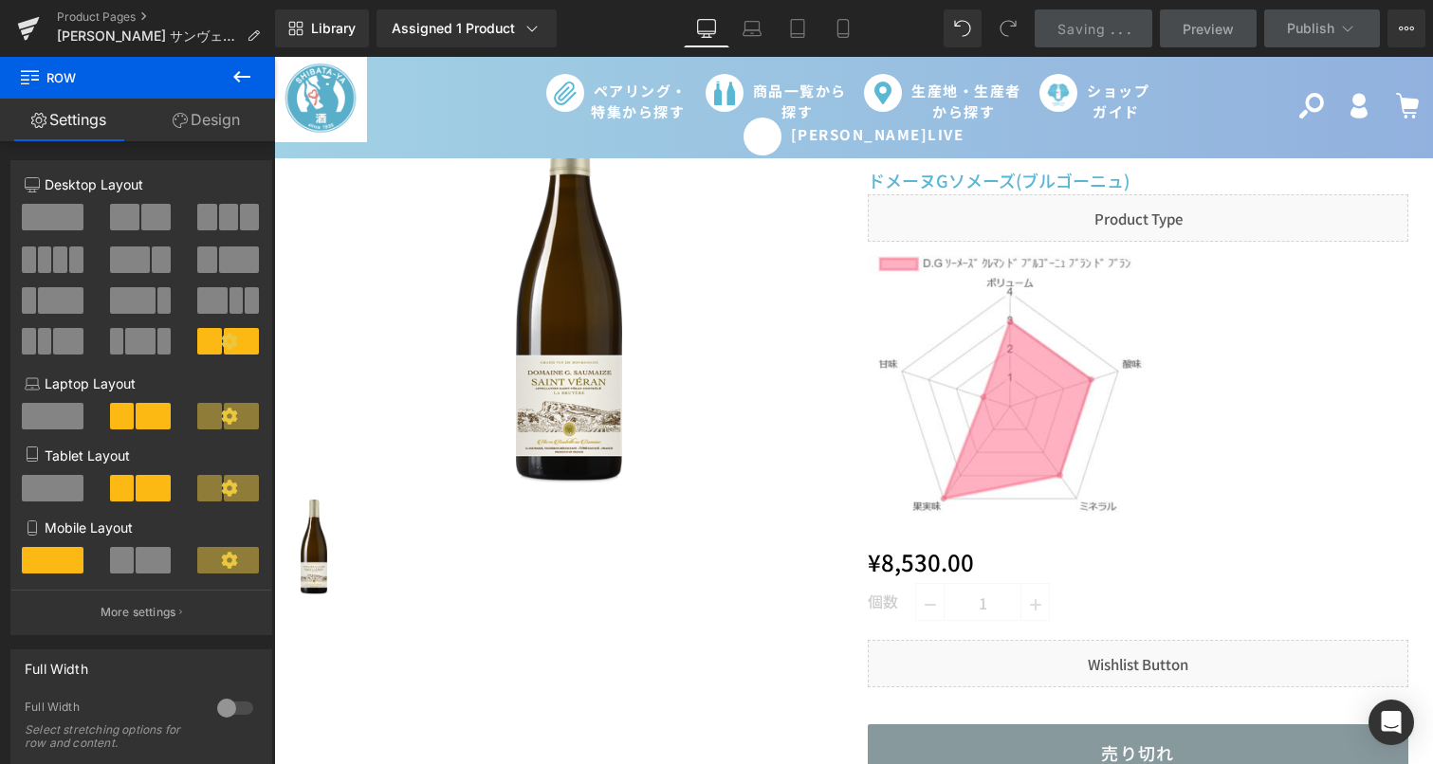
scroll to position [0, 0]
